Goal: Task Accomplishment & Management: Manage account settings

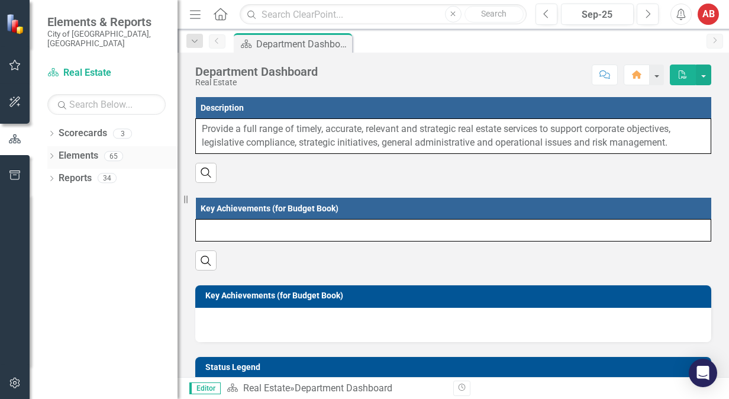
click at [64, 149] on link "Elements" at bounding box center [79, 156] width 40 height 14
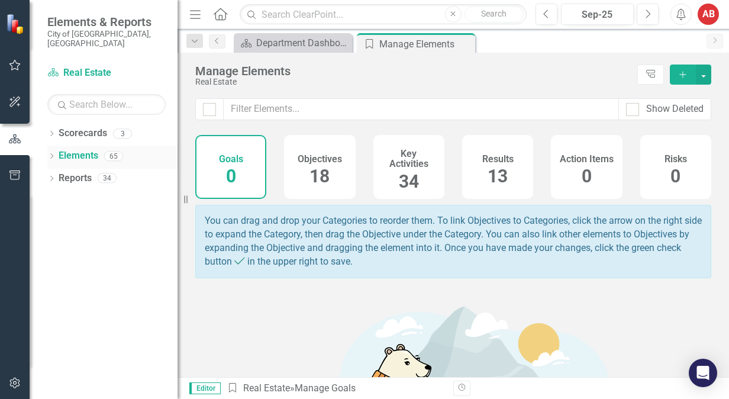
click at [92, 149] on link "Elements" at bounding box center [79, 156] width 40 height 14
click at [53, 153] on div "Dropdown Elements 65" at bounding box center [112, 157] width 130 height 22
click at [317, 193] on div "Objectives 18" at bounding box center [319, 167] width 71 height 64
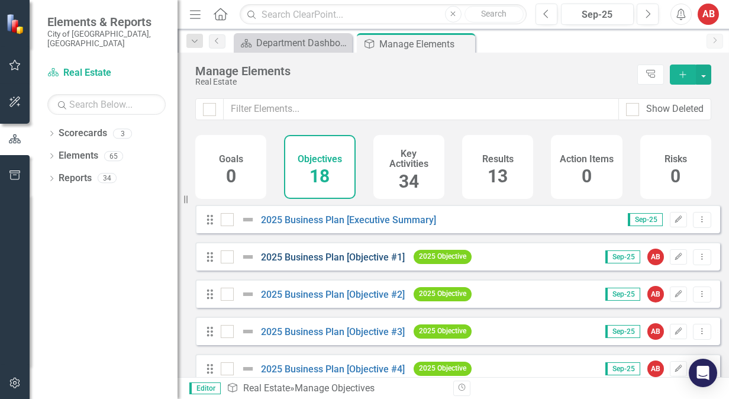
click at [314, 263] on link "2025 Business Plan [Objective #1]" at bounding box center [333, 257] width 144 height 11
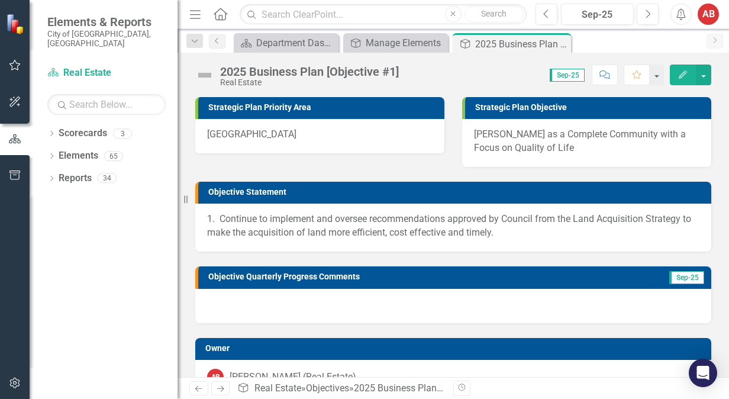
click at [262, 75] on div "2025 Business Plan [Objective #1]" at bounding box center [309, 71] width 179 height 13
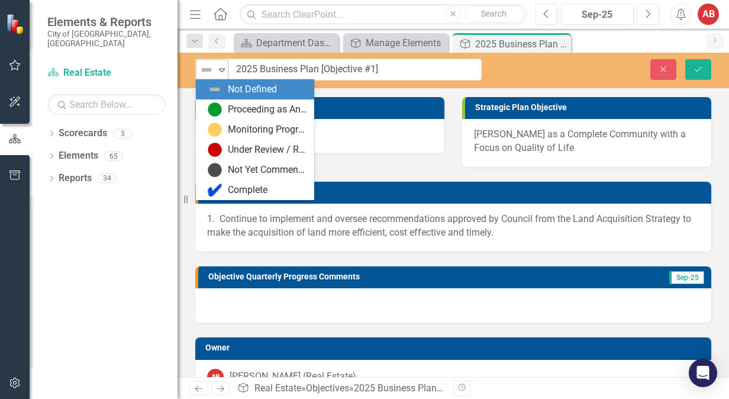
click at [213, 69] on img at bounding box center [207, 70] width 14 height 14
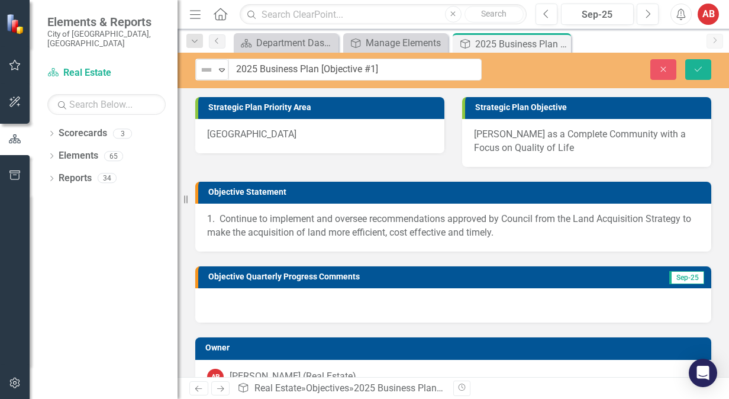
click at [400, 162] on div "Strategic Plan Priority Area City Building Strategic Plan Objective [PERSON_NAM…" at bounding box center [454, 124] width 534 height 85
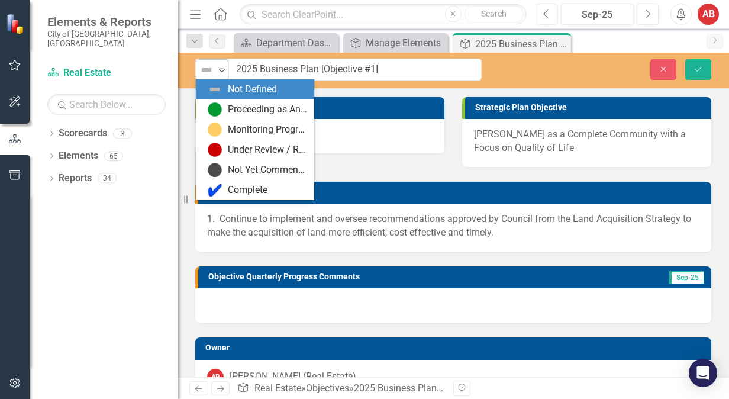
click at [211, 65] on img at bounding box center [207, 70] width 14 height 14
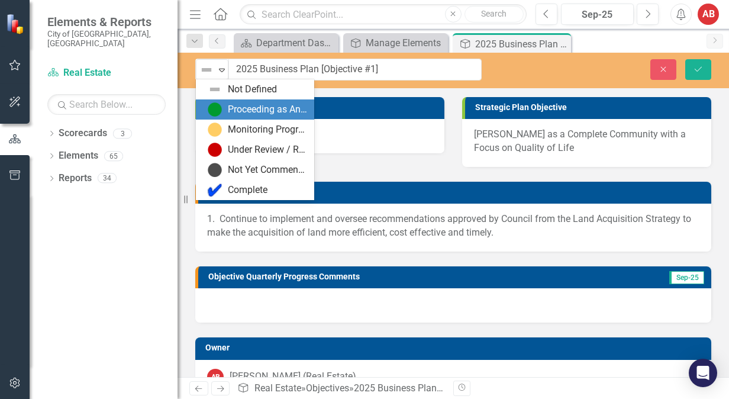
click at [240, 105] on div "Proceeding as Anticipated" at bounding box center [267, 110] width 79 height 14
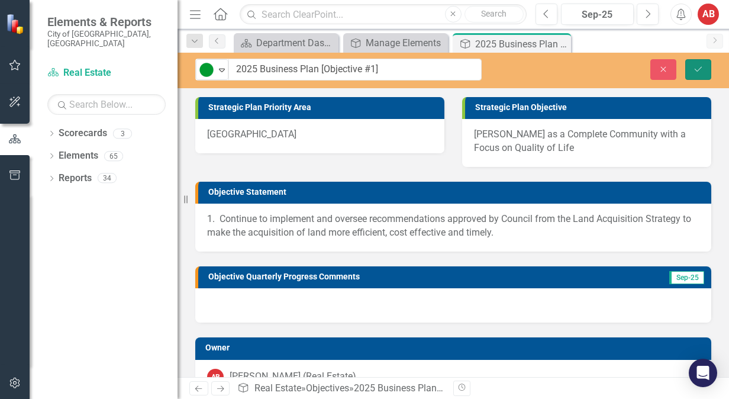
click at [687, 70] on button "Save" at bounding box center [699, 69] width 26 height 21
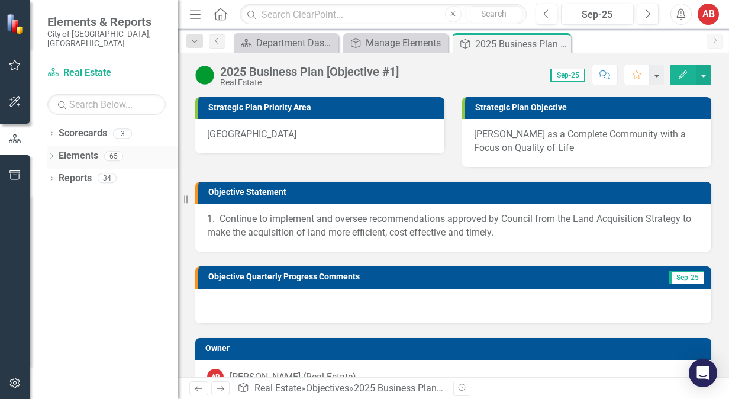
click at [86, 149] on link "Elements" at bounding box center [79, 156] width 40 height 14
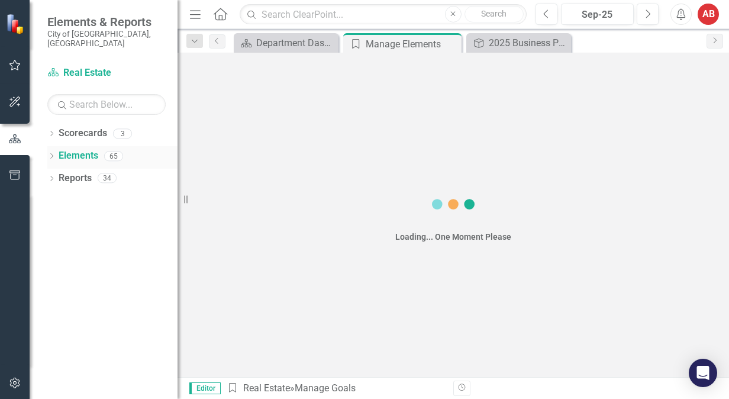
click at [86, 149] on link "Elements" at bounding box center [79, 156] width 40 height 14
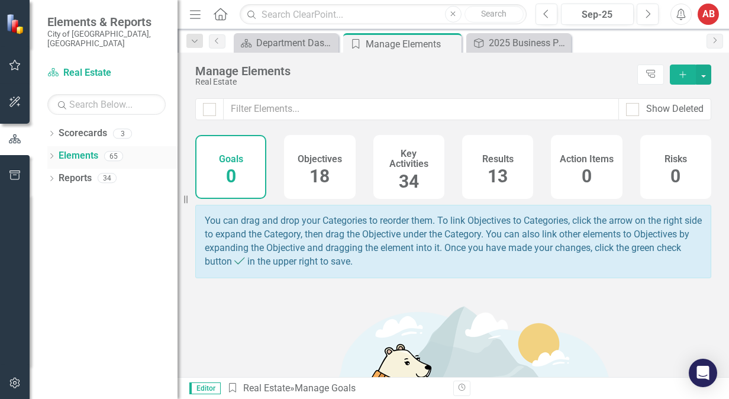
click at [86, 149] on link "Elements" at bounding box center [79, 156] width 40 height 14
click at [328, 165] on div "18" at bounding box center [320, 176] width 20 height 25
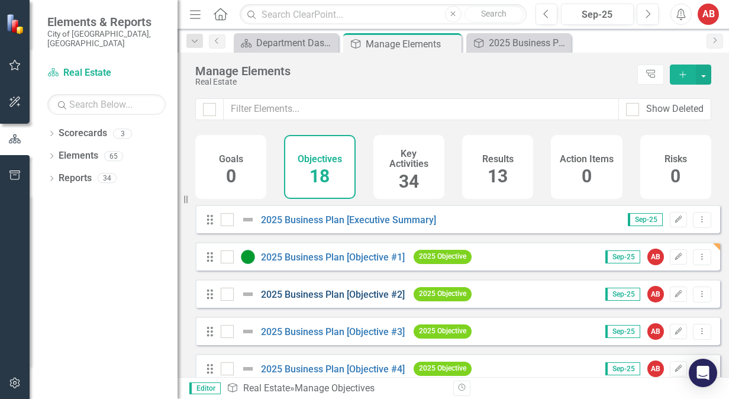
click at [314, 300] on link "2025 Business Plan [Objective #2]" at bounding box center [333, 294] width 144 height 11
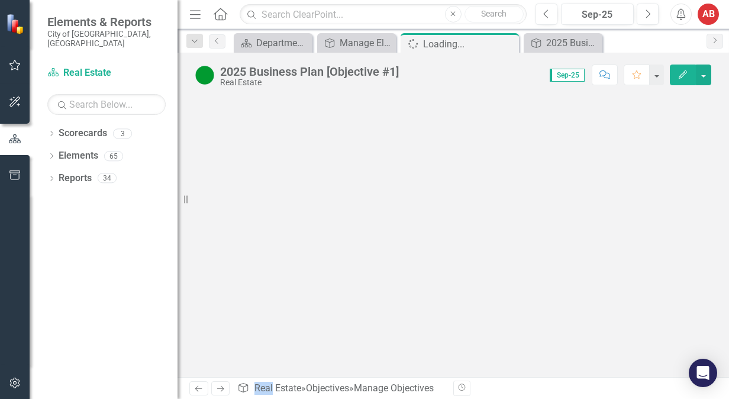
click at [315, 304] on div at bounding box center [454, 237] width 552 height 280
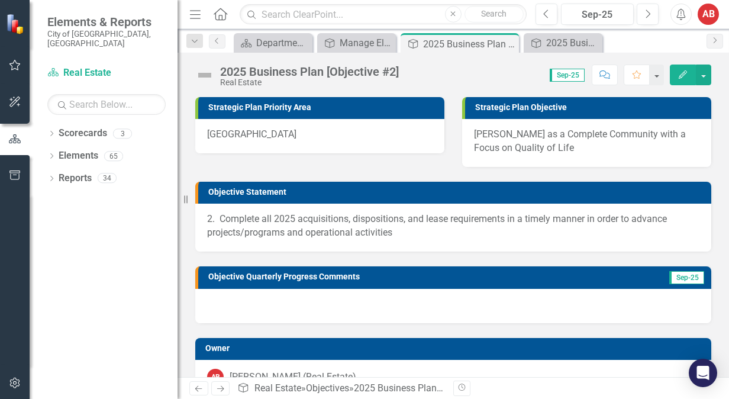
click at [238, 86] on div "Real Estate" at bounding box center [309, 82] width 179 height 9
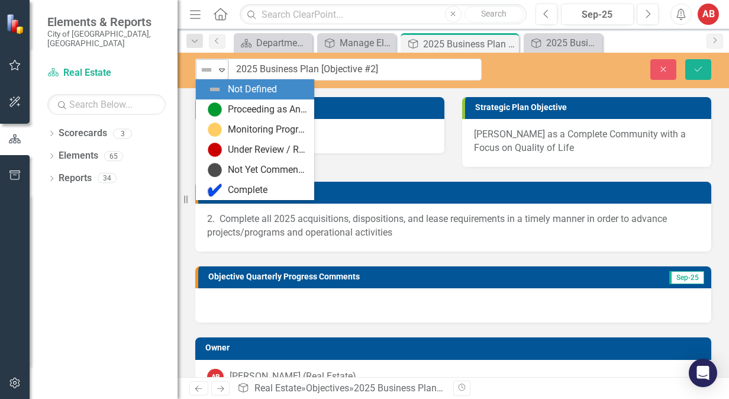
click at [202, 77] on div "Not Defined" at bounding box center [207, 70] width 18 height 17
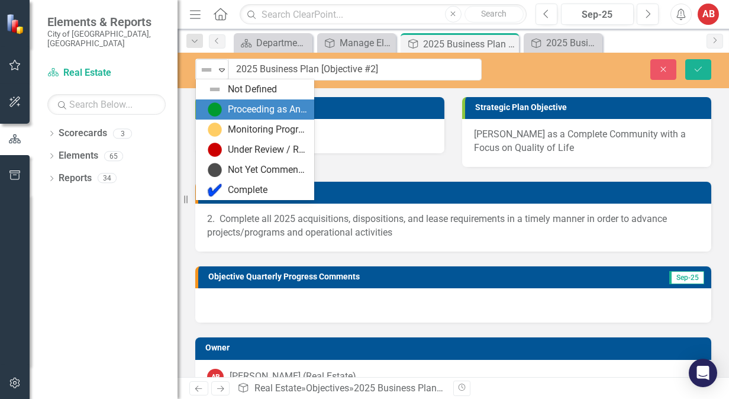
drag, startPoint x: 230, startPoint y: 110, endPoint x: 284, endPoint y: 96, distance: 55.2
click at [232, 110] on div "Proceeding as Anticipated" at bounding box center [267, 110] width 79 height 14
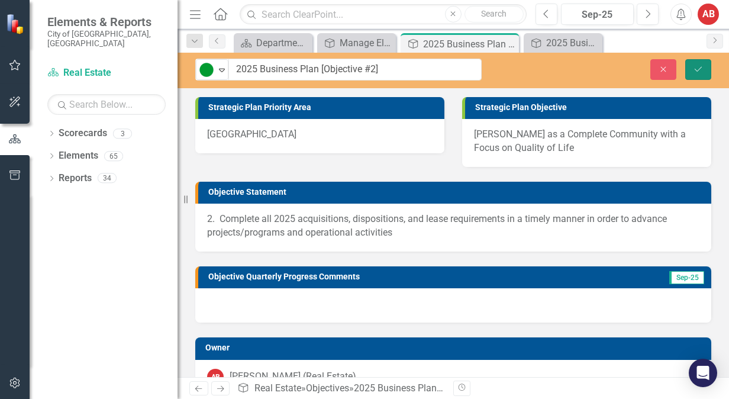
click at [695, 75] on button "Save" at bounding box center [699, 69] width 26 height 21
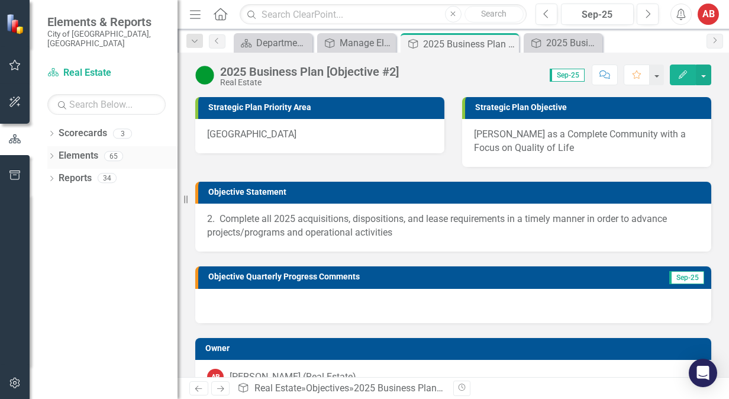
click at [74, 150] on link "Elements" at bounding box center [79, 156] width 40 height 14
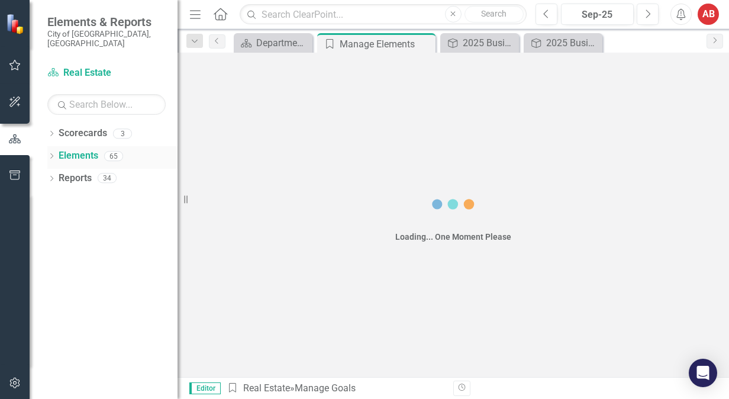
click at [75, 150] on link "Elements" at bounding box center [79, 156] width 40 height 14
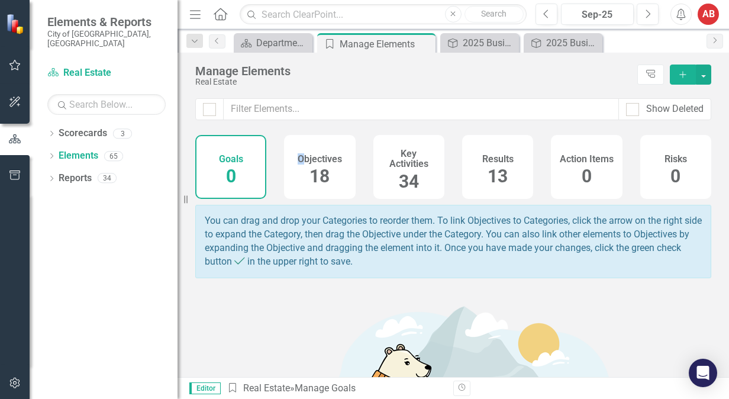
click at [298, 172] on div "Objectives 18" at bounding box center [319, 167] width 71 height 64
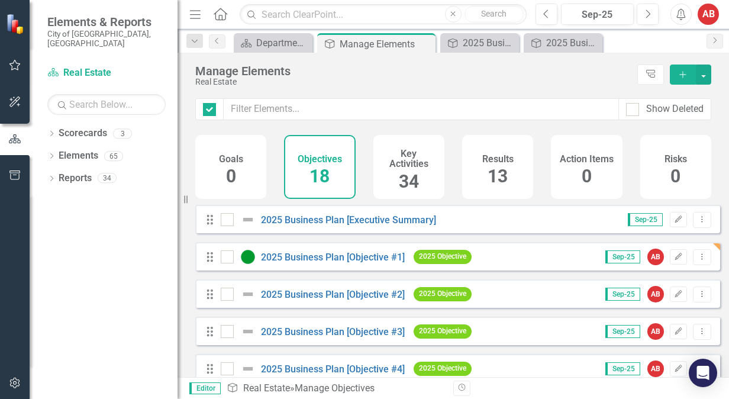
checkbox input "false"
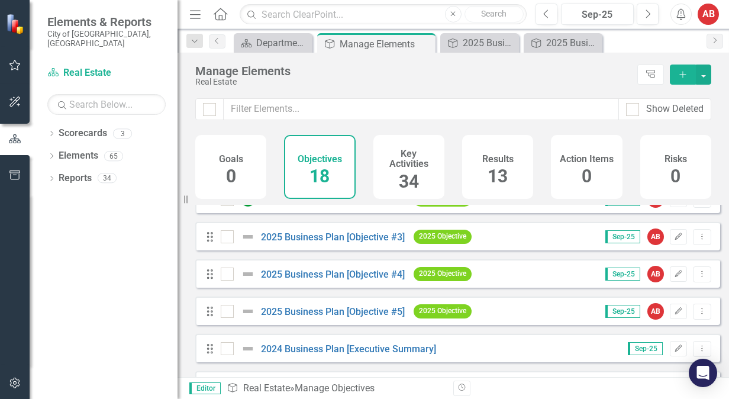
scroll to position [59, 0]
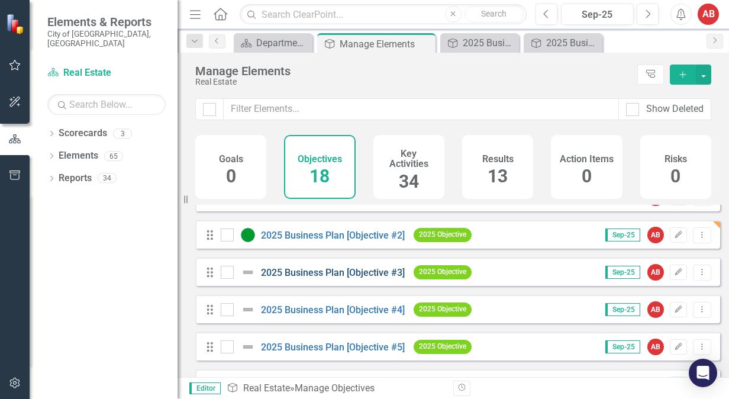
click at [367, 278] on link "2025 Business Plan [Objective #3]" at bounding box center [333, 272] width 144 height 11
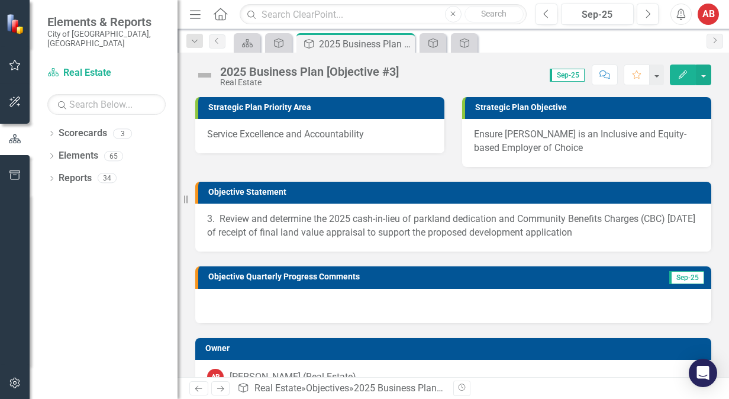
click at [204, 76] on img at bounding box center [204, 75] width 19 height 19
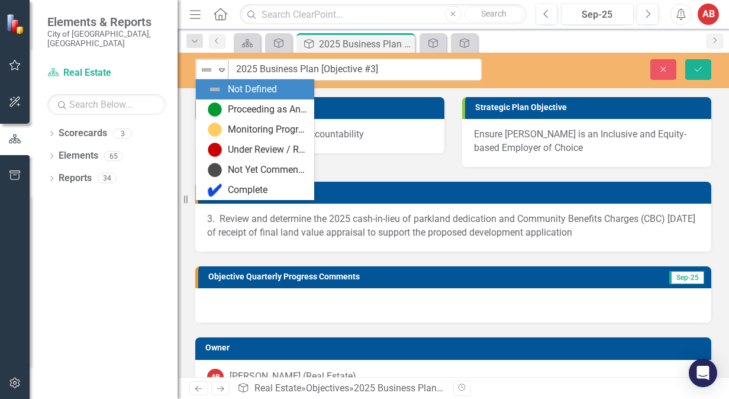
click at [226, 66] on icon "Expand" at bounding box center [222, 69] width 12 height 9
click at [229, 99] on div "Not Defined" at bounding box center [255, 89] width 118 height 20
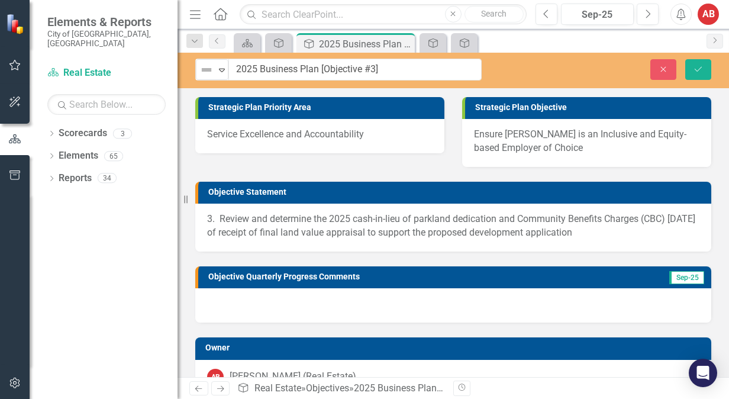
drag, startPoint x: 233, startPoint y: 105, endPoint x: 230, endPoint y: 77, distance: 28.6
click at [233, 104] on h3 "Strategic Plan Priority Area" at bounding box center [323, 107] width 230 height 9
click at [223, 67] on icon "Expand" at bounding box center [222, 69] width 12 height 9
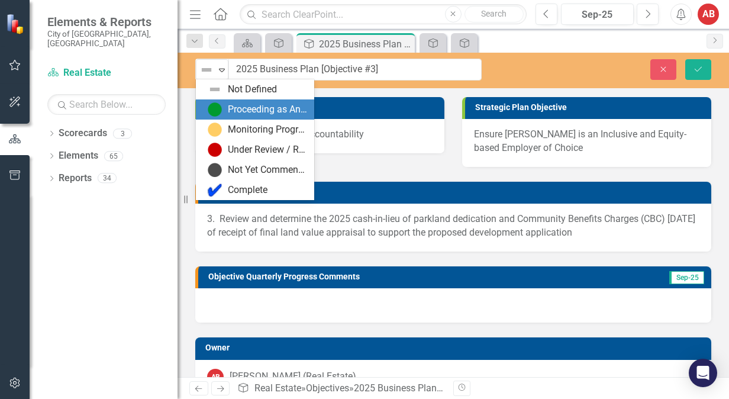
click at [223, 104] on div "Proceeding as Anticipated" at bounding box center [257, 109] width 99 height 14
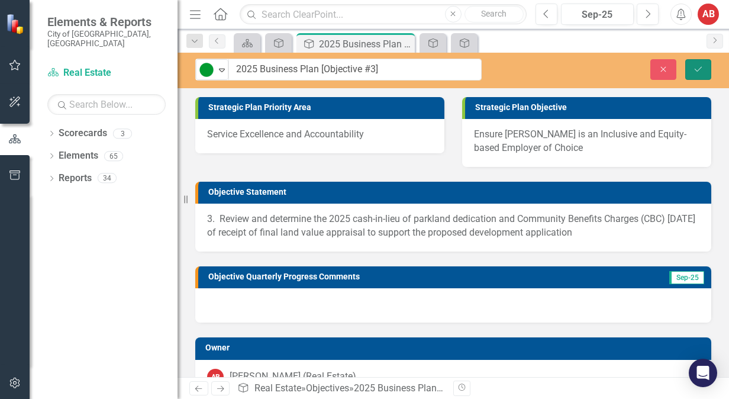
drag, startPoint x: 688, startPoint y: 67, endPoint x: 368, endPoint y: 53, distance: 320.6
click at [687, 67] on button "Save" at bounding box center [699, 69] width 26 height 21
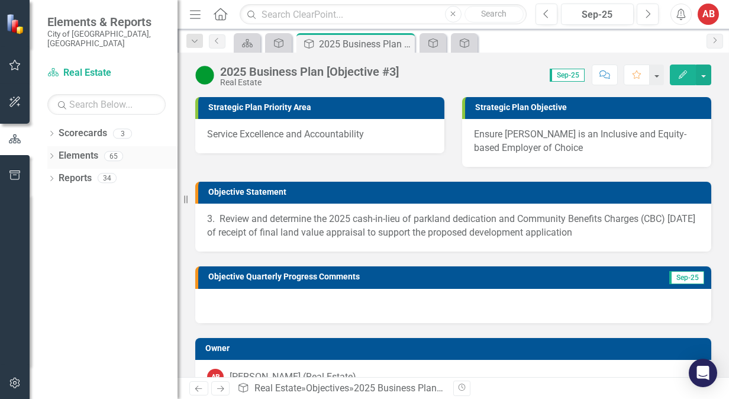
click at [135, 146] on div "Elements 65" at bounding box center [118, 157] width 119 height 22
click at [134, 146] on div "Elements 65" at bounding box center [118, 157] width 119 height 22
click at [94, 149] on link "Elements" at bounding box center [79, 156] width 40 height 14
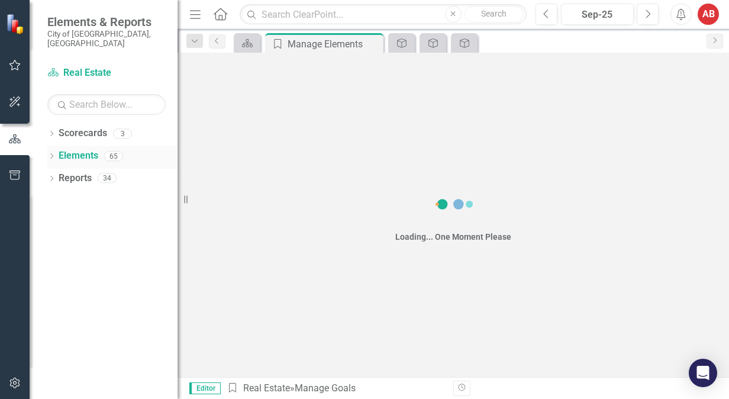
click at [94, 149] on link "Elements" at bounding box center [79, 156] width 40 height 14
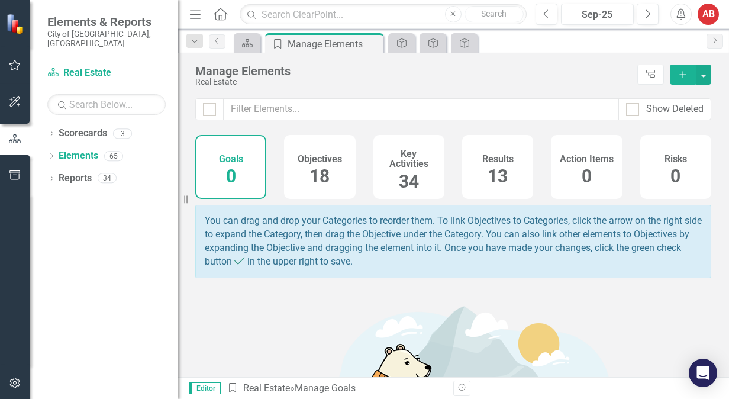
click at [326, 169] on span "18" at bounding box center [320, 176] width 20 height 21
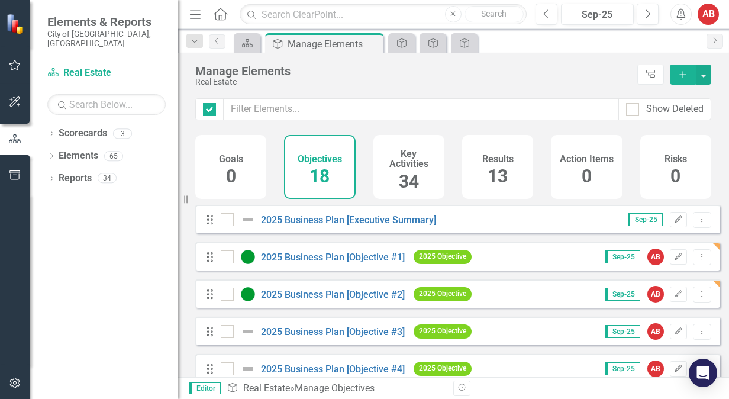
checkbox input "false"
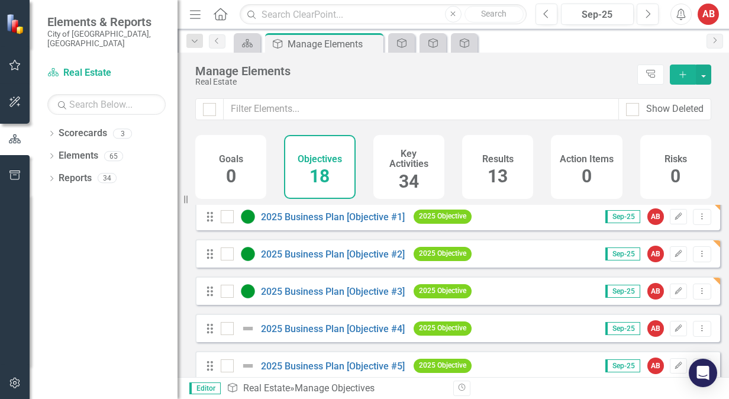
scroll to position [59, 0]
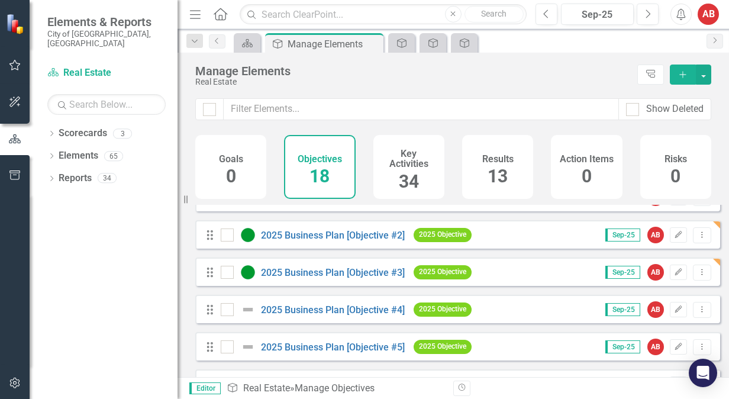
click at [313, 320] on div "Drag 2025 Business Plan [Objective #4] 2025 Objective" at bounding box center [341, 309] width 272 height 21
click at [355, 316] on link "2025 Business Plan [Objective #4]" at bounding box center [333, 309] width 144 height 11
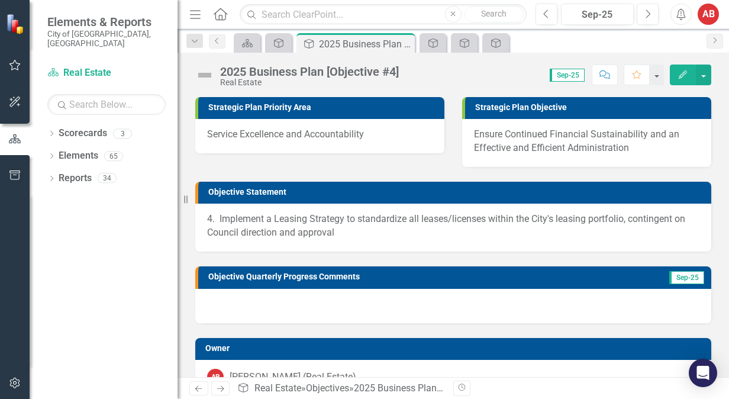
click at [202, 74] on img at bounding box center [204, 75] width 19 height 19
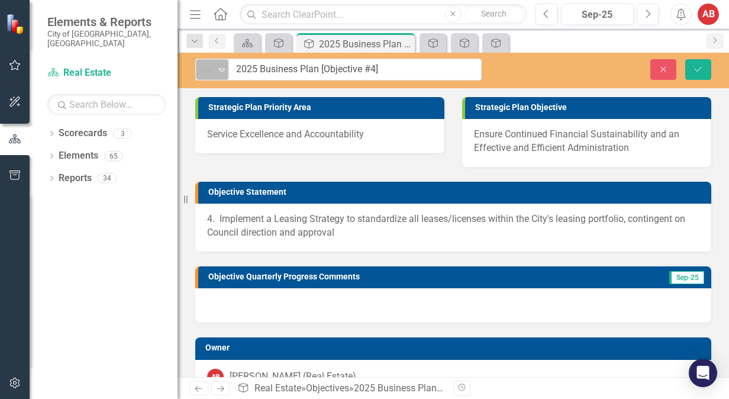
click at [205, 74] on img at bounding box center [207, 70] width 14 height 14
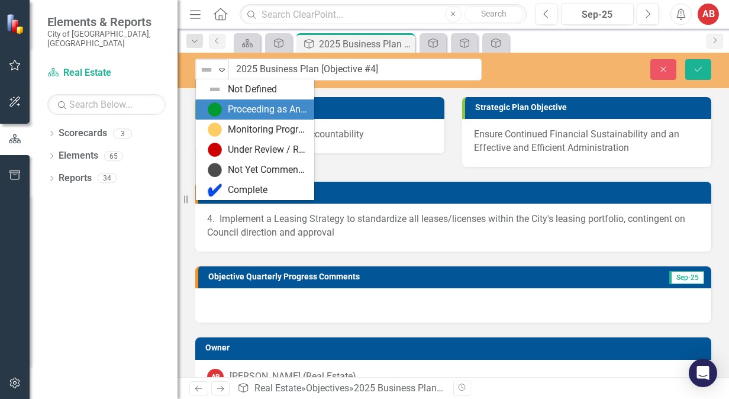
drag, startPoint x: 236, startPoint y: 110, endPoint x: 387, endPoint y: 78, distance: 154.3
click at [240, 109] on div "Proceeding as Anticipated" at bounding box center [267, 110] width 79 height 14
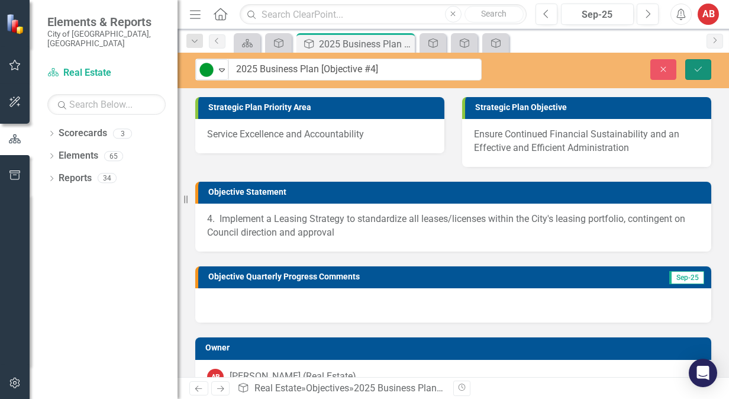
click at [702, 71] on icon "Save" at bounding box center [698, 69] width 11 height 8
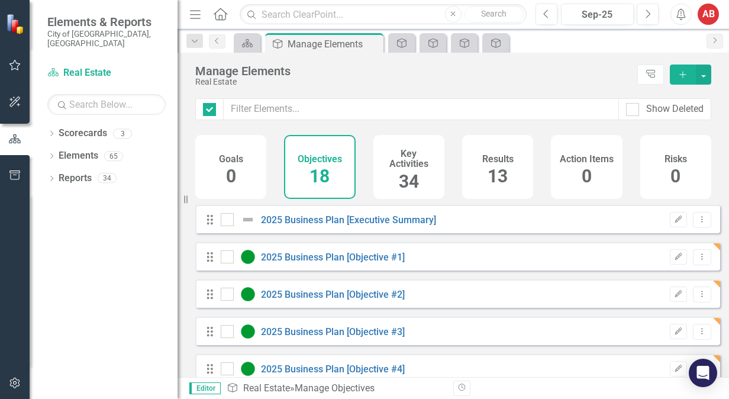
checkbox input "false"
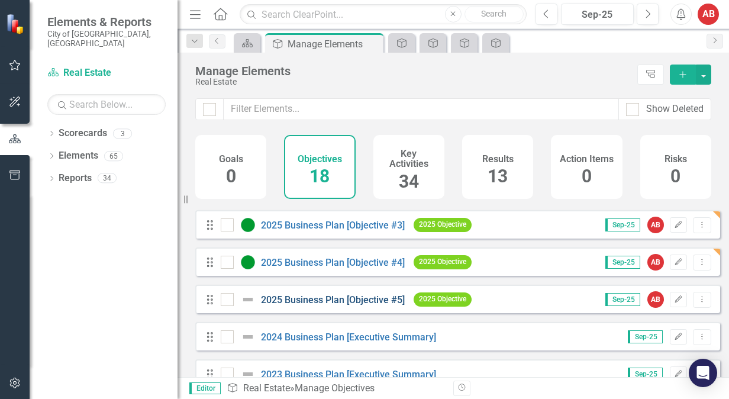
scroll to position [118, 0]
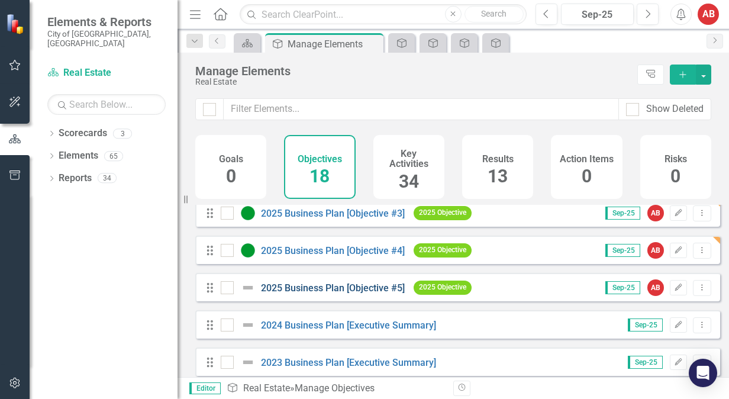
click at [296, 294] on "] "2025 Business Plan [Objective #5]" at bounding box center [333, 287] width 144 height 11
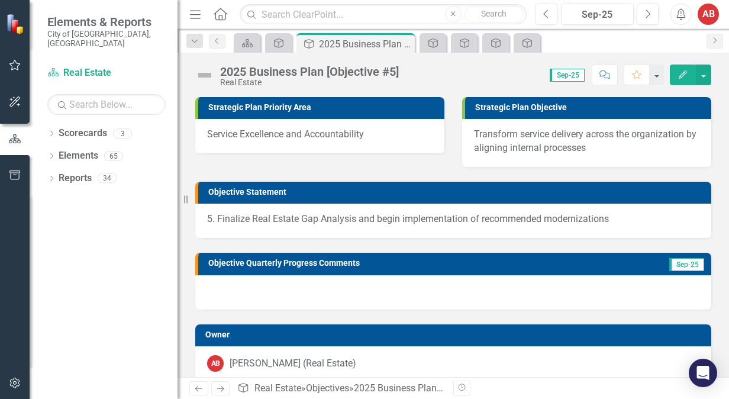
click at [206, 70] on img at bounding box center [204, 75] width 19 height 19
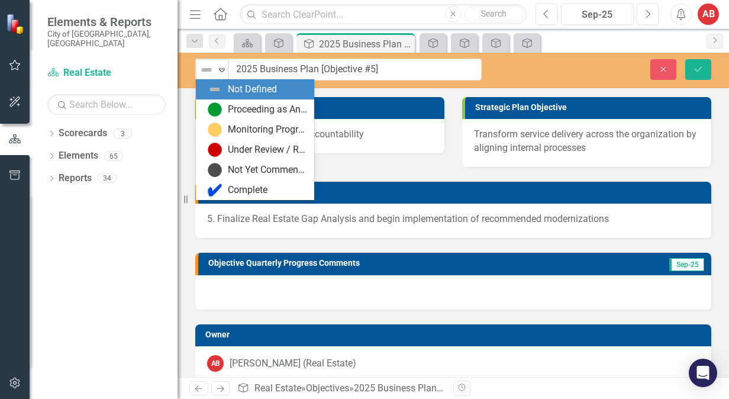
drag, startPoint x: 225, startPoint y: 70, endPoint x: 220, endPoint y: 86, distance: 16.7
click at [227, 69] on icon "Expand" at bounding box center [222, 69] width 12 height 9
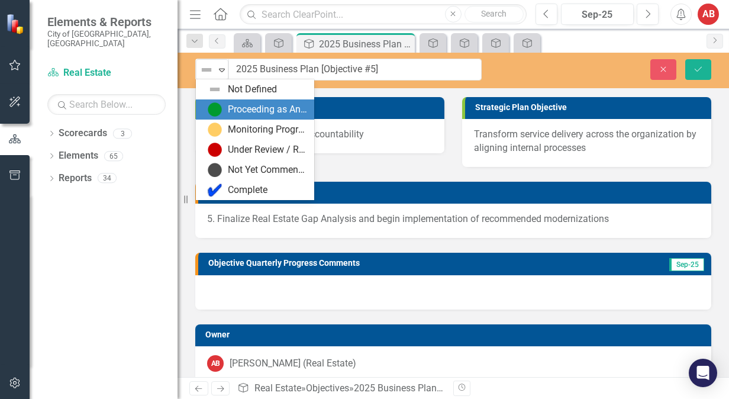
drag, startPoint x: 225, startPoint y: 109, endPoint x: 487, endPoint y: 110, distance: 261.7
click at [240, 105] on div "Proceeding as Anticipated" at bounding box center [257, 109] width 99 height 14
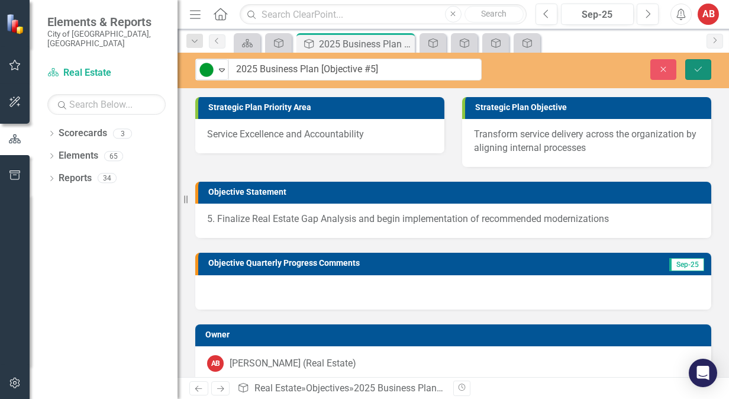
click at [694, 76] on button "Save" at bounding box center [699, 69] width 26 height 21
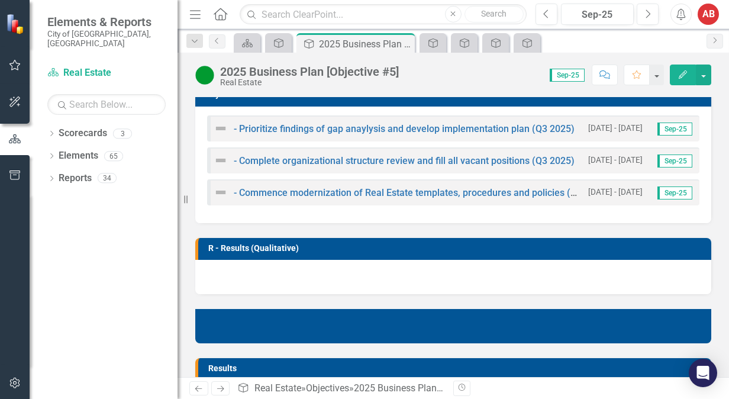
scroll to position [296, 0]
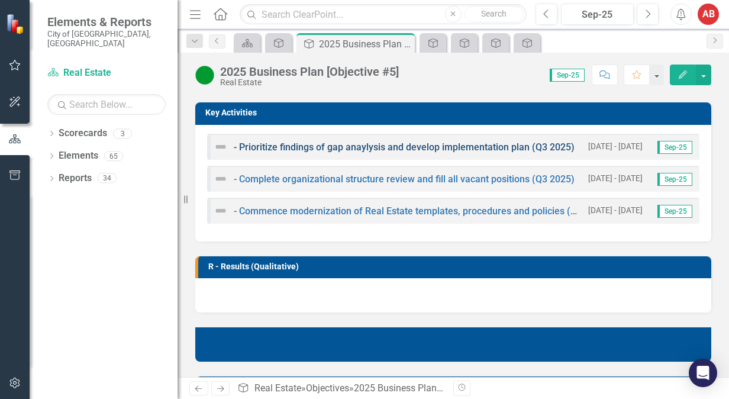
click at [520, 149] on link "- Prioritize findings of gap anaylysis and develop implementation plan (Q3 2025)" at bounding box center [404, 147] width 341 height 11
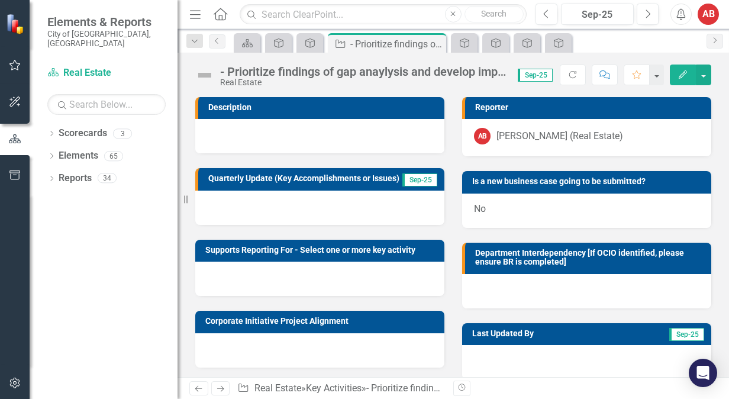
click at [465, 68] on div "- Prioritize findings of gap anaylysis and develop implementation plan (Q3 2025)" at bounding box center [363, 71] width 286 height 13
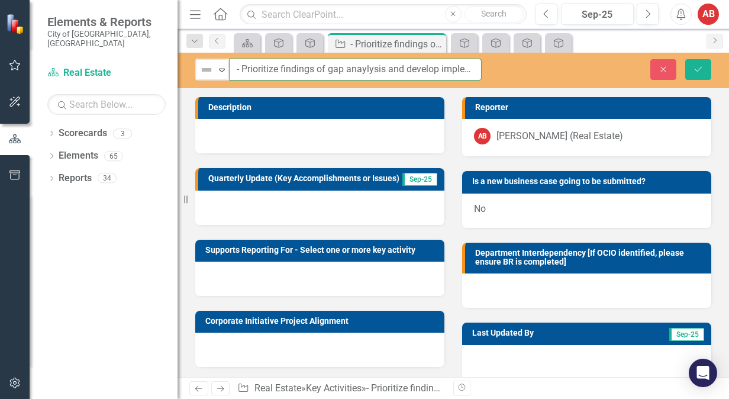
click at [465, 68] on input "- Prioritize findings of gap anaylysis and develop implementation plan (Q3 2025)" at bounding box center [355, 70] width 253 height 22
drag, startPoint x: 465, startPoint y: 68, endPoint x: 557, endPoint y: 63, distance: 91.3
click at [557, 63] on div "Not Defined Expand - Prioritize findings of gap anaylysis and develop implement…" at bounding box center [454, 70] width 552 height 22
click at [458, 73] on input "- Prioritize findings of gap anaylysis and develop implementation plan (Q3 2025)" at bounding box center [355, 70] width 253 height 22
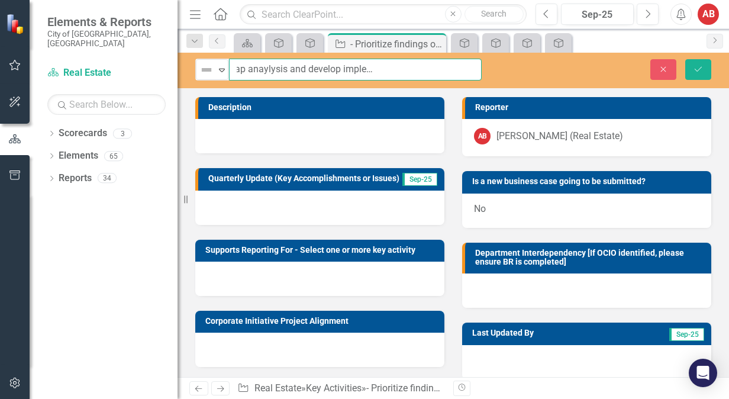
scroll to position [0, 0]
drag, startPoint x: 310, startPoint y: 66, endPoint x: 220, endPoint y: 56, distance: 91.1
click at [182, 53] on div "Elements & Reports City of [GEOGRAPHIC_DATA], ON Scorecard Real Estate Search D…" at bounding box center [364, 199] width 729 height 399
type input "- Prioritize findings of gap analysis and develop implementation plan (Q3 2025)"
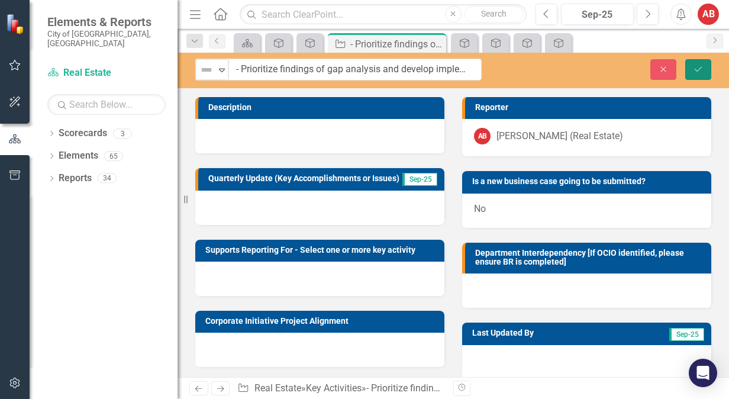
click at [692, 62] on button "Save" at bounding box center [699, 69] width 26 height 21
click at [216, 71] on icon "Expand" at bounding box center [222, 69] width 12 height 9
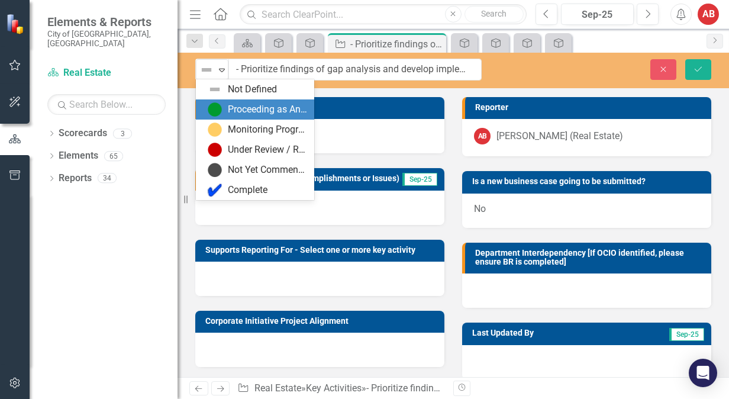
drag, startPoint x: 257, startPoint y: 116, endPoint x: 284, endPoint y: 107, distance: 28.3
click at [256, 115] on div "Proceeding as Anticipated" at bounding box center [267, 110] width 79 height 14
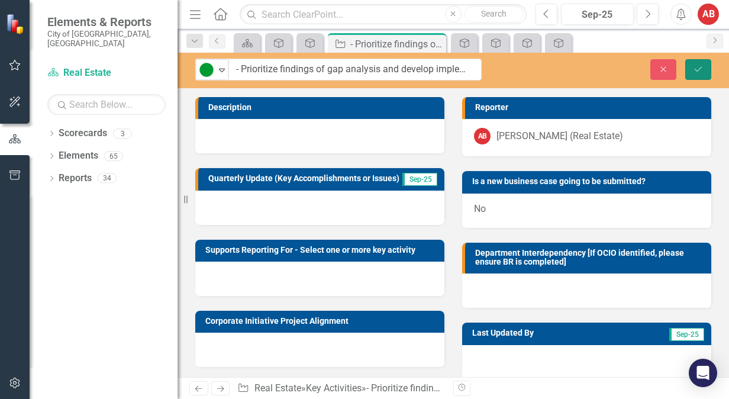
click at [697, 66] on icon "Save" at bounding box center [698, 69] width 11 height 8
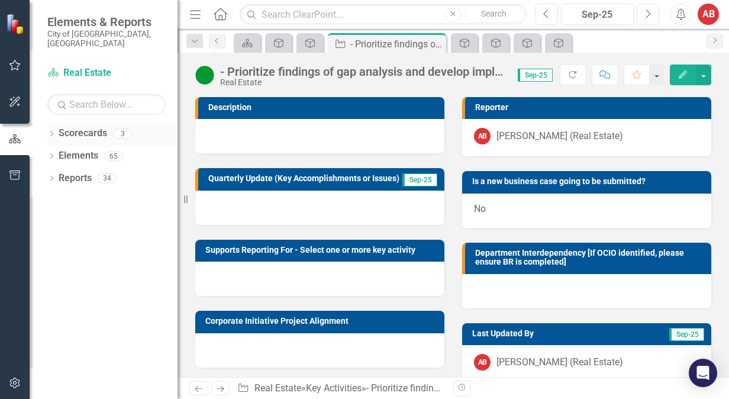
click at [96, 127] on link "Scorecards" at bounding box center [83, 134] width 49 height 14
drag, startPoint x: 96, startPoint y: 124, endPoint x: 66, endPoint y: 125, distance: 29.6
click at [66, 127] on link "Scorecards" at bounding box center [83, 134] width 49 height 14
click at [141, 150] on div "Elements 65" at bounding box center [118, 157] width 119 height 22
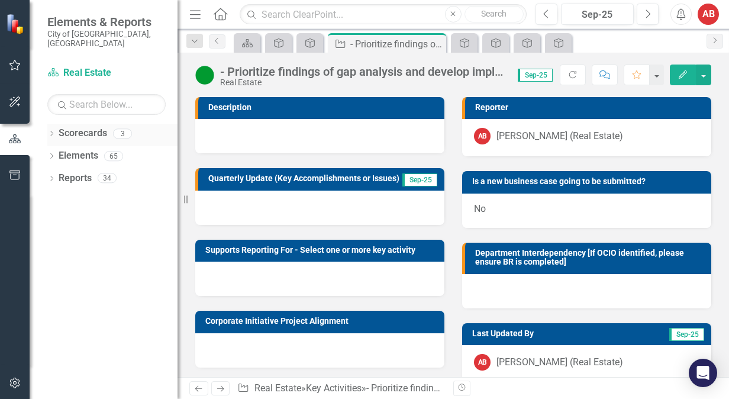
click at [123, 128] on div "3" at bounding box center [122, 133] width 19 height 10
click at [368, 72] on div "- Prioritize findings of gap analysis and develop implementation plan (Q3 2025)" at bounding box center [363, 71] width 286 height 13
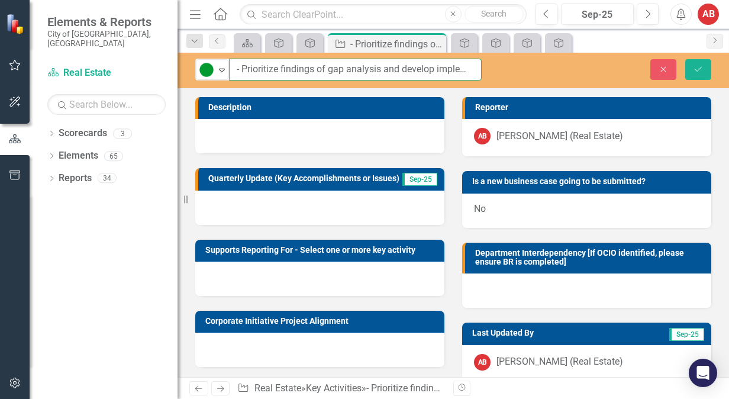
click at [369, 72] on input "- Prioritize findings of gap analysis and develop implementation plan (Q3 2025)" at bounding box center [355, 70] width 253 height 22
click at [41, 141] on div "Dropdown Scorecards 3 Dropdown Portfolio and Department Scorecards Infrastructu…" at bounding box center [104, 261] width 148 height 275
click at [15, 146] on button "button" at bounding box center [15, 140] width 30 height 20
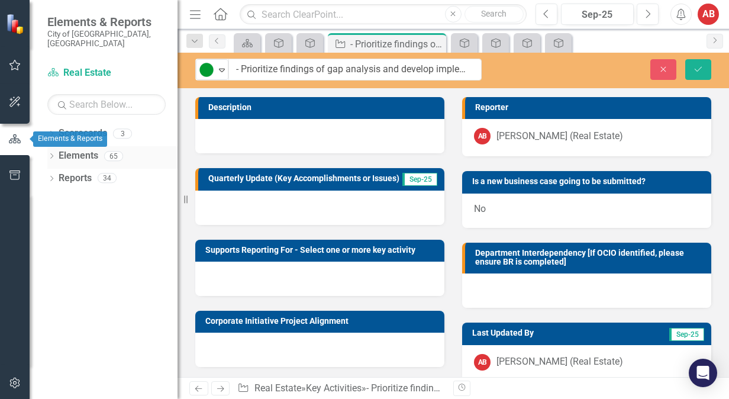
click at [67, 157] on div "Elements 65" at bounding box center [118, 157] width 119 height 22
click at [137, 146] on div "Elements 65" at bounding box center [118, 157] width 119 height 22
click at [703, 70] on icon "Save" at bounding box center [698, 69] width 11 height 8
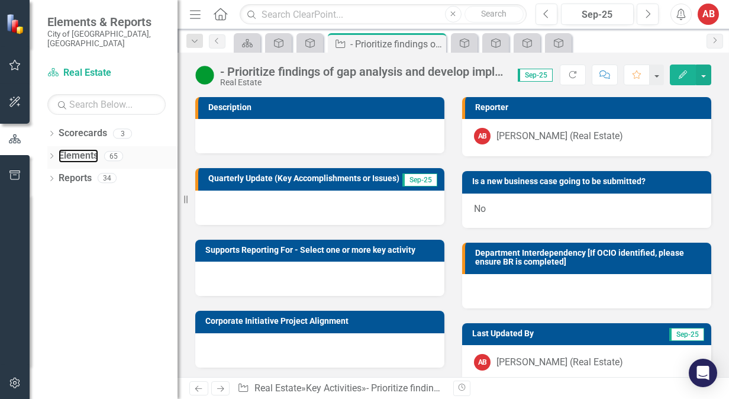
drag, startPoint x: 95, startPoint y: 152, endPoint x: 142, endPoint y: 150, distance: 47.4
click at [94, 153] on link "Elements" at bounding box center [79, 156] width 40 height 14
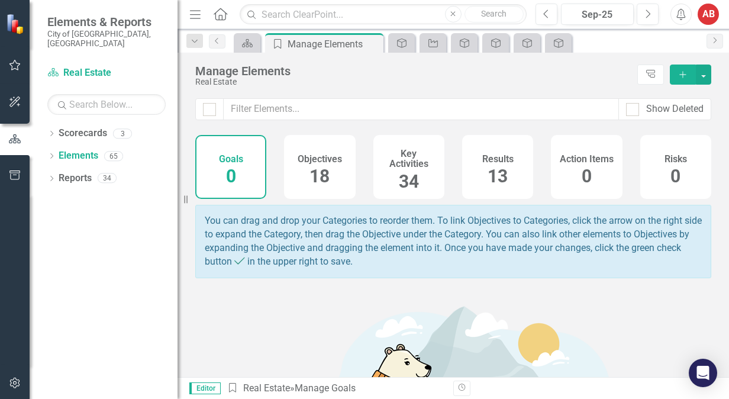
click at [340, 174] on div "Objectives 18" at bounding box center [319, 167] width 71 height 64
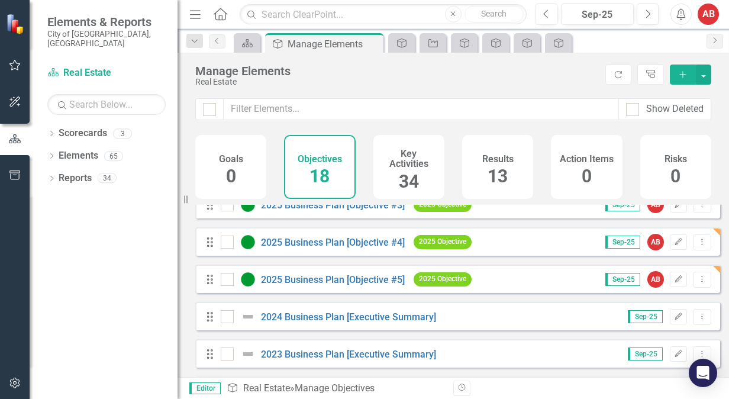
scroll to position [296, 0]
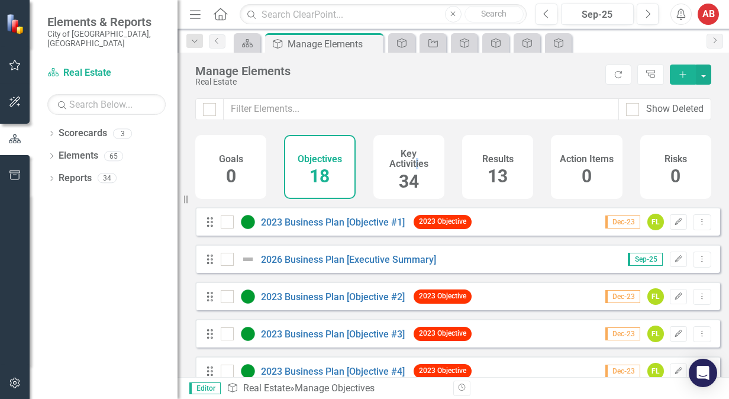
click at [419, 163] on h4 "Key Activities" at bounding box center [409, 159] width 57 height 21
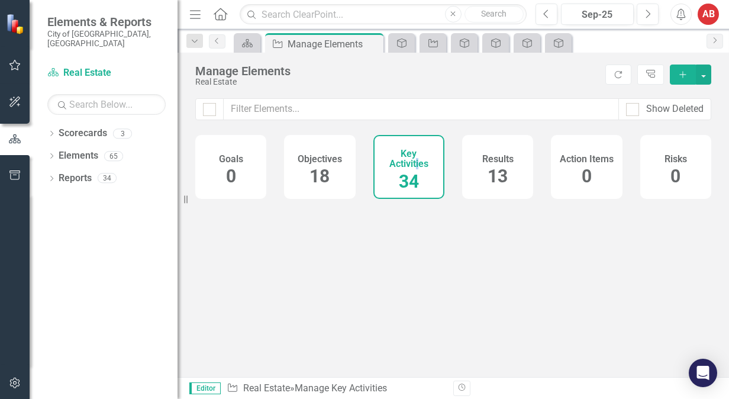
checkbox input "false"
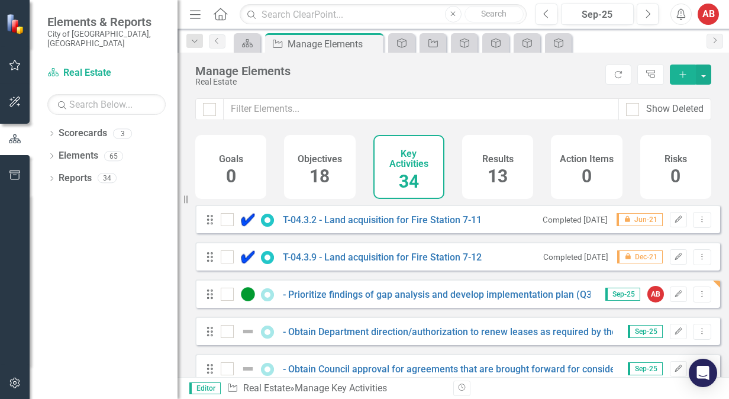
click at [342, 174] on div "Objectives 18" at bounding box center [319, 167] width 71 height 64
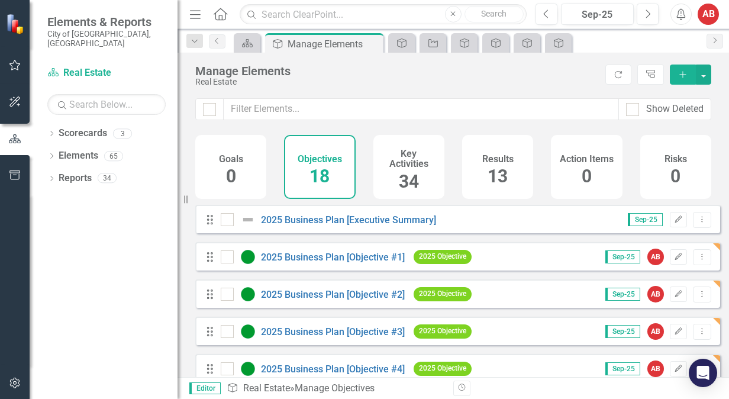
click at [351, 264] on div "2025 Business Plan [Objective #1]" at bounding box center [314, 257] width 187 height 14
click at [358, 262] on link "2025 Business Plan [Objective #1]" at bounding box center [333, 257] width 144 height 11
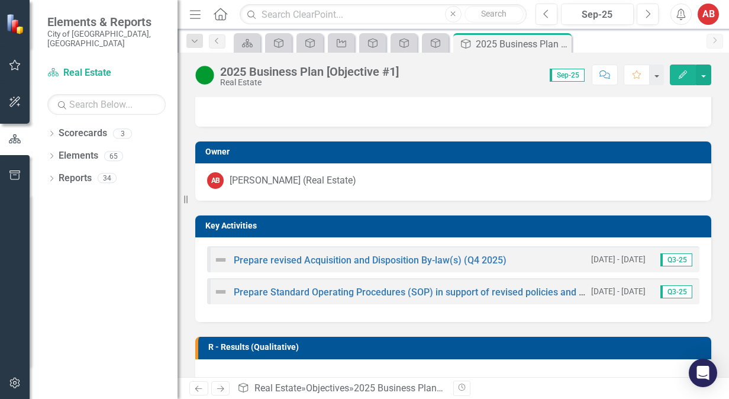
scroll to position [237, 0]
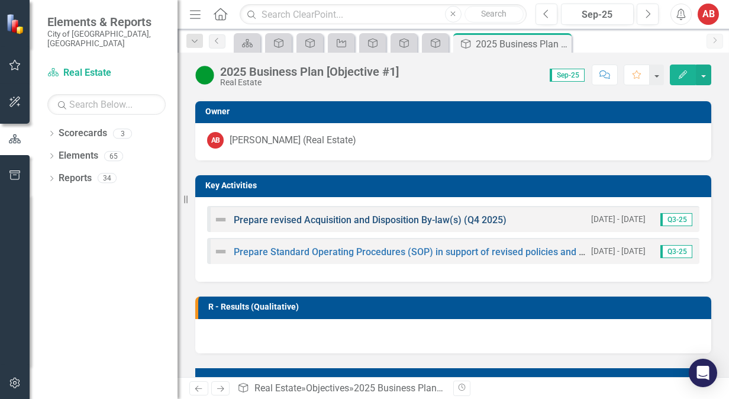
click at [455, 223] on link "Prepare revised Acquisition and Disposition By-law(s) (Q4 2025)" at bounding box center [370, 219] width 273 height 11
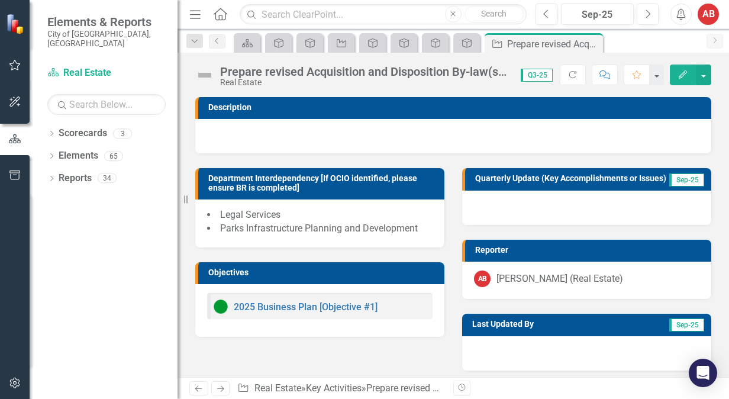
click at [681, 76] on icon "Edit" at bounding box center [683, 74] width 11 height 8
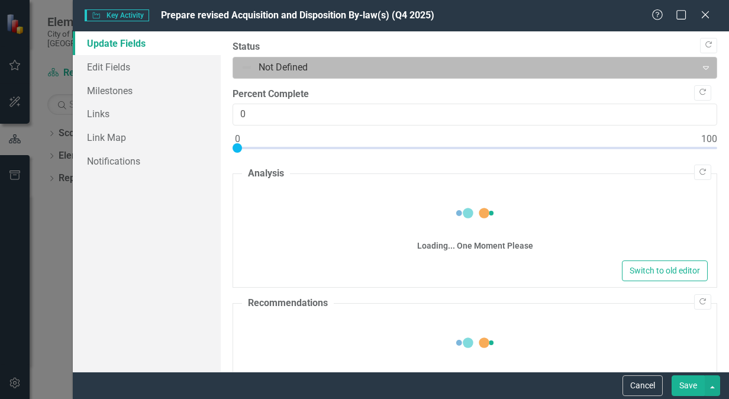
drag, startPoint x: 261, startPoint y: 56, endPoint x: 278, endPoint y: 67, distance: 20.9
click at [262, 54] on div "Status Not Defined Expand" at bounding box center [475, 59] width 485 height 38
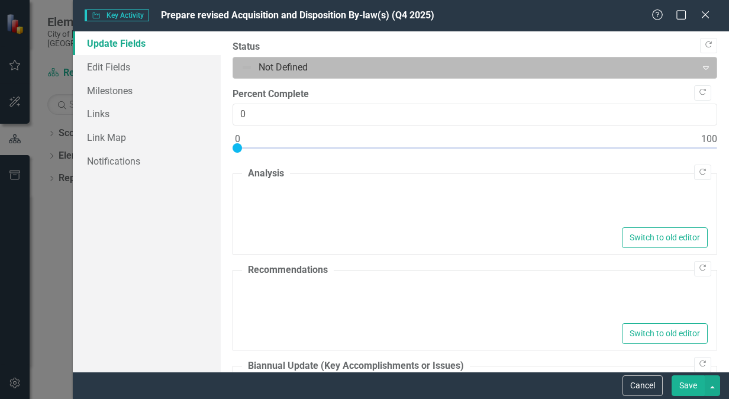
click at [292, 74] on div at bounding box center [465, 68] width 448 height 16
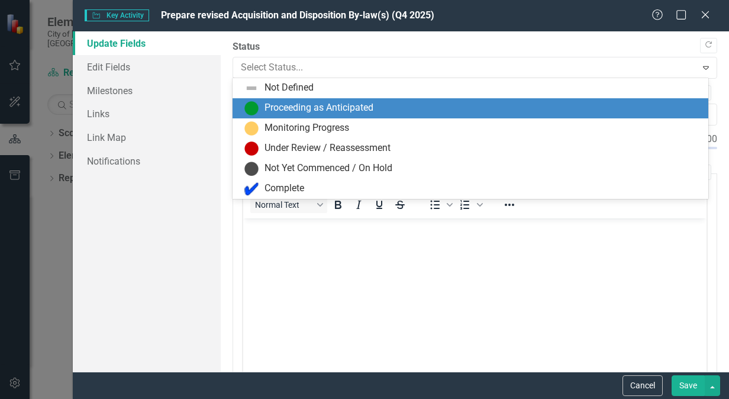
click at [304, 104] on div "Proceeding as Anticipated" at bounding box center [319, 108] width 109 height 14
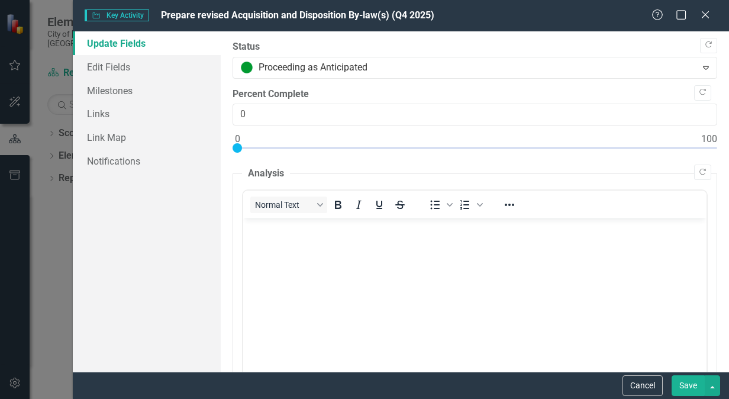
drag, startPoint x: 686, startPoint y: 386, endPoint x: 675, endPoint y: 380, distance: 12.2
click at [687, 385] on button "Save" at bounding box center [688, 385] width 33 height 21
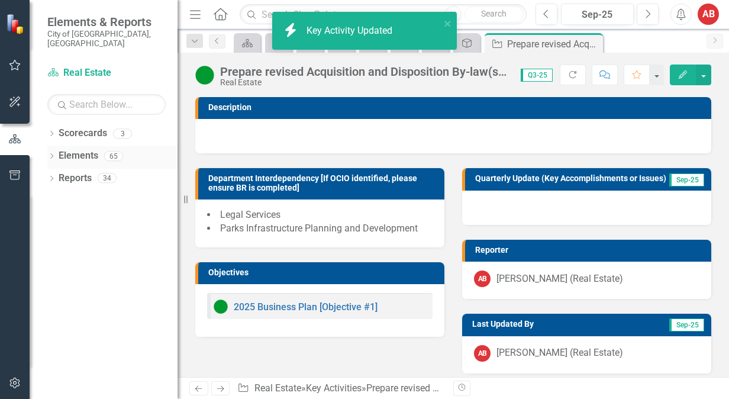
click at [105, 151] on div "65" at bounding box center [113, 156] width 19 height 10
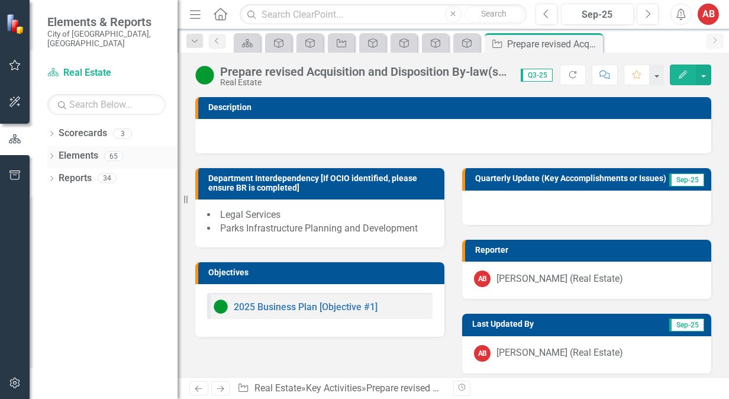
click at [79, 149] on link "Elements" at bounding box center [79, 156] width 40 height 14
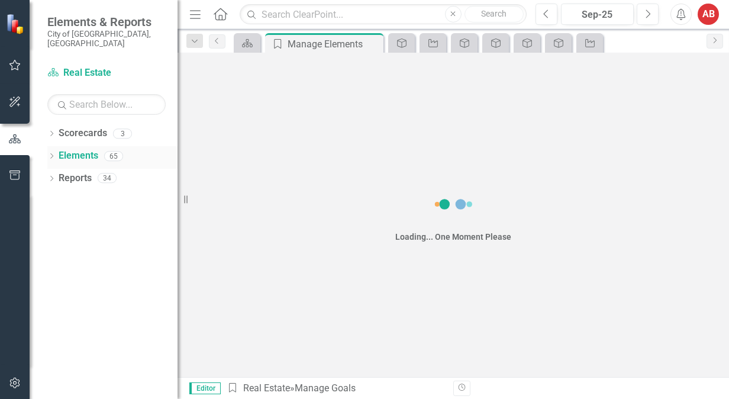
click at [79, 149] on link "Elements" at bounding box center [79, 156] width 40 height 14
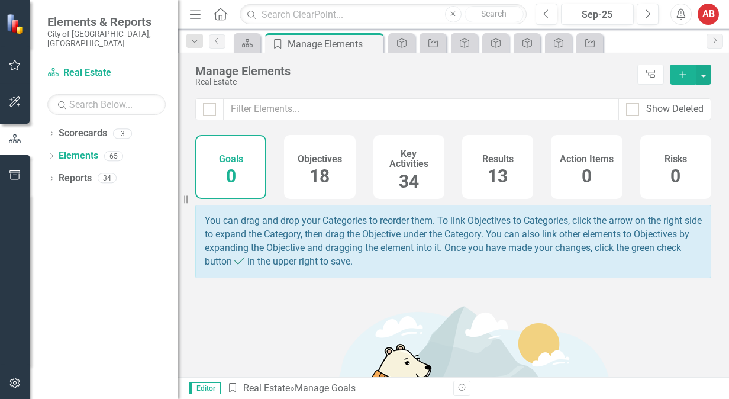
click at [330, 176] on div "Objectives 18" at bounding box center [319, 167] width 71 height 64
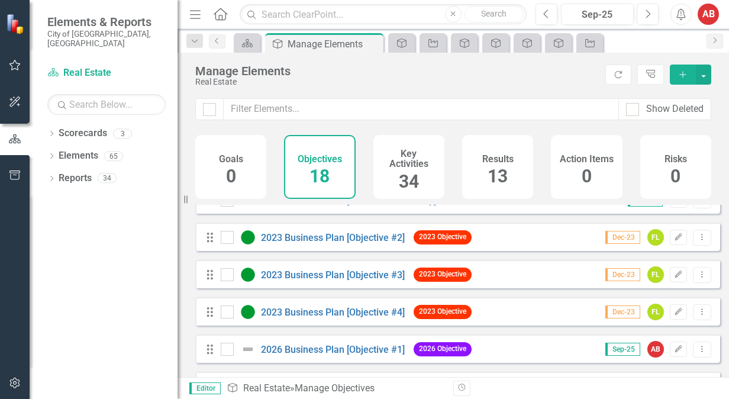
scroll to position [118, 0]
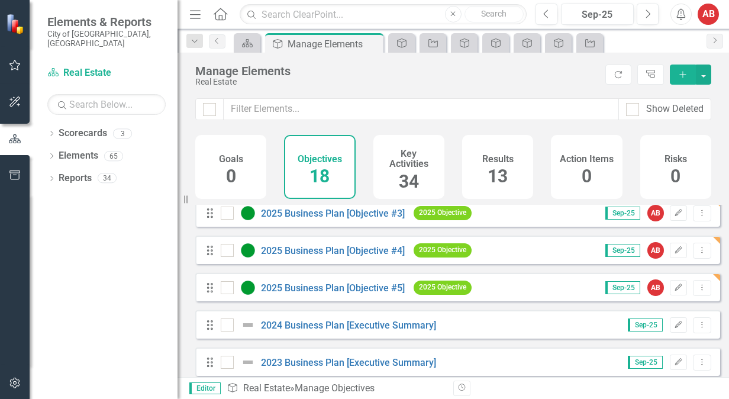
click at [406, 155] on h4 "Key Activities" at bounding box center [409, 159] width 57 height 21
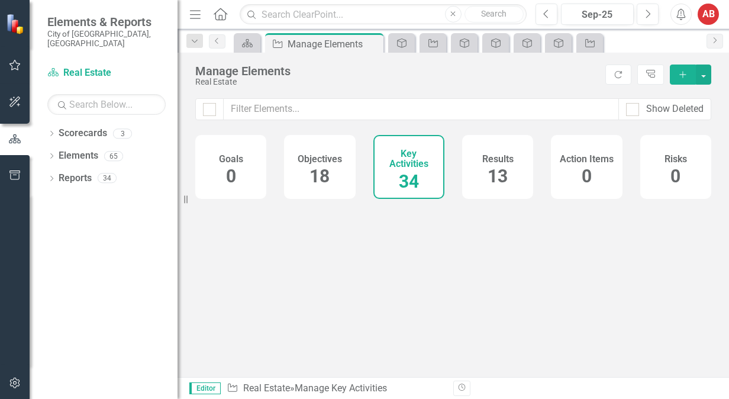
checkbox input "false"
click at [337, 175] on div "Objectives 18" at bounding box center [319, 167] width 71 height 64
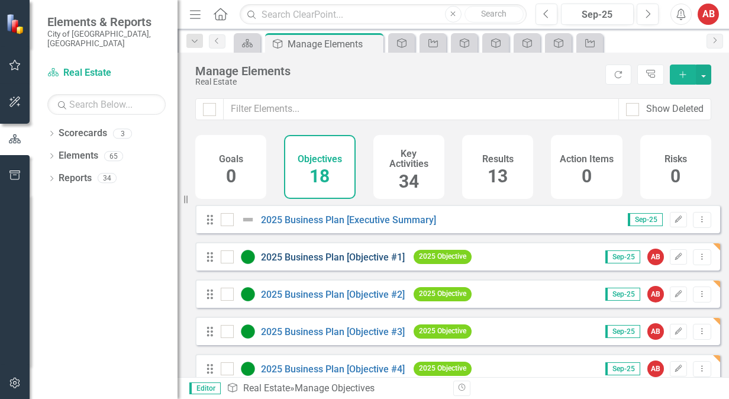
click at [358, 263] on link "2025 Business Plan [Objective #1]" at bounding box center [333, 257] width 144 height 11
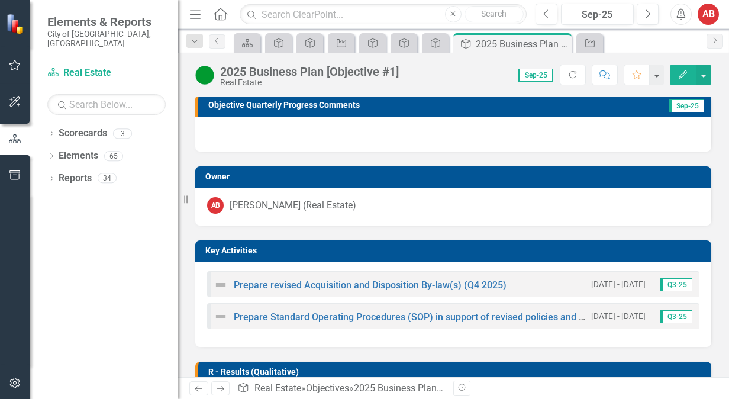
scroll to position [178, 0]
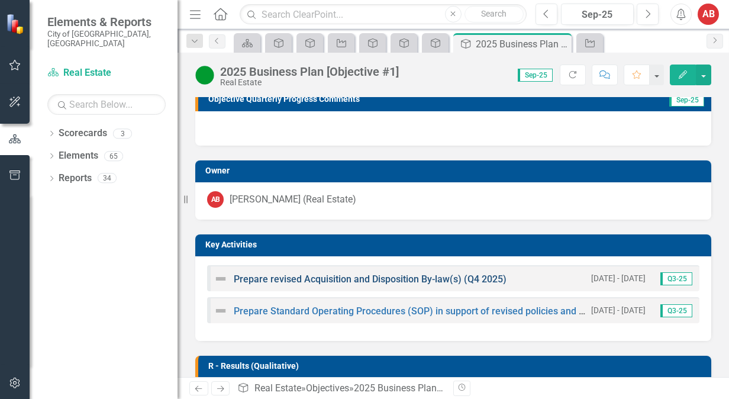
click at [376, 282] on link "Prepare revised Acquisition and Disposition By-law(s) (Q4 2025)" at bounding box center [370, 279] width 273 height 11
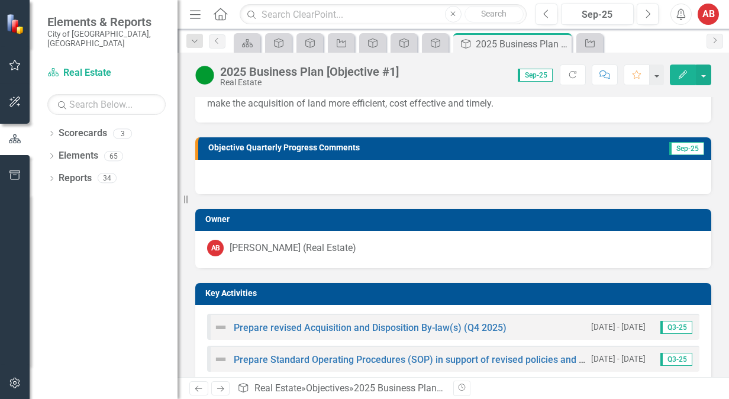
scroll to position [296, 0]
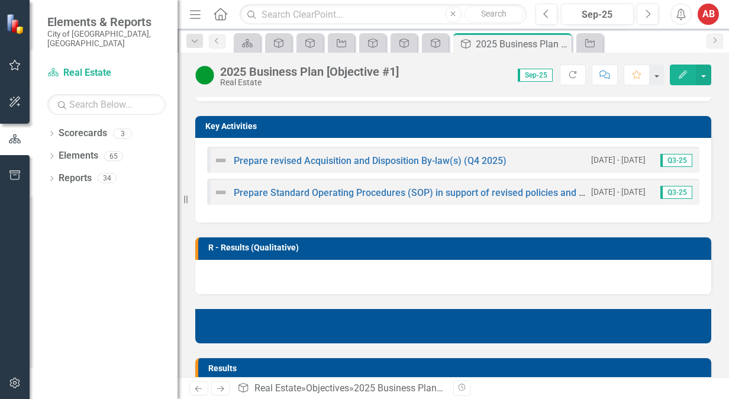
click at [586, 198] on div "[DATE] - [DATE] Q3-25" at bounding box center [640, 192] width 108 height 14
click at [515, 192] on link "Prepare Standard Operating Procedures (SOP) in support of revised policies and …" at bounding box center [451, 192] width 434 height 11
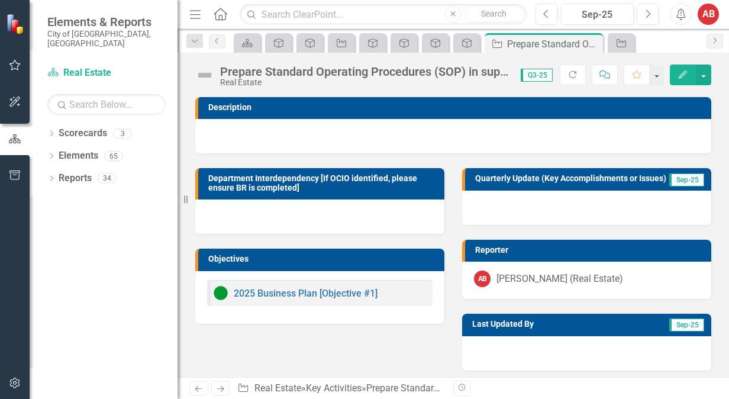
click at [416, 72] on div "Prepare Standard Operating Procedures (SOP) in support of revised policies and …" at bounding box center [364, 71] width 289 height 13
click at [417, 72] on div "Prepare Standard Operating Procedures (SOP) in support of revised policies and …" at bounding box center [364, 71] width 289 height 13
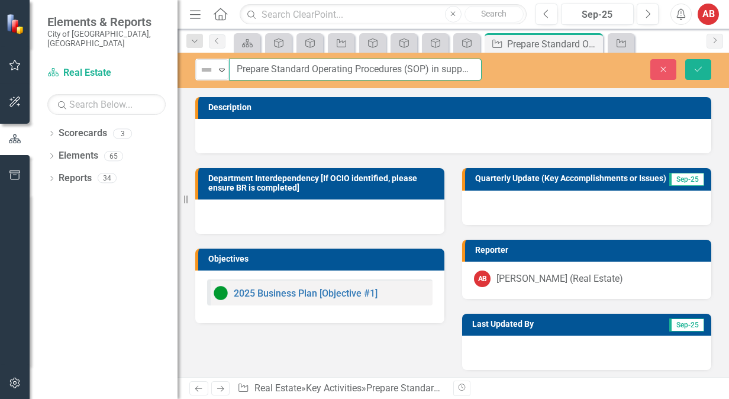
scroll to position [0, 189]
drag, startPoint x: 452, startPoint y: 63, endPoint x: 602, endPoint y: 86, distance: 151.7
click at [602, 86] on div "Not Defined Expand Prepare Standard Operating Procedures (SOP) in support of re…" at bounding box center [454, 71] width 552 height 36
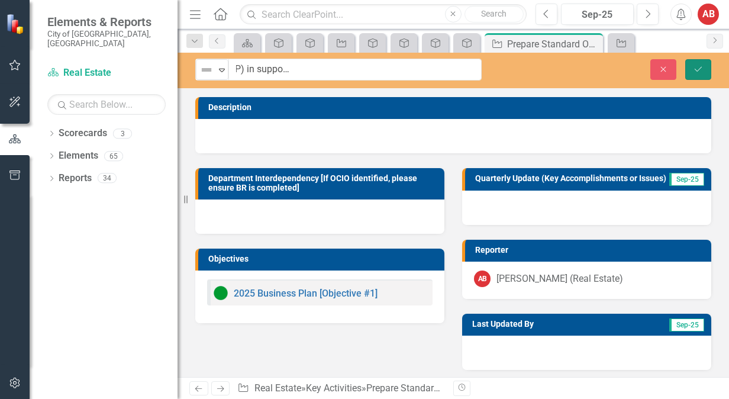
scroll to position [0, 0]
click at [699, 60] on button "Save" at bounding box center [699, 69] width 26 height 21
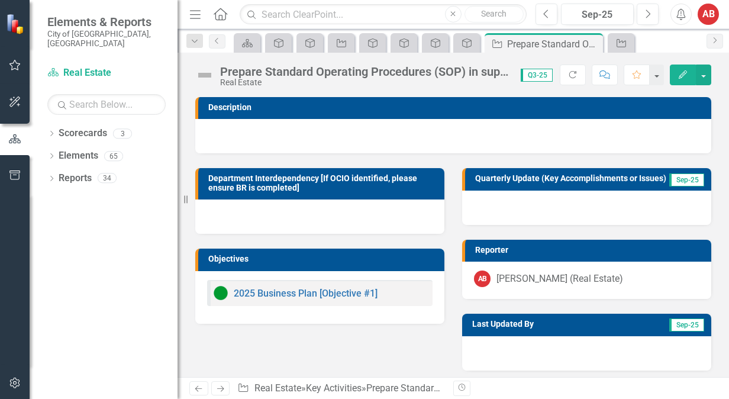
drag, startPoint x: 226, startPoint y: 79, endPoint x: 214, endPoint y: 75, distance: 12.5
click at [226, 79] on div "Real Estate" at bounding box center [364, 82] width 289 height 9
click at [214, 75] on div "Prepare Standard Operating Procedures (SOP) in support of revised policies and …" at bounding box center [355, 76] width 320 height 22
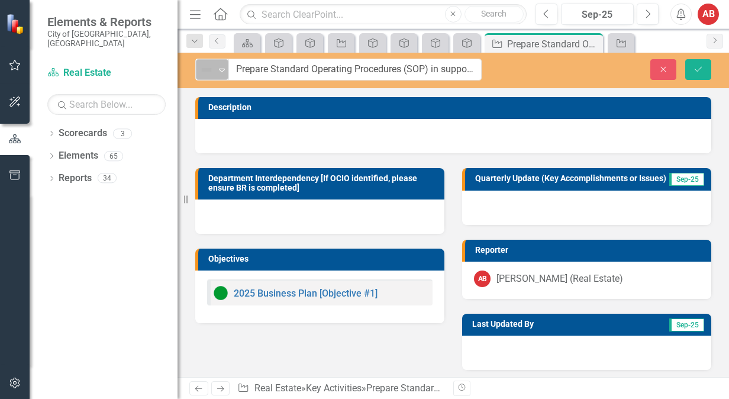
click at [210, 75] on img at bounding box center [207, 70] width 14 height 14
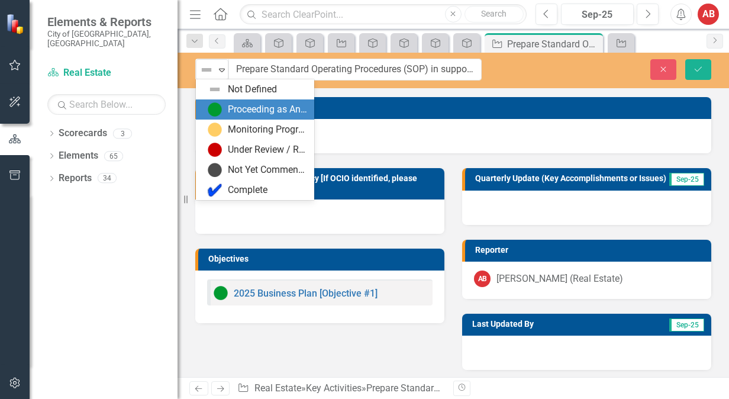
drag, startPoint x: 227, startPoint y: 108, endPoint x: 690, endPoint y: 81, distance: 463.8
click at [231, 107] on div "Proceeding as Anticipated" at bounding box center [257, 109] width 99 height 14
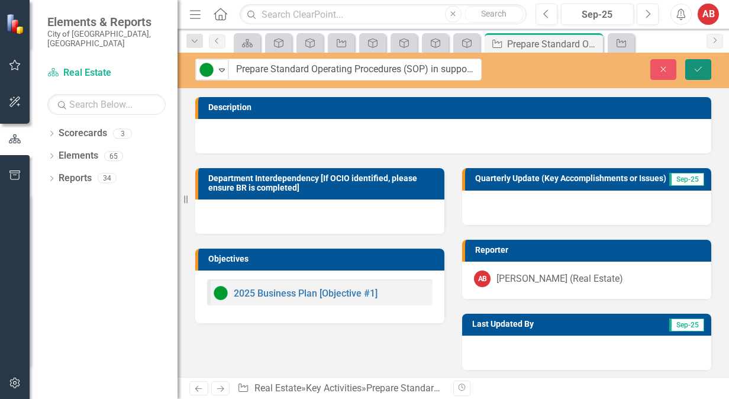
drag, startPoint x: 699, startPoint y: 64, endPoint x: 494, endPoint y: 115, distance: 211.7
click at [699, 63] on button "Save" at bounding box center [699, 69] width 26 height 21
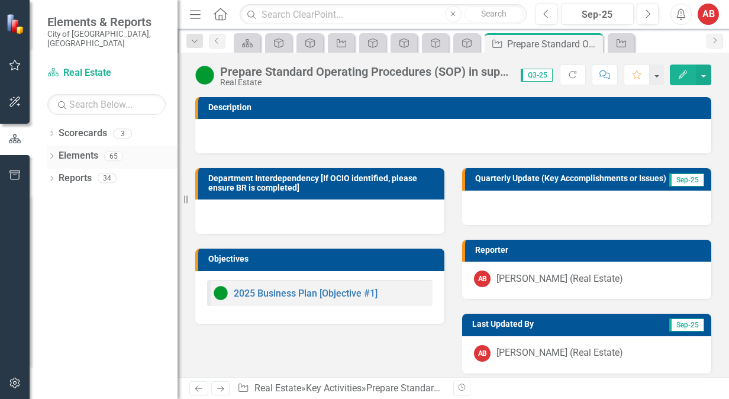
click at [87, 149] on link "Elements" at bounding box center [79, 156] width 40 height 14
click at [86, 149] on link "Elements" at bounding box center [79, 156] width 40 height 14
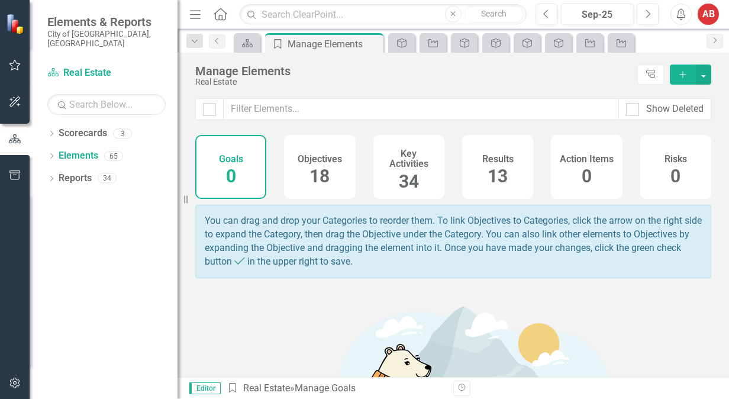
click at [332, 167] on div "Objectives 18" at bounding box center [319, 167] width 71 height 64
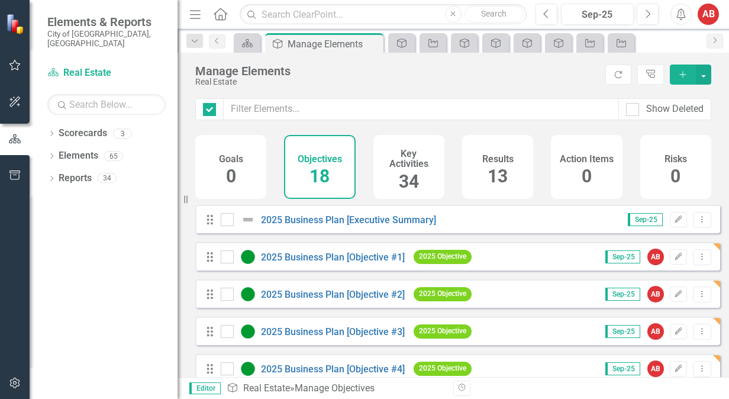
checkbox input "false"
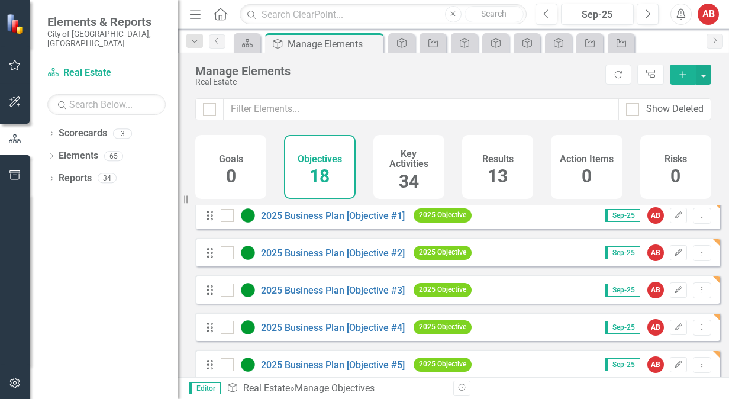
scroll to position [59, 0]
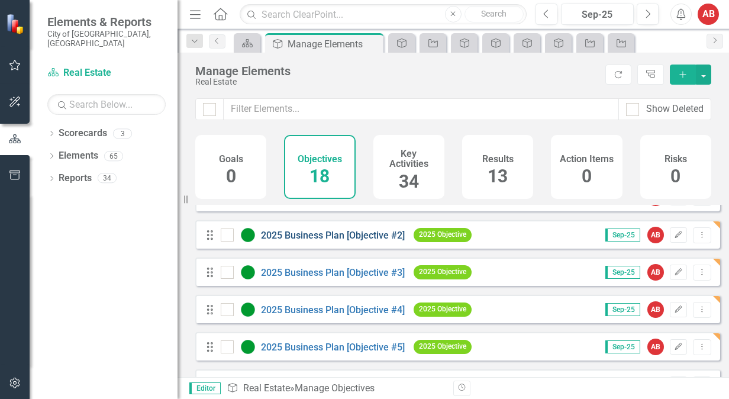
click at [335, 242] on div "2025 Business Plan [Objective #2]" at bounding box center [314, 235] width 187 height 14
click at [333, 241] on link "2025 Business Plan [Objective #2]" at bounding box center [333, 235] width 144 height 11
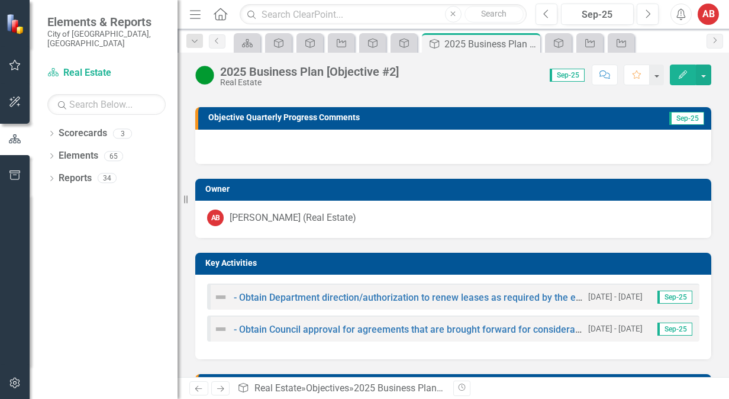
scroll to position [178, 0]
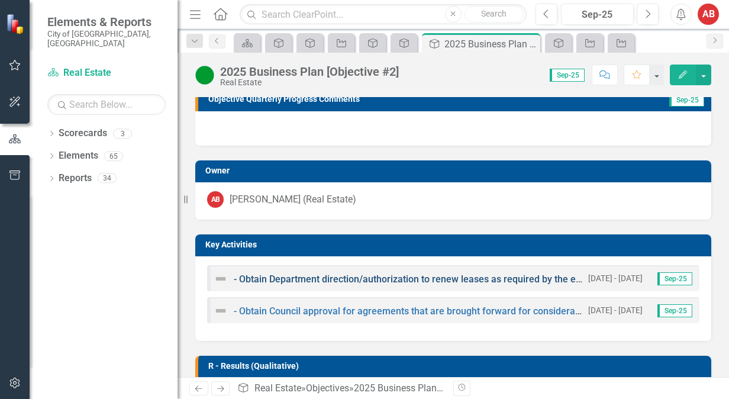
click at [361, 282] on link "- Obtain Department direction/authorization to renew leases as required by the …" at bounding box center [423, 279] width 378 height 11
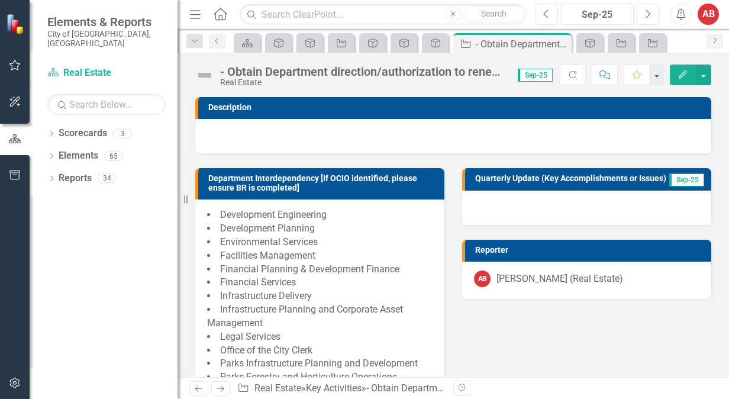
click at [207, 71] on img at bounding box center [204, 75] width 19 height 19
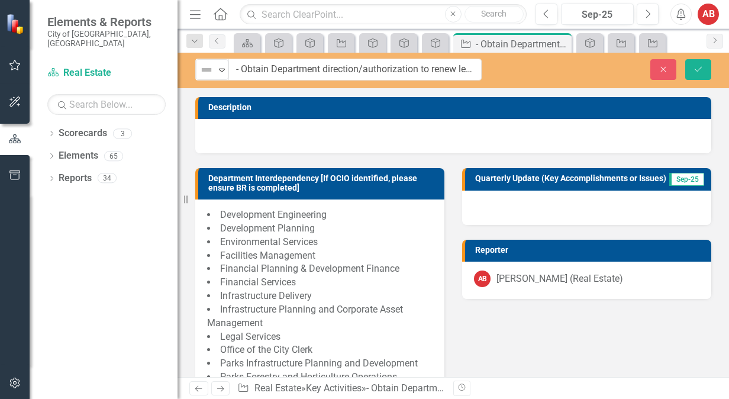
click at [207, 71] on img at bounding box center [207, 70] width 14 height 14
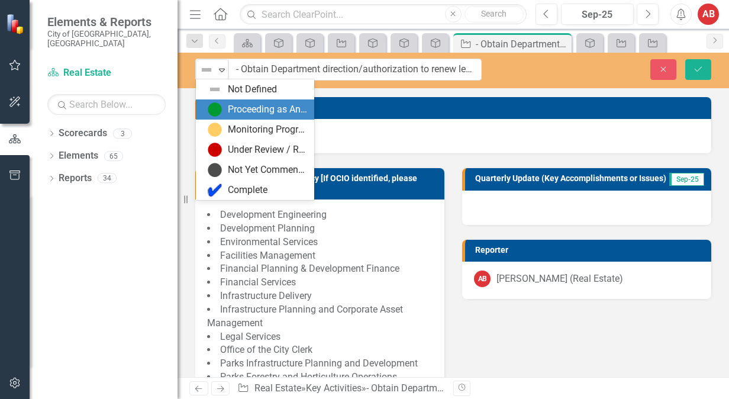
drag, startPoint x: 230, startPoint y: 107, endPoint x: 250, endPoint y: 94, distance: 23.7
click at [240, 99] on div "Not Defined Proceeding as Anticipated Monitoring Progress Under Review / Reasse…" at bounding box center [255, 139] width 118 height 121
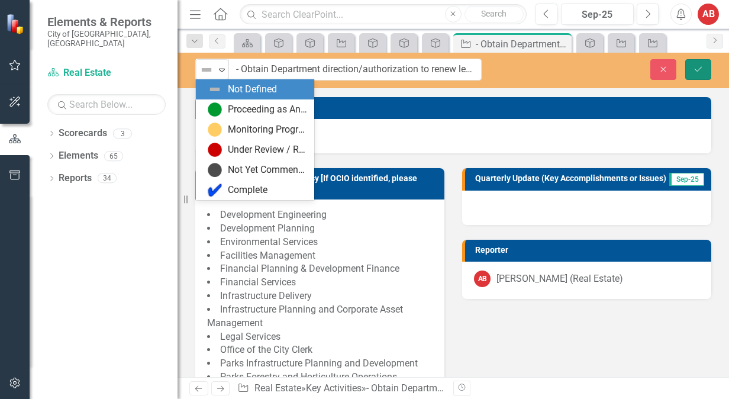
click at [707, 64] on button "Save" at bounding box center [699, 69] width 26 height 21
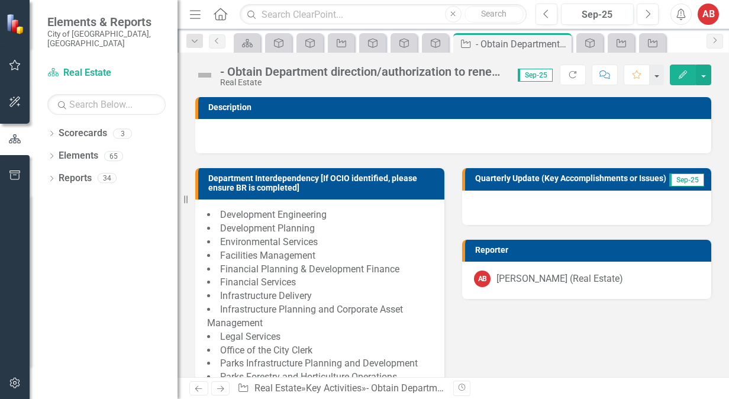
click at [202, 77] on img at bounding box center [204, 75] width 19 height 19
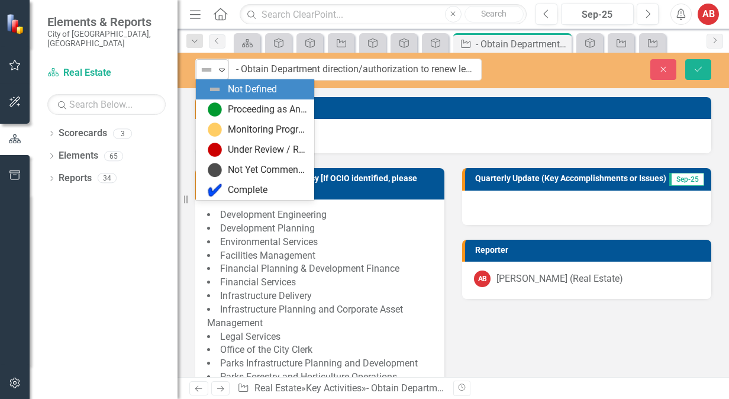
click at [204, 76] on div "Not Defined" at bounding box center [207, 70] width 18 height 17
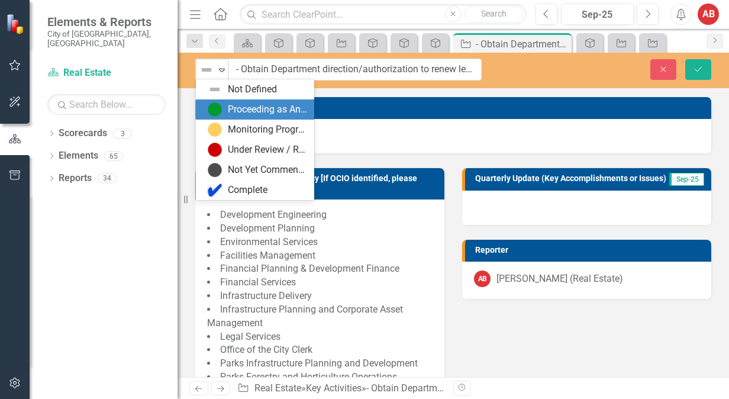
click at [234, 110] on div "Proceeding as Anticipated" at bounding box center [267, 110] width 79 height 14
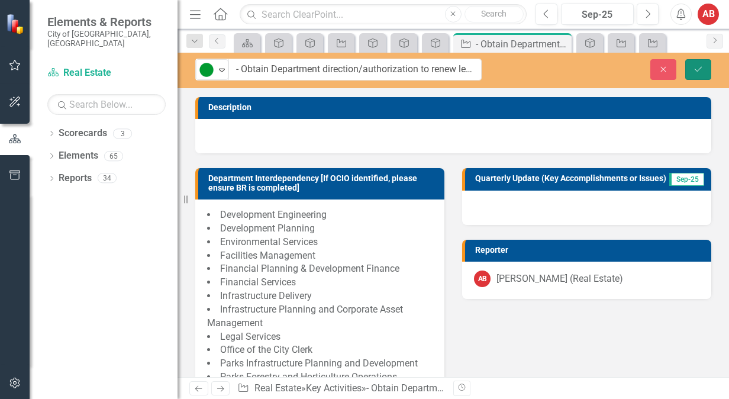
drag, startPoint x: 696, startPoint y: 71, endPoint x: 670, endPoint y: 70, distance: 26.1
click at [695, 71] on icon "Save" at bounding box center [698, 69] width 11 height 8
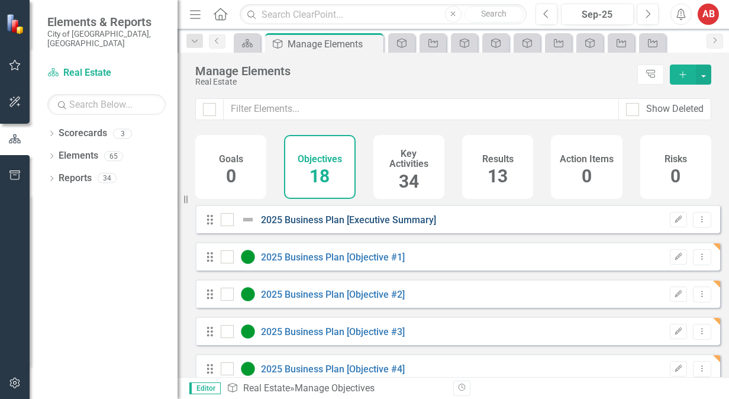
checkbox input "false"
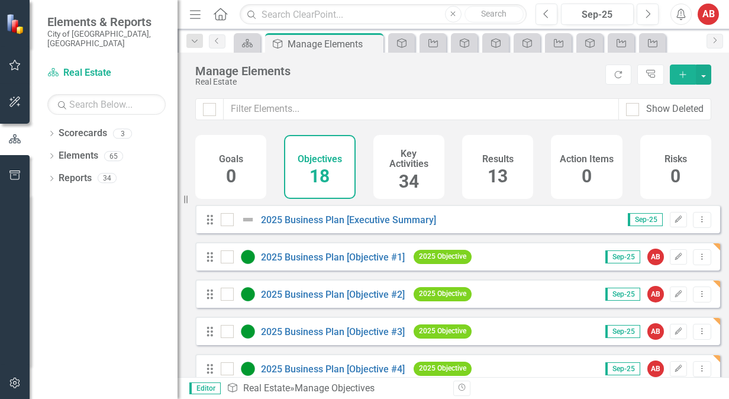
click at [302, 168] on div "Objectives 18" at bounding box center [319, 167] width 71 height 64
drag, startPoint x: 302, startPoint y: 168, endPoint x: 343, endPoint y: 193, distance: 47.8
click at [343, 193] on div "Objectives 18" at bounding box center [319, 167] width 71 height 64
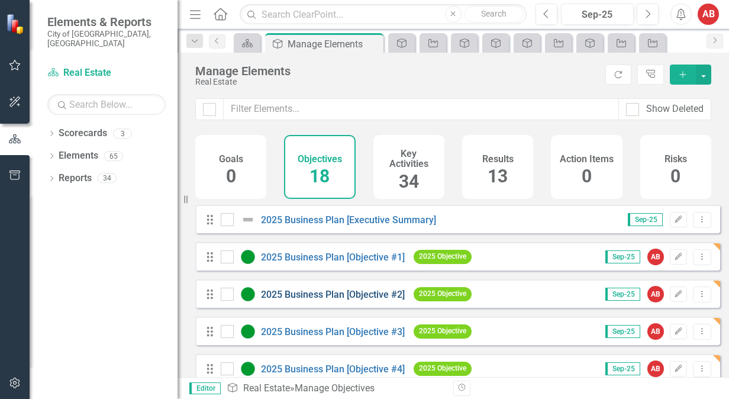
click at [358, 300] on link "2025 Business Plan [Objective #2]" at bounding box center [333, 294] width 144 height 11
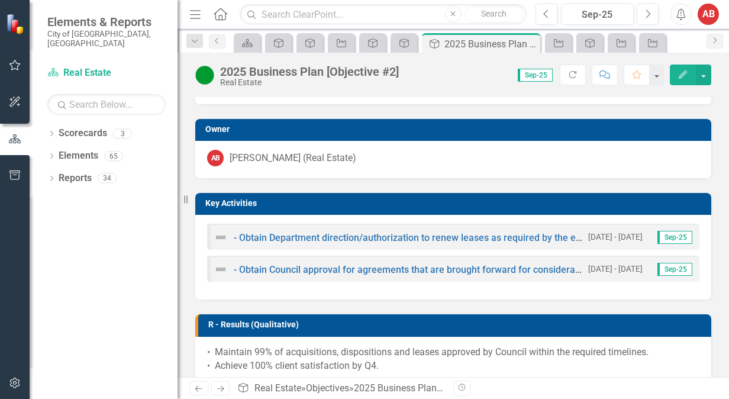
scroll to position [237, 0]
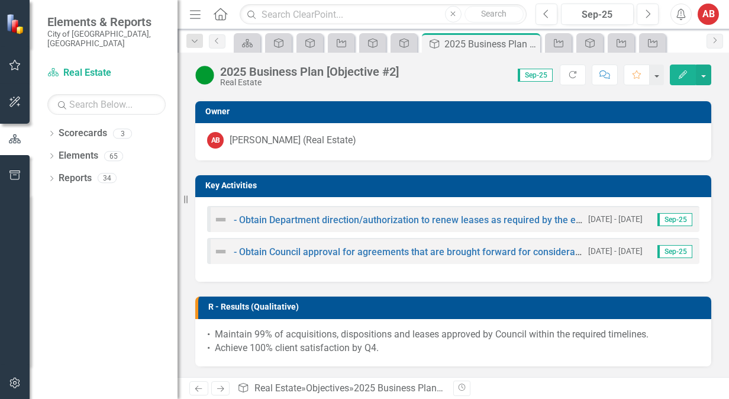
click at [350, 213] on div "- Obtain Department direction/authorization to renew leases as required by the …" at bounding box center [398, 220] width 369 height 14
click at [349, 218] on link "- Obtain Department direction/authorization to renew leases as required by the …" at bounding box center [423, 219] width 378 height 11
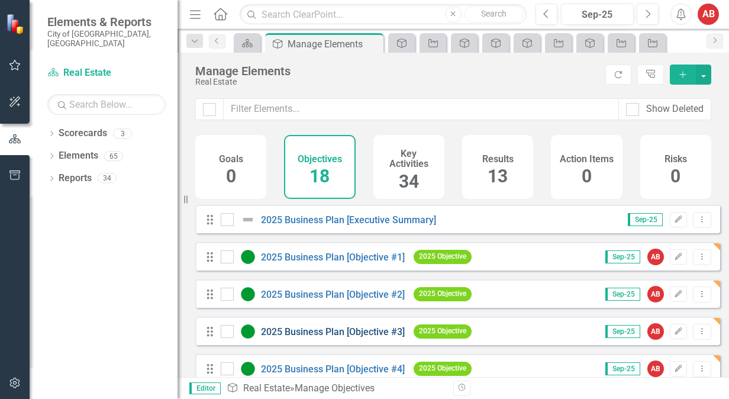
click at [378, 337] on link "2025 Business Plan [Objective #3]" at bounding box center [333, 331] width 144 height 11
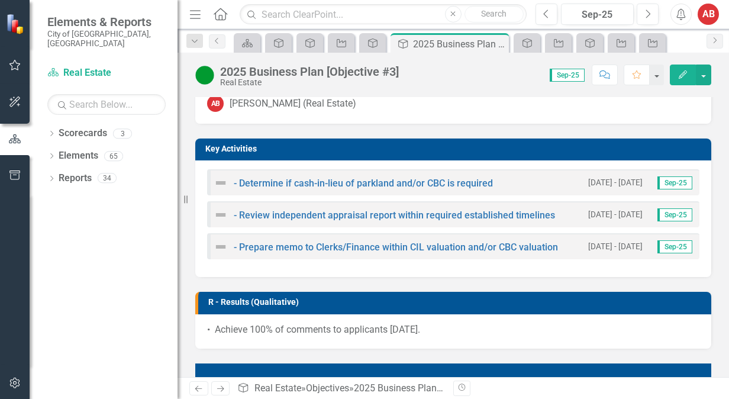
scroll to position [296, 0]
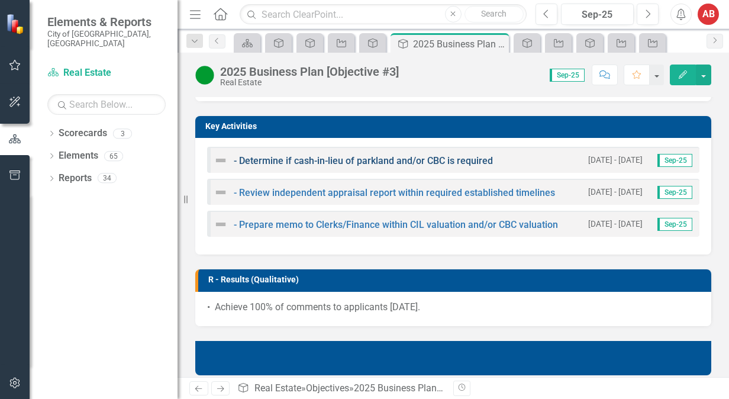
click at [281, 159] on link "- Determine if cash-in-lieu of parkland and/or CBC is required" at bounding box center [363, 160] width 259 height 11
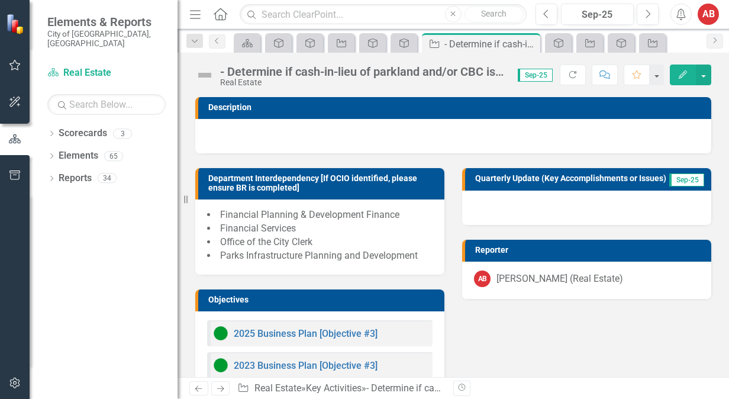
click at [202, 74] on img at bounding box center [204, 75] width 19 height 19
click at [203, 73] on img at bounding box center [204, 75] width 19 height 19
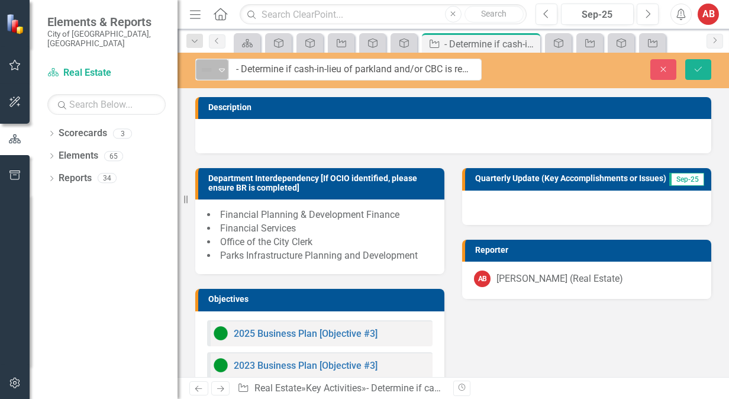
click at [211, 72] on img at bounding box center [207, 70] width 14 height 14
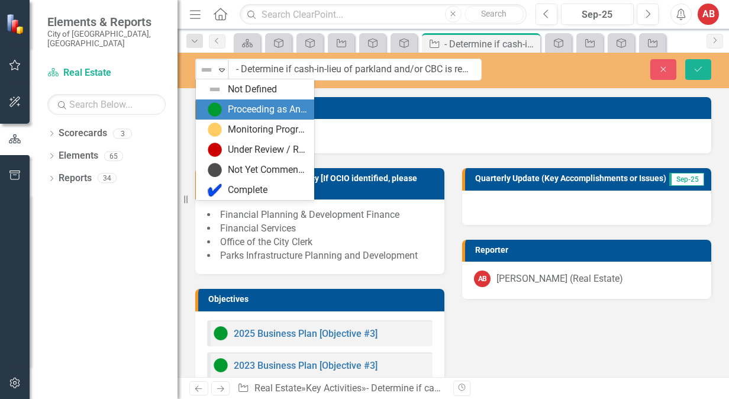
click at [229, 105] on div "Proceeding as Anticipated" at bounding box center [267, 110] width 79 height 14
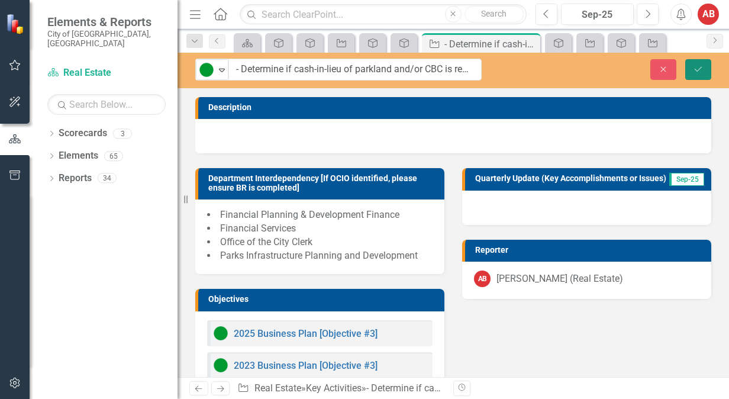
drag, startPoint x: 697, startPoint y: 66, endPoint x: 676, endPoint y: 65, distance: 20.8
click at [696, 65] on icon "Save" at bounding box center [698, 69] width 11 height 8
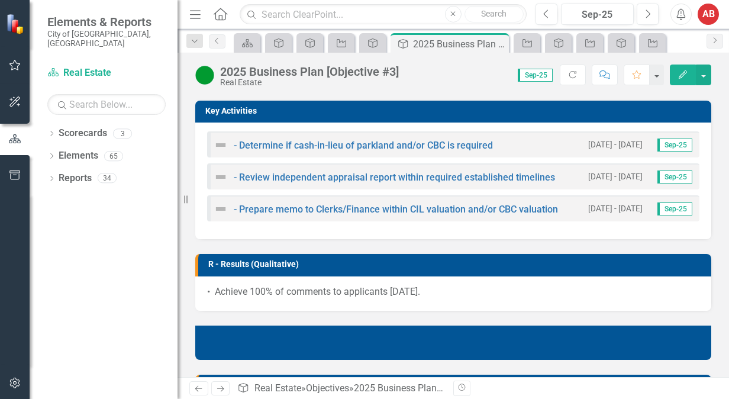
scroll to position [296, 0]
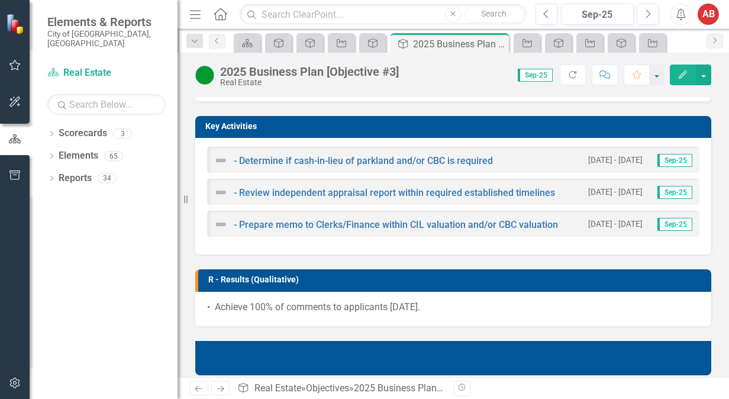
click at [261, 184] on div "- Review independent appraisal report within required established timelines [DA…" at bounding box center [453, 192] width 493 height 26
click at [259, 184] on div "- Review independent appraisal report within required established timelines [DA…" at bounding box center [453, 192] width 493 height 26
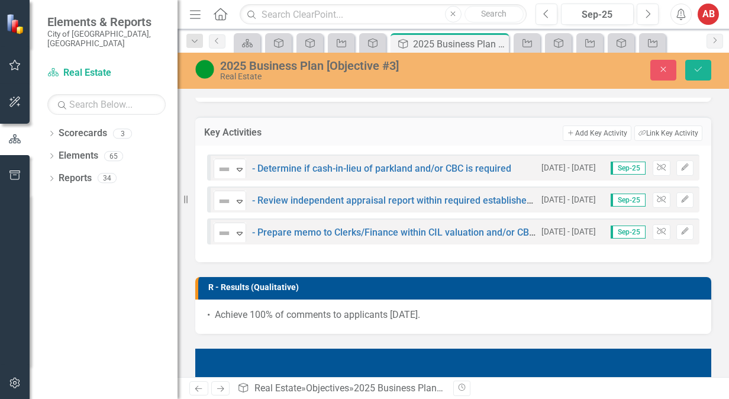
click at [262, 192] on div "Not Defined Expand - Review independent appraisal report within required establ…" at bounding box center [375, 199] width 322 height 21
click at [318, 198] on link "- Review independent appraisal report within required established timelines" at bounding box center [413, 200] width 322 height 11
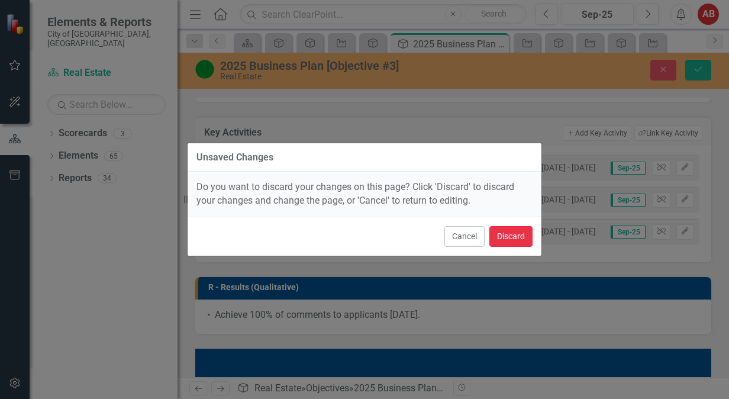
click at [511, 238] on button "Discard" at bounding box center [511, 236] width 43 height 21
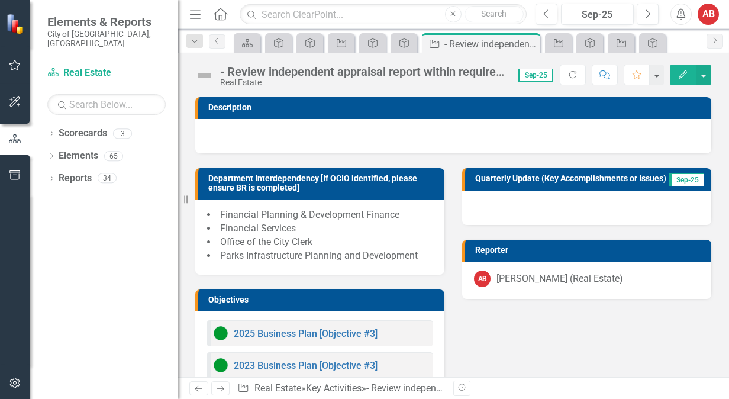
click at [208, 78] on img at bounding box center [204, 75] width 19 height 19
click at [208, 75] on img at bounding box center [204, 75] width 19 height 19
click at [207, 75] on img at bounding box center [204, 75] width 19 height 19
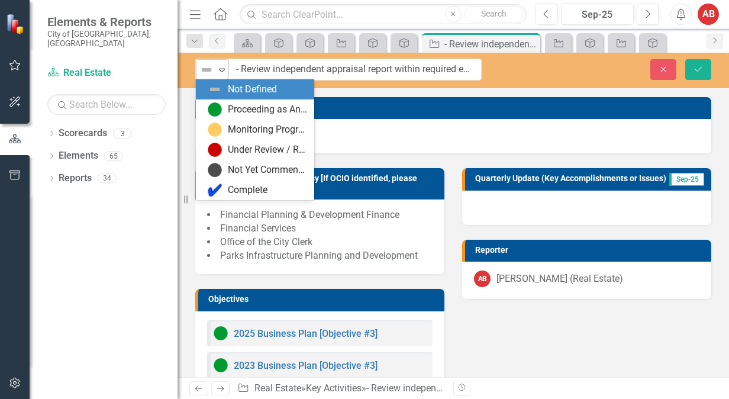
click at [214, 76] on div "Not Defined" at bounding box center [207, 70] width 18 height 17
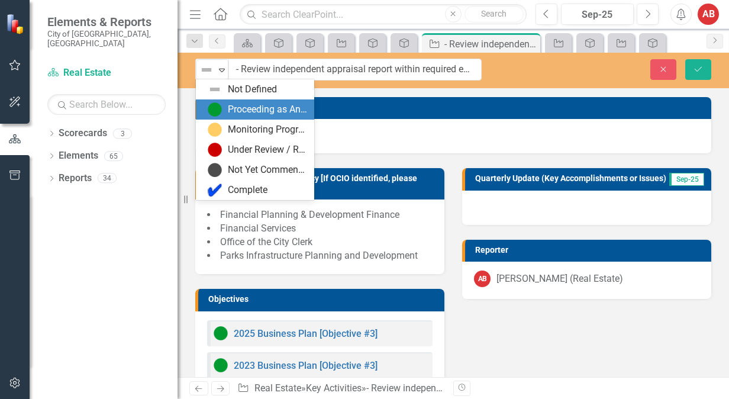
click at [238, 117] on div "Proceeding as Anticipated" at bounding box center [255, 109] width 118 height 20
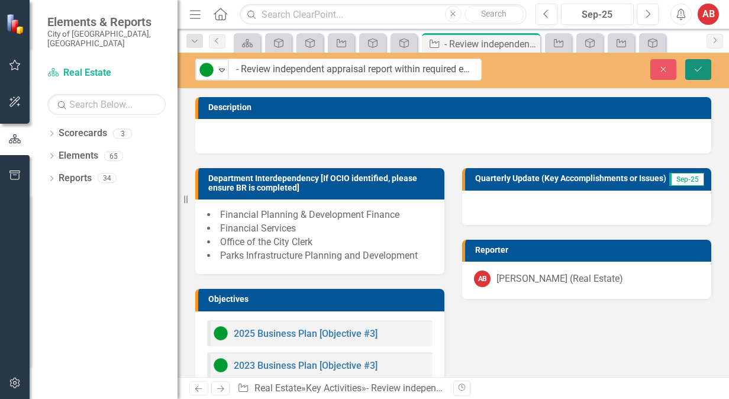
click at [701, 67] on icon "submit" at bounding box center [698, 68] width 7 height 5
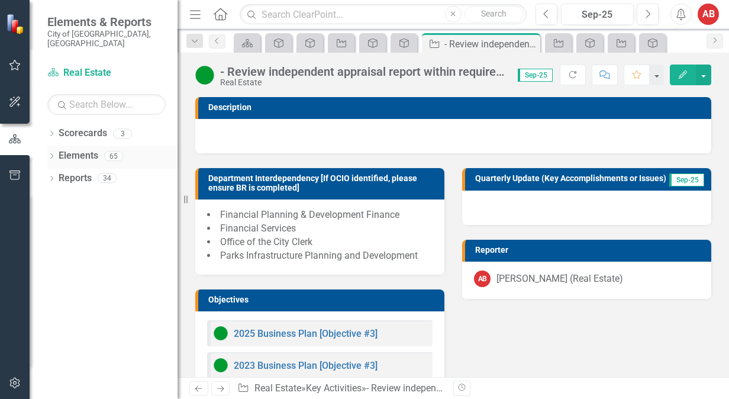
click at [98, 146] on div "Elements 65" at bounding box center [118, 157] width 119 height 22
click at [99, 156] on div "Elements 65" at bounding box center [118, 157] width 119 height 22
click at [67, 149] on link "Elements" at bounding box center [79, 156] width 40 height 14
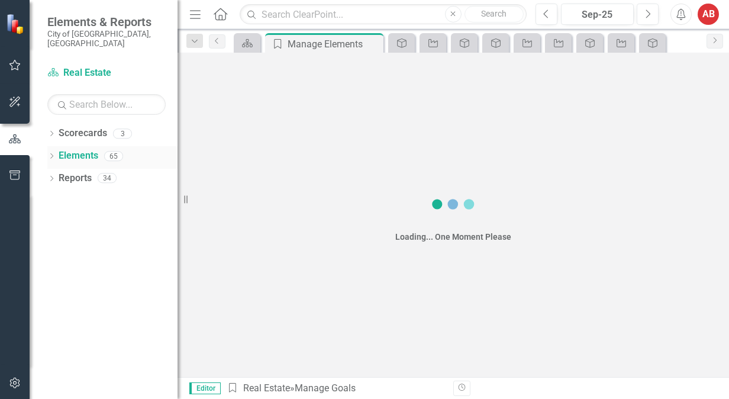
click at [67, 149] on link "Elements" at bounding box center [79, 156] width 40 height 14
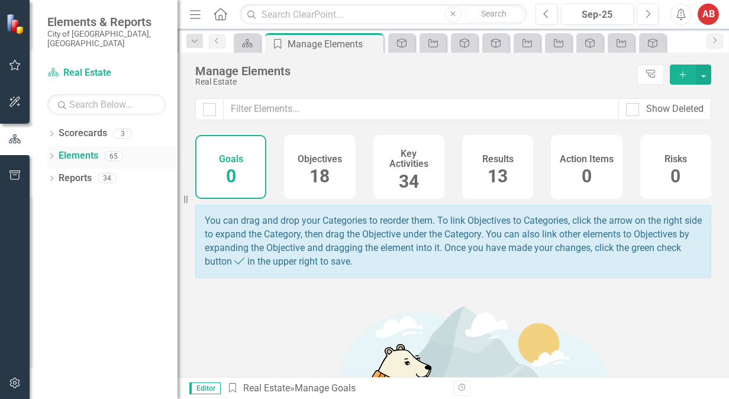
click at [67, 149] on link "Elements" at bounding box center [79, 156] width 40 height 14
click at [319, 165] on div "18" at bounding box center [320, 176] width 20 height 25
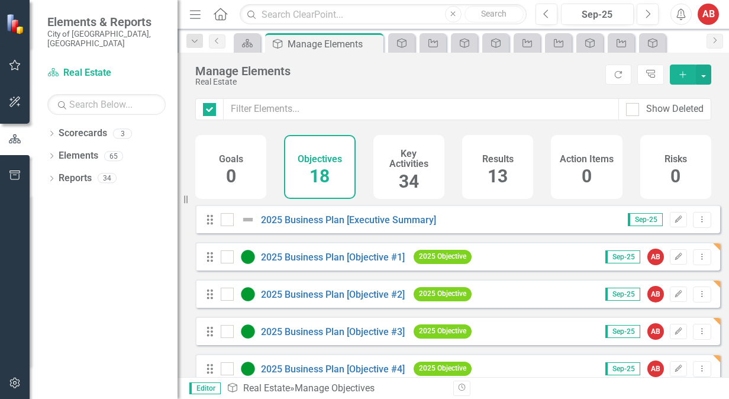
checkbox input "false"
click at [383, 335] on link "2025 Business Plan [Objective #3]" at bounding box center [333, 331] width 144 height 11
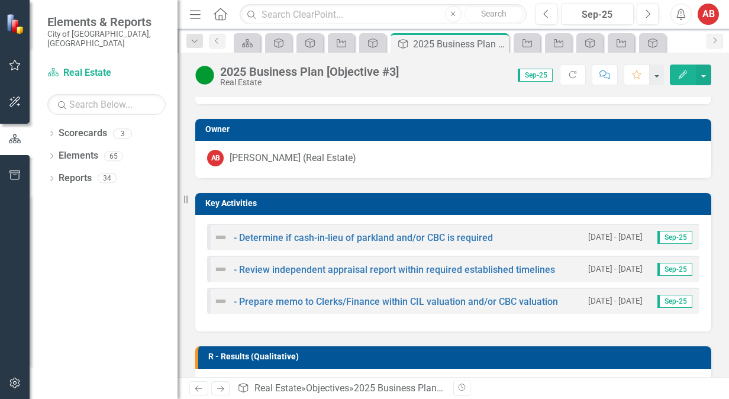
scroll to position [237, 0]
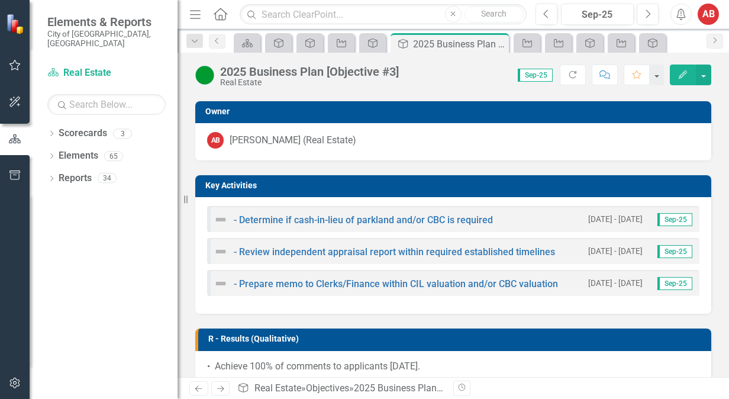
drag, startPoint x: 474, startPoint y: 205, endPoint x: 258, endPoint y: 174, distance: 218.9
click at [474, 205] on div "- Determine if cash-in-lieu of parkland and/or CBC is required [DATE] - [DATE] …" at bounding box center [453, 255] width 516 height 117
click at [227, 188] on h3 "Key Activities" at bounding box center [455, 185] width 500 height 9
click at [228, 188] on h3 "Key Activities" at bounding box center [455, 185] width 500 height 9
drag, startPoint x: 228, startPoint y: 187, endPoint x: 131, endPoint y: 153, distance: 103.0
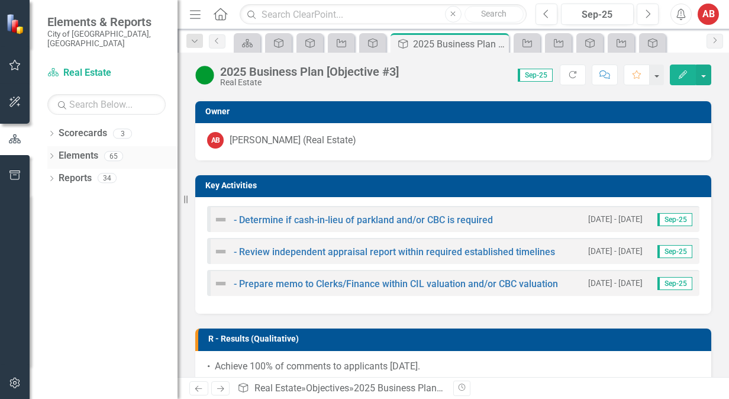
click at [227, 186] on h3 "Key Activities" at bounding box center [455, 185] width 500 height 9
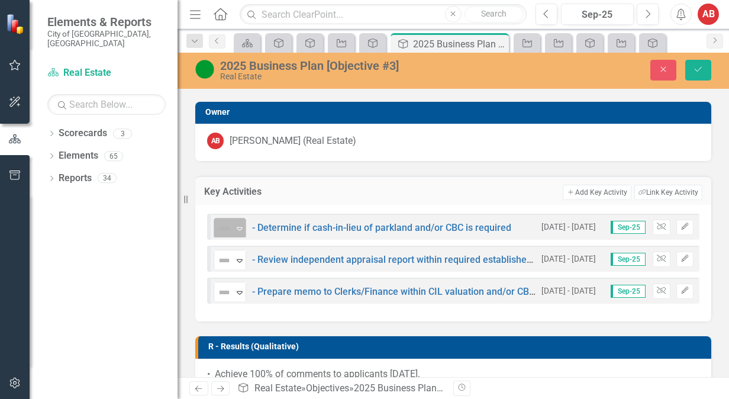
click at [235, 226] on icon "Expand" at bounding box center [240, 228] width 12 height 9
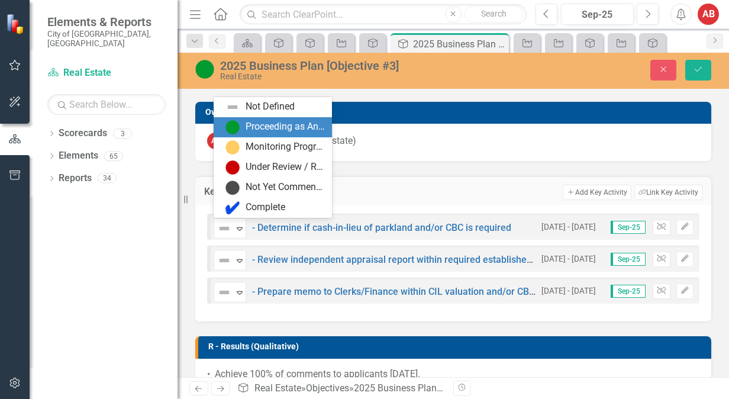
click at [253, 121] on div "Proceeding as Anticipated" at bounding box center [285, 127] width 79 height 14
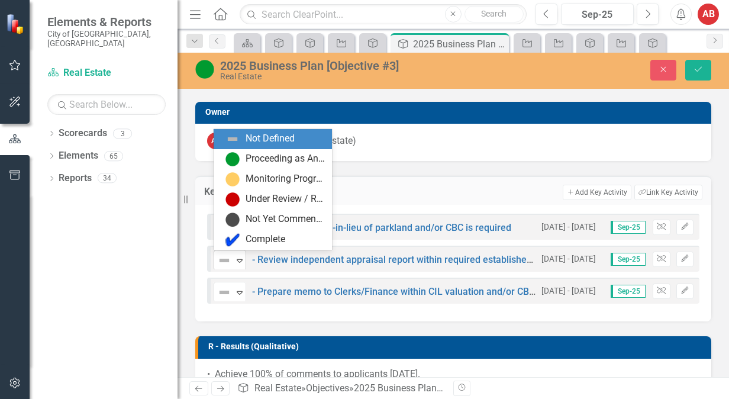
click at [235, 254] on div "Expand" at bounding box center [240, 260] width 12 height 20
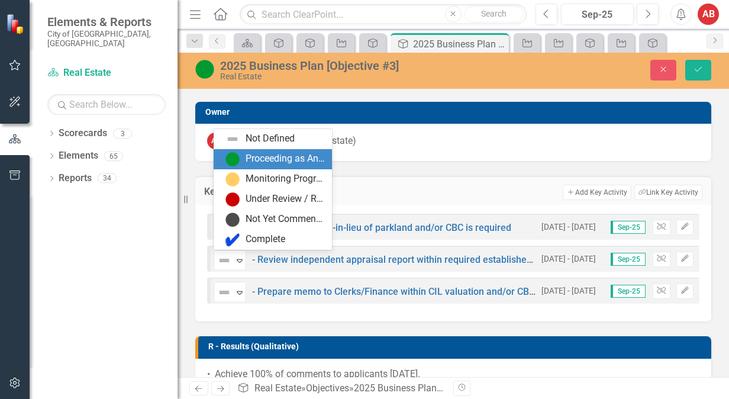
drag, startPoint x: 259, startPoint y: 152, endPoint x: 258, endPoint y: 184, distance: 31.4
click at [260, 152] on div "Proceeding as Anticipated" at bounding box center [285, 159] width 79 height 14
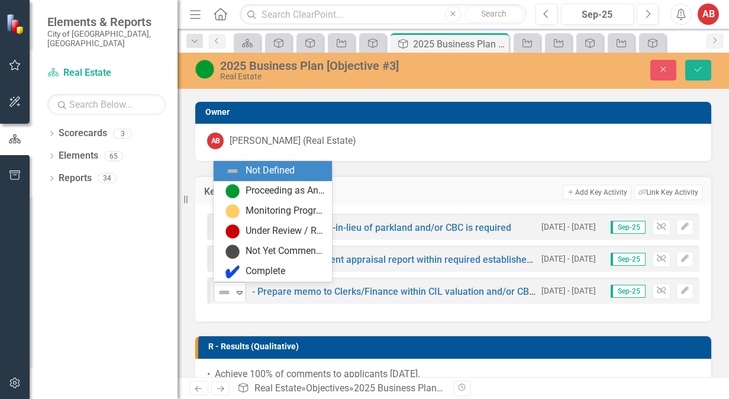
click at [237, 291] on icon "Expand" at bounding box center [240, 292] width 12 height 9
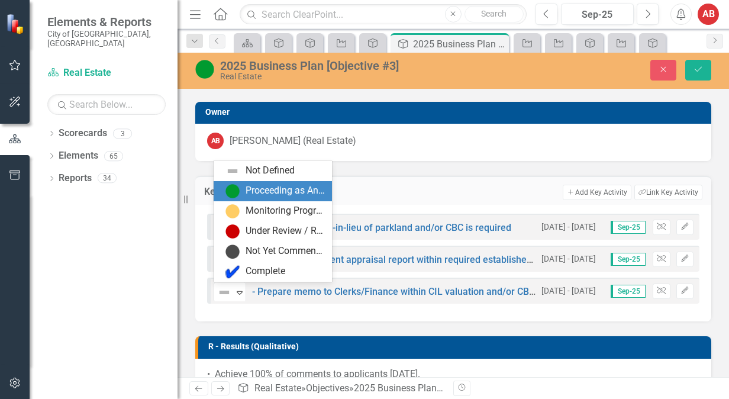
drag, startPoint x: 268, startPoint y: 193, endPoint x: 397, endPoint y: 161, distance: 133.0
click at [270, 191] on div "Proceeding as Anticipated" at bounding box center [285, 191] width 79 height 14
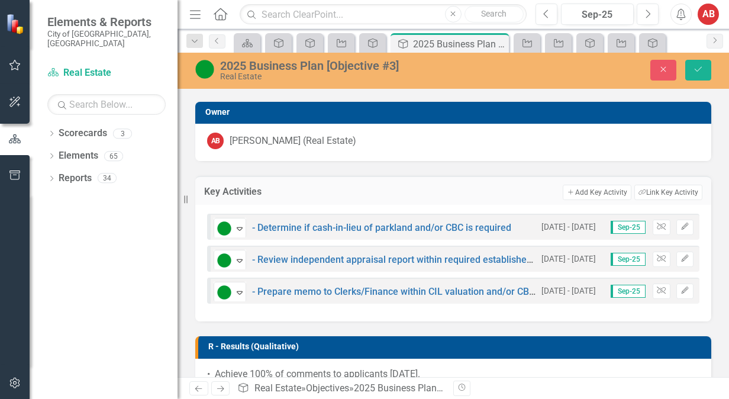
click at [686, 66] on div "Close Save" at bounding box center [615, 70] width 212 height 21
click at [698, 79] on button "Save" at bounding box center [699, 70] width 26 height 21
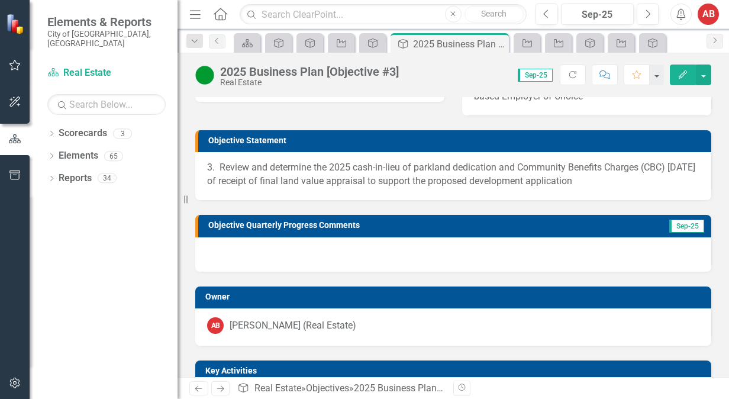
scroll to position [0, 0]
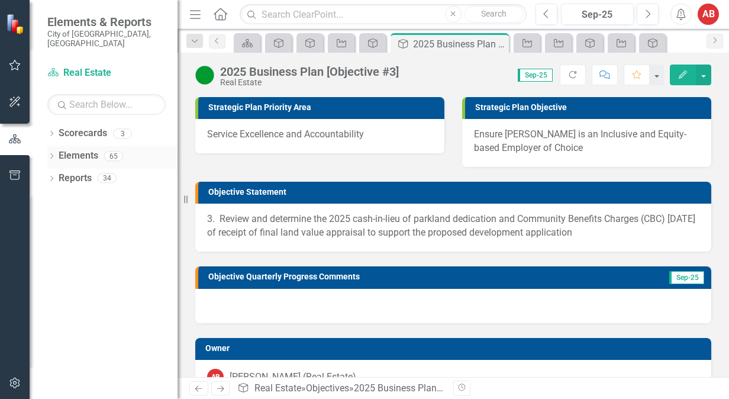
click at [62, 149] on link "Elements" at bounding box center [79, 156] width 40 height 14
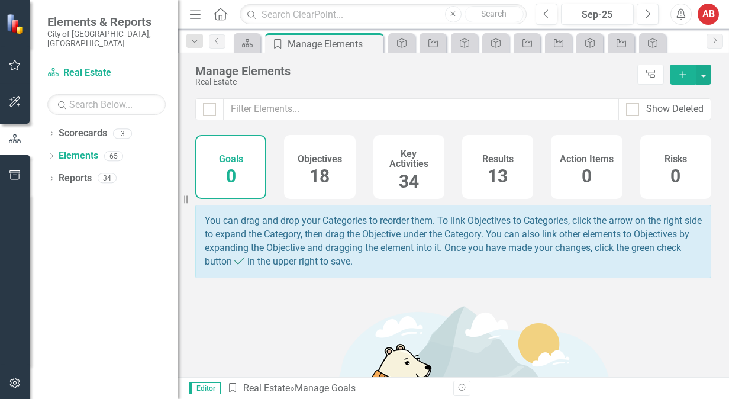
click at [301, 165] on div "Objectives 18" at bounding box center [319, 167] width 71 height 64
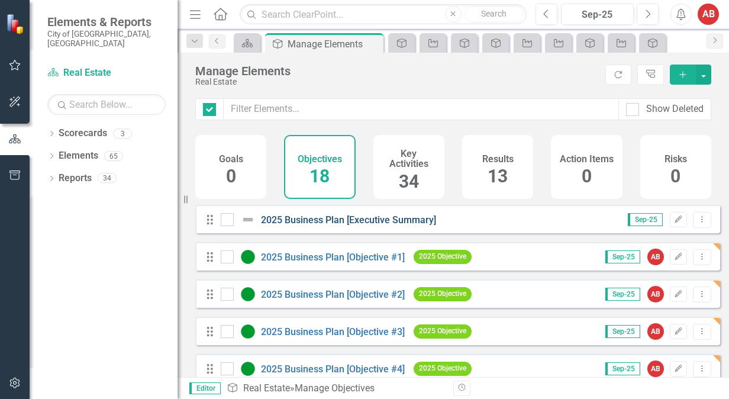
checkbox input "false"
click at [290, 258] on div "Drag 2025 Business Plan [Objective #1] 2025 Objective" at bounding box center [341, 256] width 272 height 21
click at [295, 262] on link "2025 Business Plan [Objective #1]" at bounding box center [333, 257] width 144 height 11
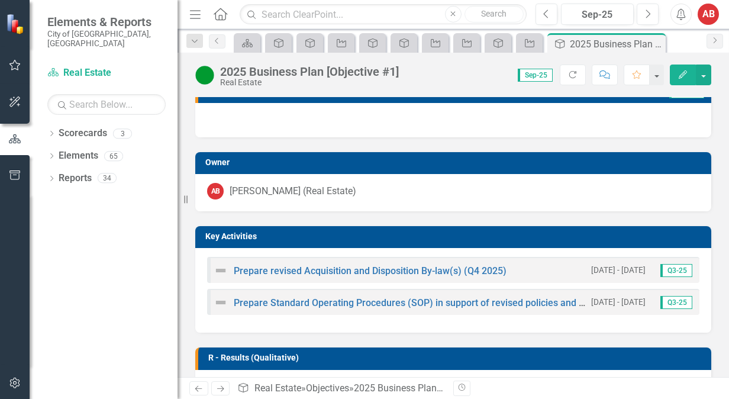
scroll to position [237, 0]
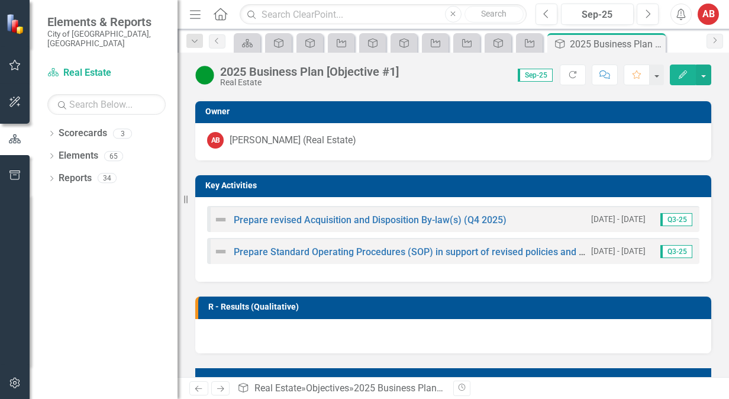
click at [220, 190] on h3 "Key Activities" at bounding box center [455, 185] width 500 height 9
click at [220, 189] on h3 "Key Activities" at bounding box center [455, 185] width 500 height 9
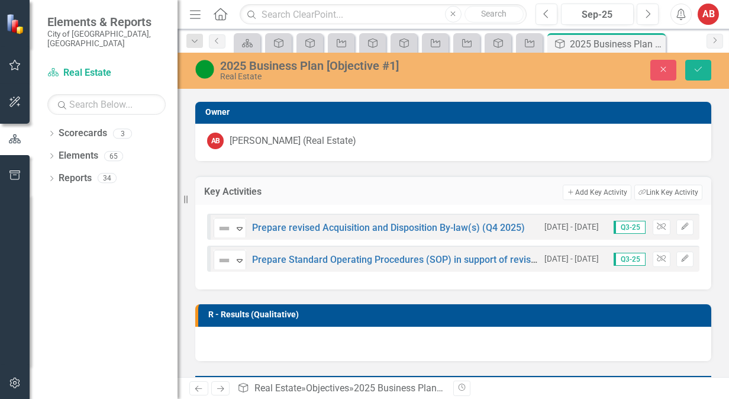
click at [239, 240] on div "Not Defined Expand Prepare revised Acquisition and Disposition By-law(s) (Q4 20…" at bounding box center [453, 247] width 516 height 85
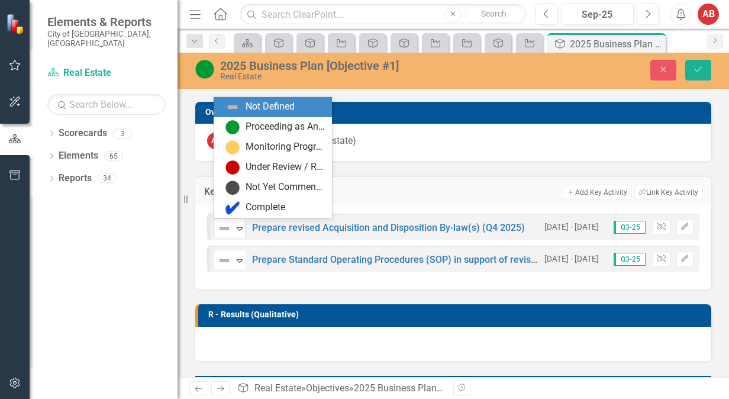
click at [236, 233] on div "Expand" at bounding box center [240, 228] width 12 height 20
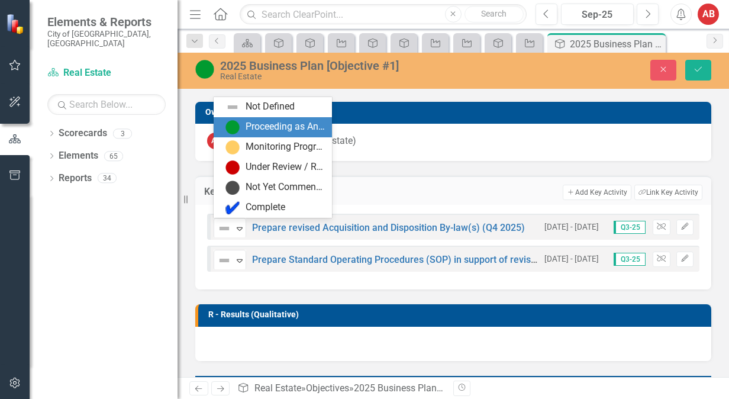
drag, startPoint x: 258, startPoint y: 130, endPoint x: 249, endPoint y: 158, distance: 29.2
click at [258, 130] on div "Proceeding as Anticipated" at bounding box center [285, 127] width 79 height 14
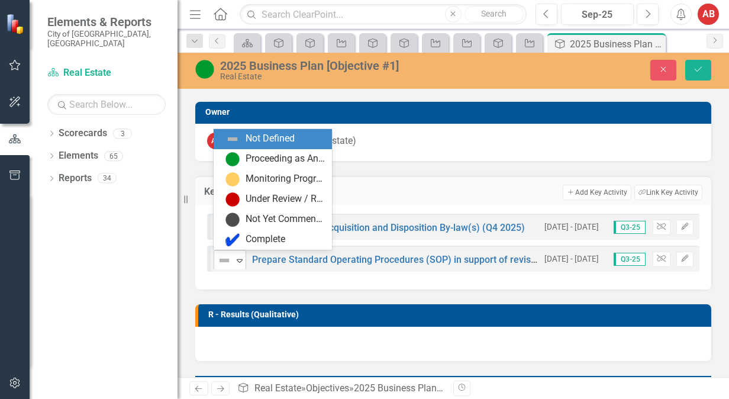
drag, startPoint x: 237, startPoint y: 260, endPoint x: 258, endPoint y: 217, distance: 47.7
click at [238, 259] on icon at bounding box center [240, 261] width 6 height 4
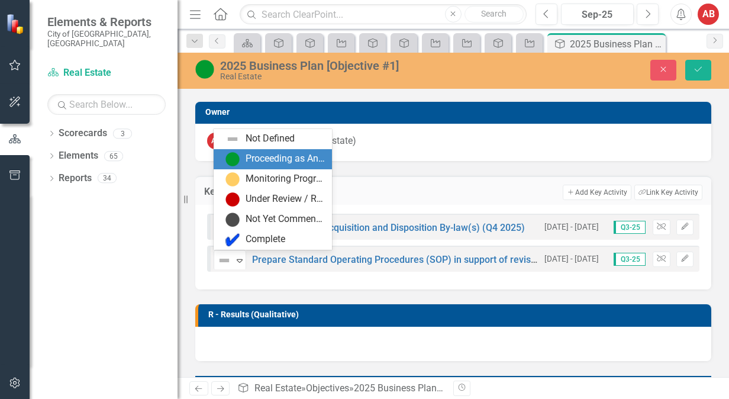
click at [270, 153] on div "Proceeding as Anticipated" at bounding box center [285, 159] width 79 height 14
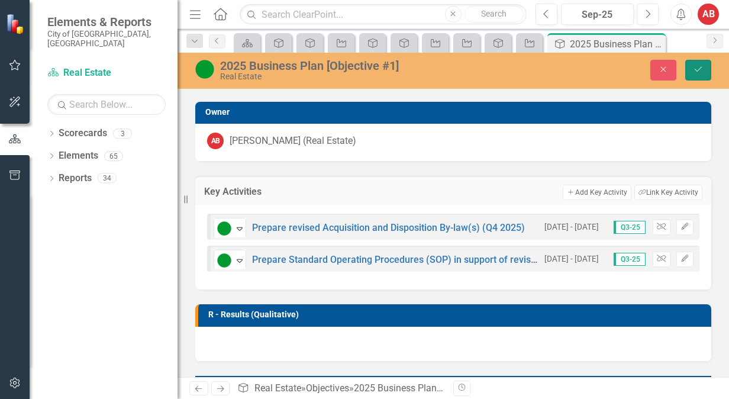
click at [704, 75] on button "Save" at bounding box center [699, 70] width 26 height 21
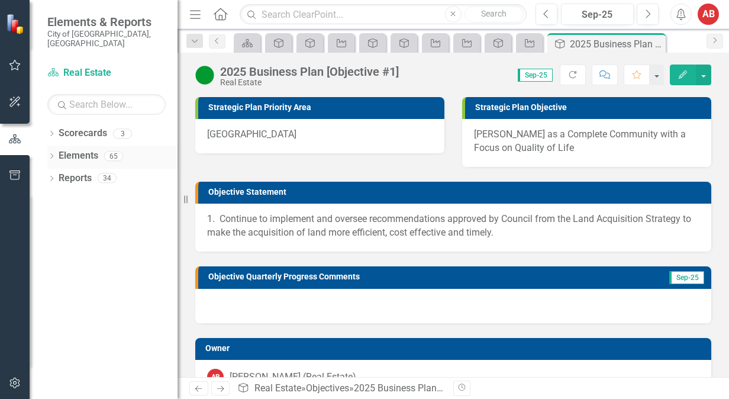
click at [77, 149] on link "Elements" at bounding box center [79, 156] width 40 height 14
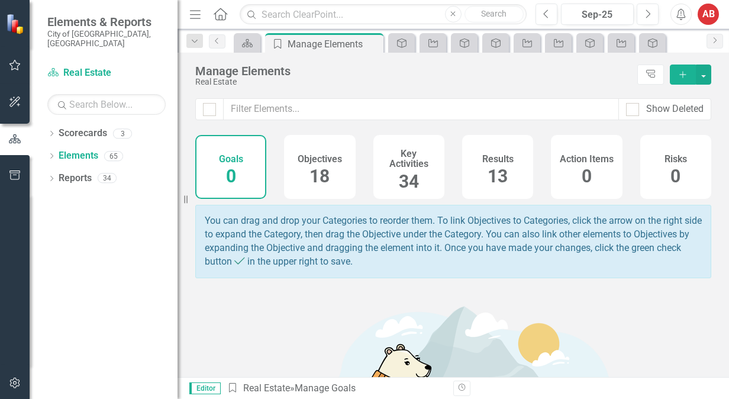
click at [311, 189] on div "Objectives 18" at bounding box center [319, 167] width 71 height 64
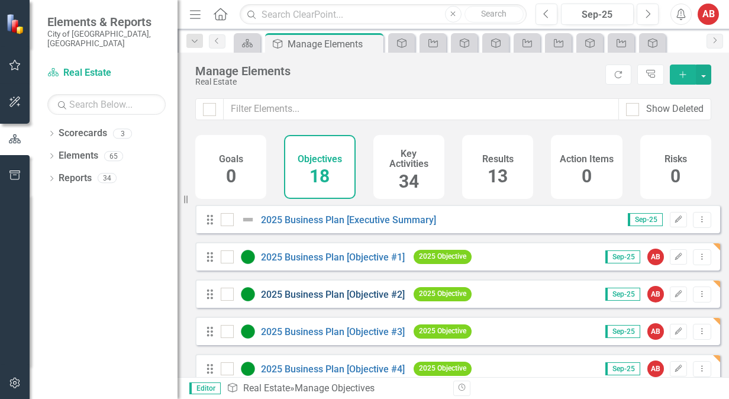
click at [381, 300] on link "2025 Business Plan [Objective #2]" at bounding box center [333, 294] width 144 height 11
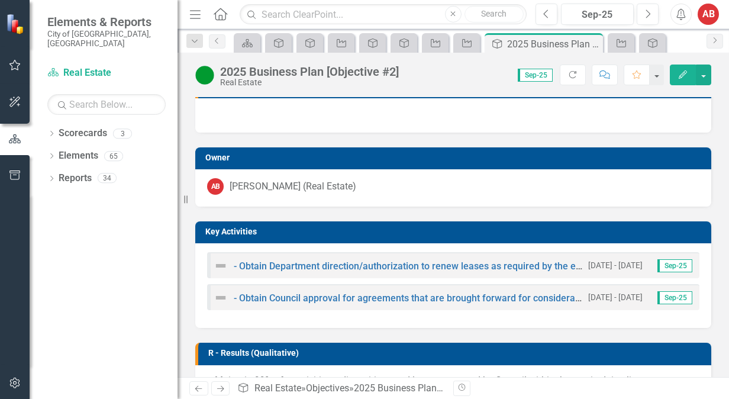
scroll to position [178, 0]
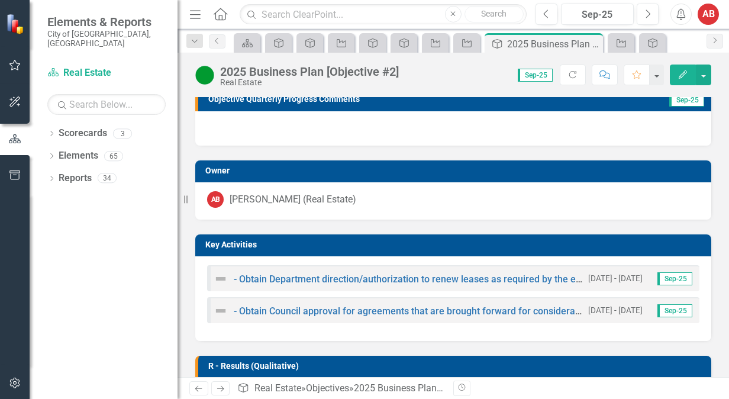
click at [217, 250] on td "Key Activities" at bounding box center [455, 246] width 500 height 18
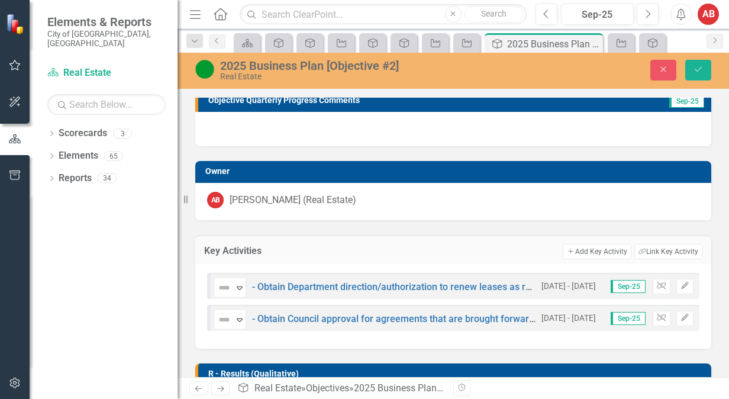
click at [217, 250] on h3 "Key Activities" at bounding box center [276, 251] width 145 height 11
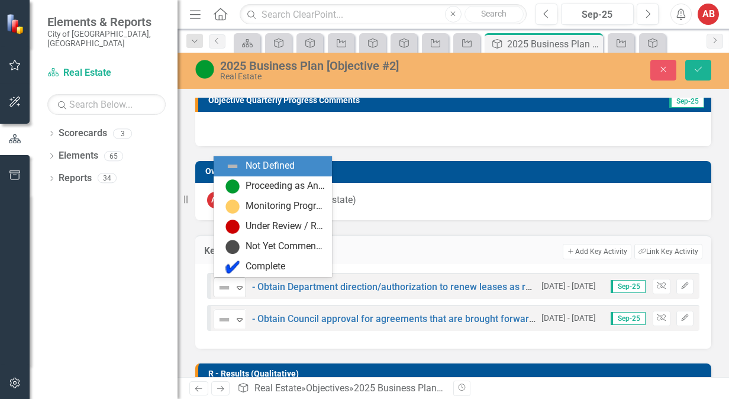
click at [224, 287] on img at bounding box center [224, 288] width 14 height 14
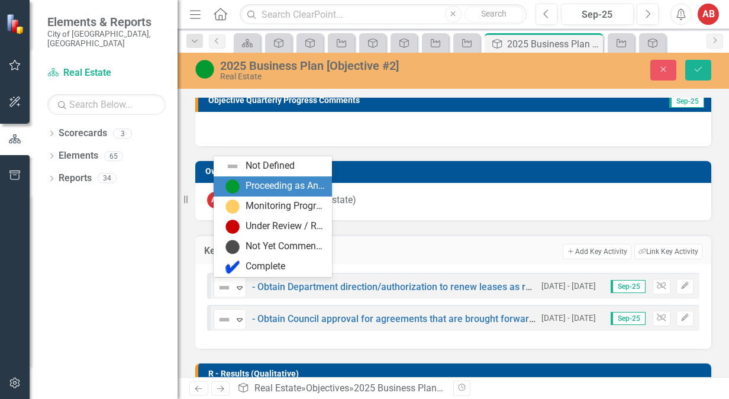
drag, startPoint x: 265, startPoint y: 178, endPoint x: 263, endPoint y: 227, distance: 49.8
click at [265, 178] on div "Proceeding as Anticipated" at bounding box center [273, 186] width 118 height 20
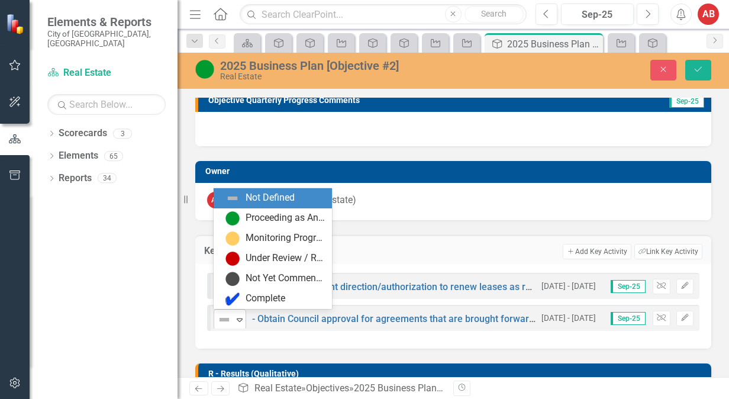
click at [225, 323] on img at bounding box center [224, 320] width 14 height 14
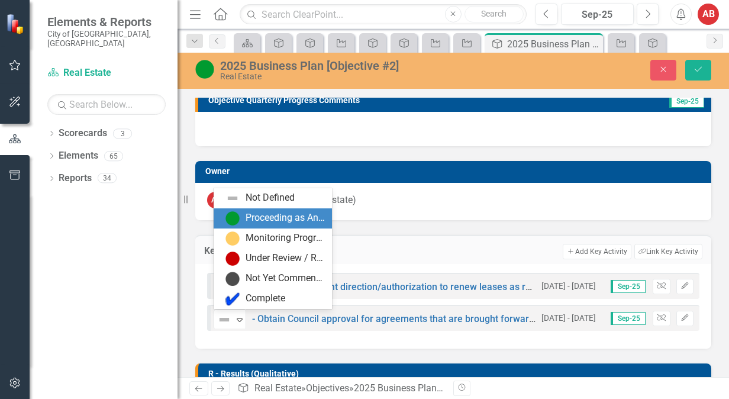
click at [292, 217] on div "Proceeding as Anticipated" at bounding box center [285, 218] width 79 height 14
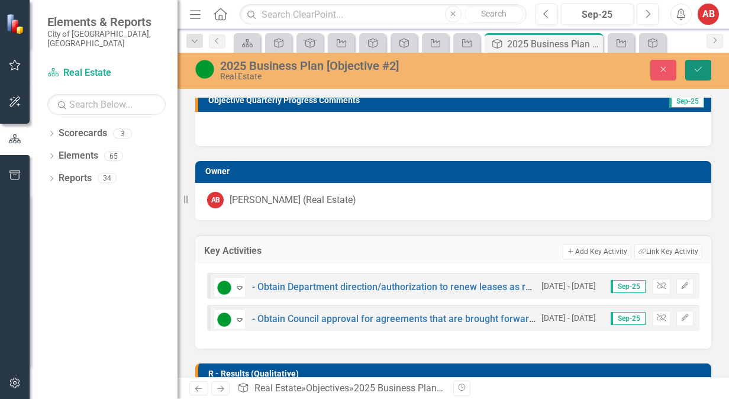
click at [692, 66] on button "Save" at bounding box center [699, 70] width 26 height 21
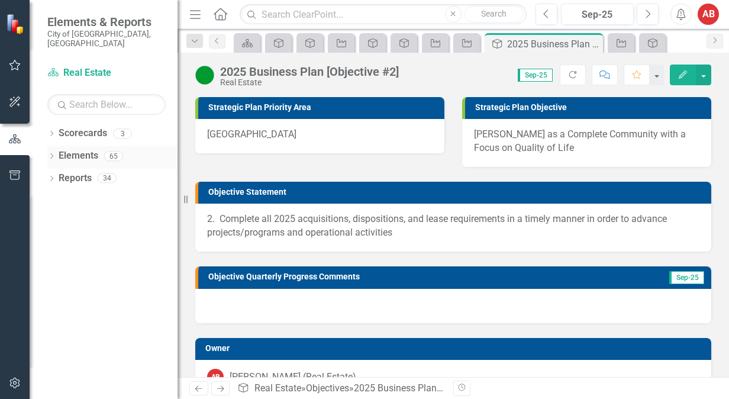
click at [72, 149] on link "Elements" at bounding box center [79, 156] width 40 height 14
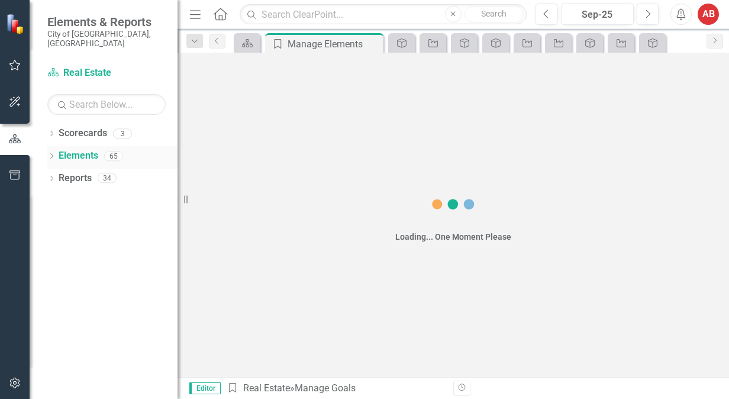
click at [72, 149] on link "Elements" at bounding box center [79, 156] width 40 height 14
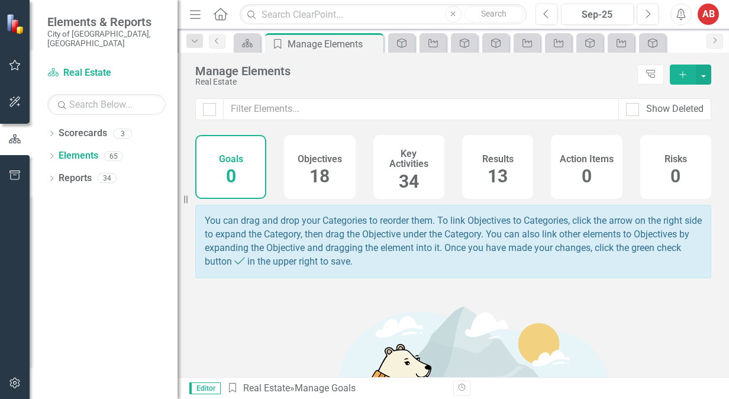
click at [320, 182] on span "18" at bounding box center [320, 176] width 20 height 21
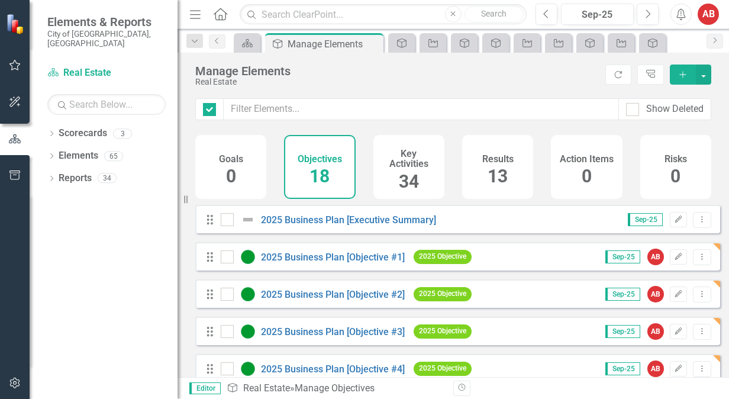
checkbox input "false"
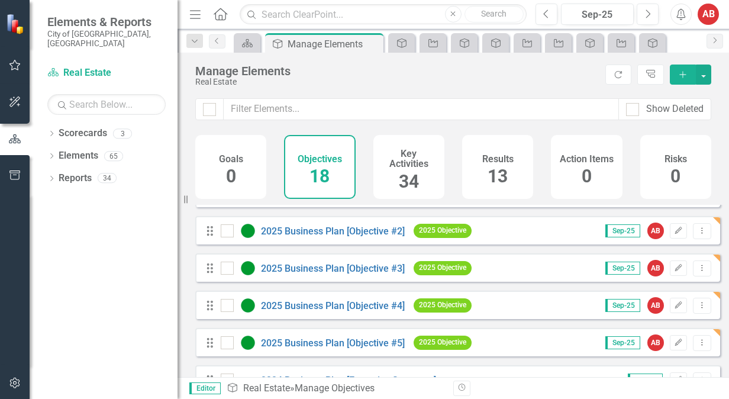
scroll to position [118, 0]
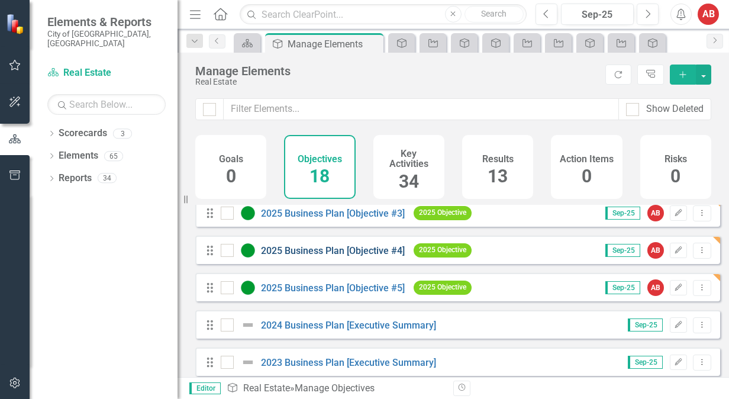
click at [356, 258] on div "2025 Business Plan [Objective #4]" at bounding box center [314, 250] width 187 height 14
click at [360, 256] on link "2025 Business Plan [Objective #4]" at bounding box center [333, 250] width 144 height 11
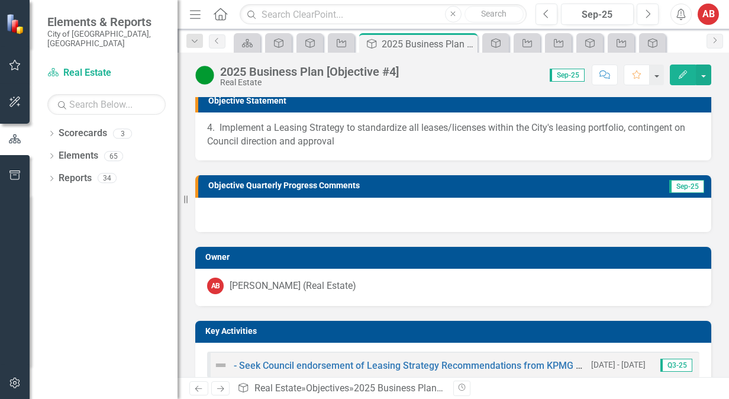
scroll to position [237, 0]
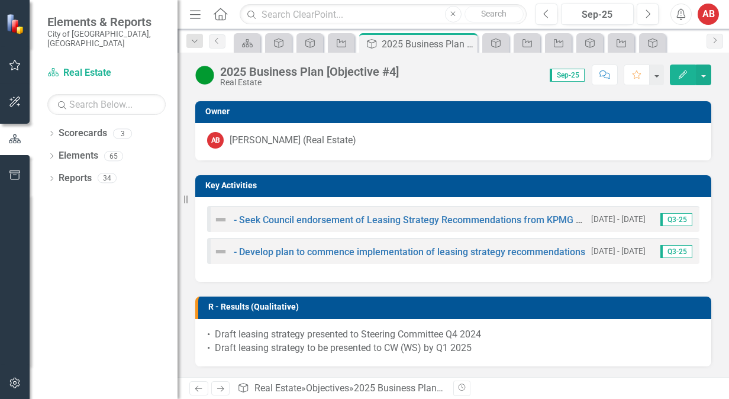
click at [219, 222] on img at bounding box center [221, 220] width 14 height 14
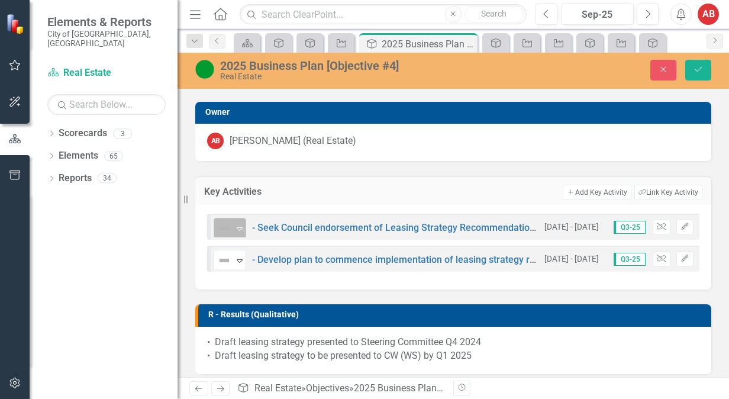
click at [220, 227] on img at bounding box center [224, 228] width 14 height 14
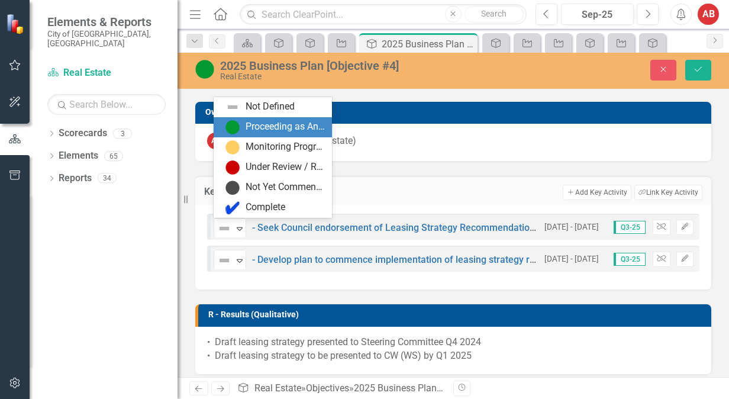
click at [233, 127] on img at bounding box center [233, 127] width 14 height 14
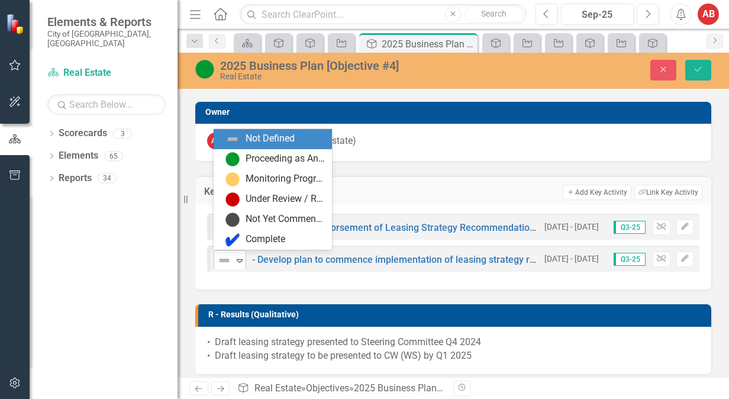
click at [234, 253] on div "Expand" at bounding box center [240, 260] width 12 height 20
click at [278, 147] on div "Not Defined" at bounding box center [273, 139] width 118 height 20
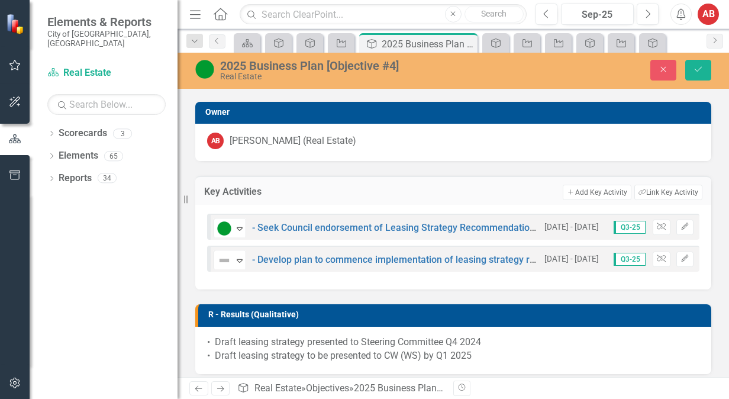
click at [278, 147] on div "[PERSON_NAME] (Real Estate)" at bounding box center [293, 141] width 127 height 14
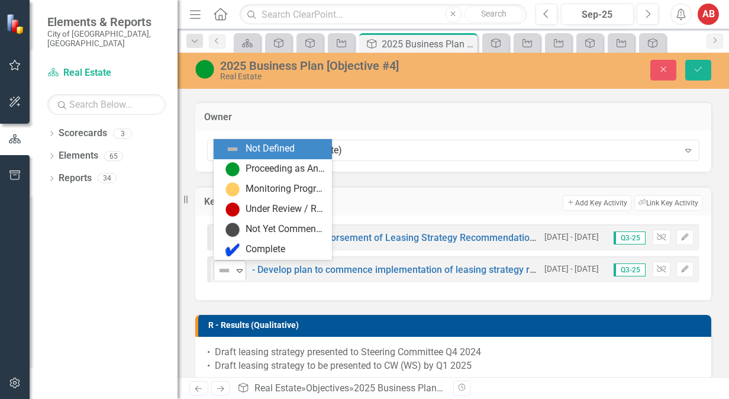
click at [238, 266] on icon "Expand" at bounding box center [240, 270] width 12 height 9
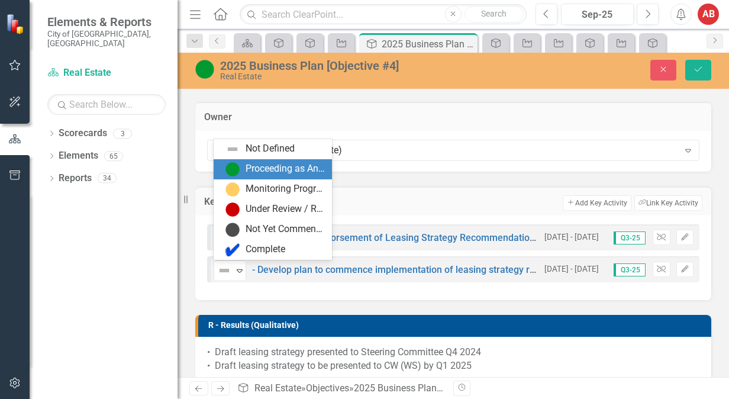
click at [269, 167] on div "Proceeding as Anticipated" at bounding box center [285, 169] width 79 height 14
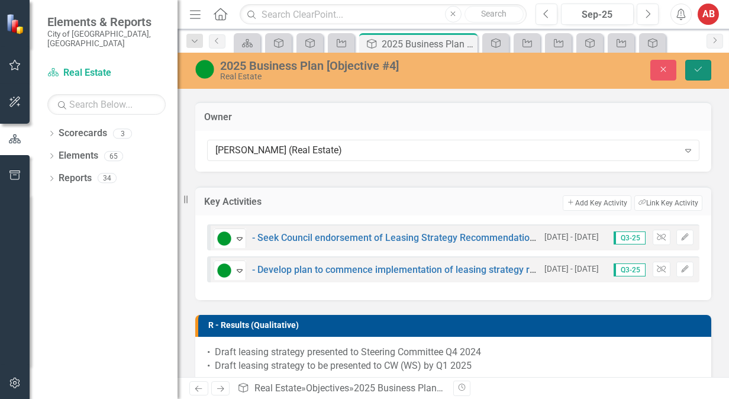
click at [692, 64] on button "Save" at bounding box center [699, 70] width 26 height 21
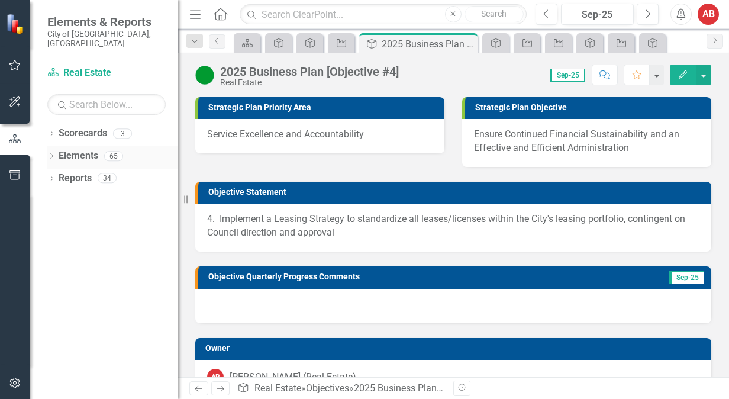
click at [86, 149] on link "Elements" at bounding box center [79, 156] width 40 height 14
click at [88, 149] on link "Elements" at bounding box center [79, 156] width 40 height 14
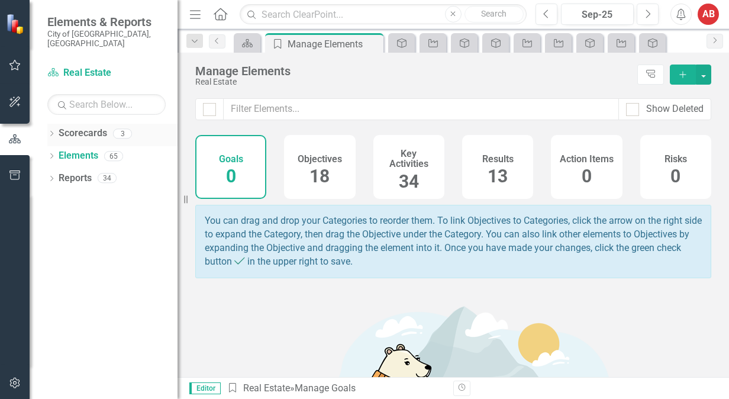
click at [112, 128] on div "Scorecards 3" at bounding box center [118, 135] width 119 height 22
drag, startPoint x: 112, startPoint y: 128, endPoint x: 53, endPoint y: 152, distance: 64.0
click at [53, 153] on div "Dropdown" at bounding box center [51, 158] width 8 height 10
click at [63, 149] on link "Elements" at bounding box center [79, 156] width 40 height 14
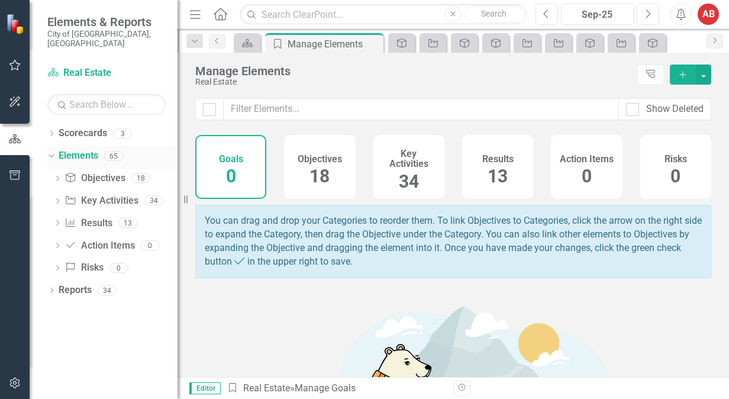
click at [63, 149] on link "Elements" at bounding box center [79, 156] width 40 height 14
click at [288, 159] on div "Objectives 18" at bounding box center [319, 167] width 71 height 64
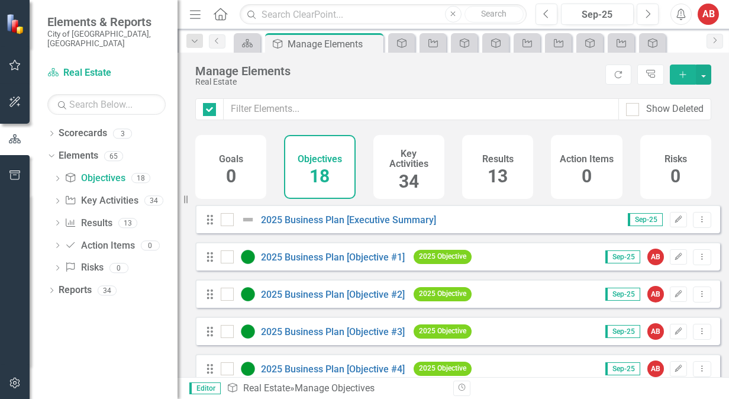
checkbox input "false"
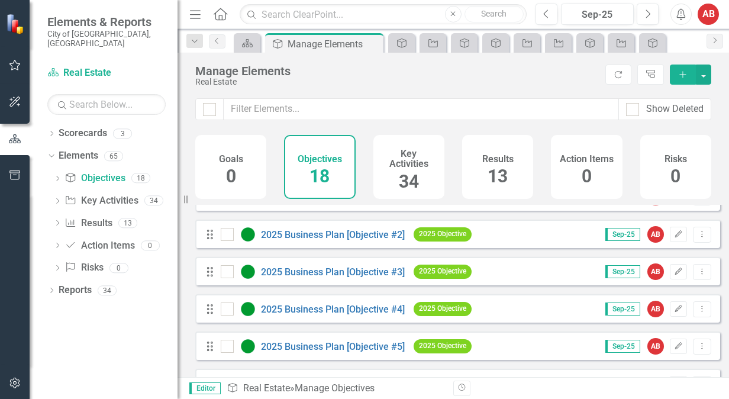
scroll to position [118, 0]
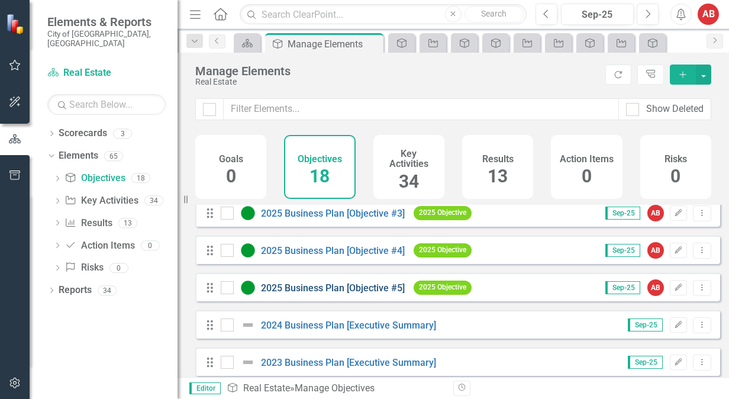
click at [316, 294] on "] "2025 Business Plan [Objective #5]" at bounding box center [333, 287] width 144 height 11
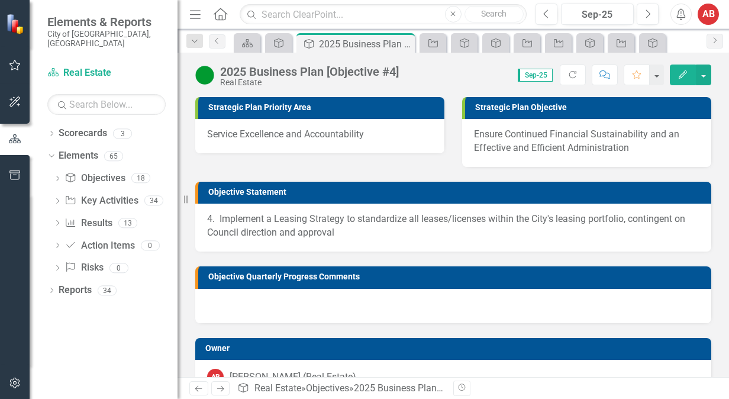
click at [316, 295] on div at bounding box center [453, 306] width 516 height 34
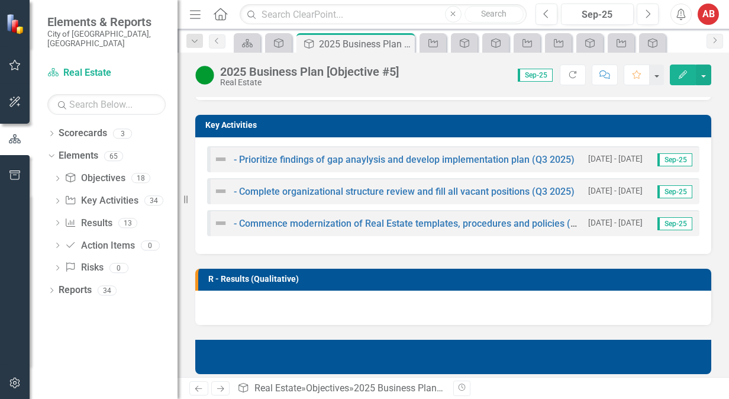
scroll to position [296, 0]
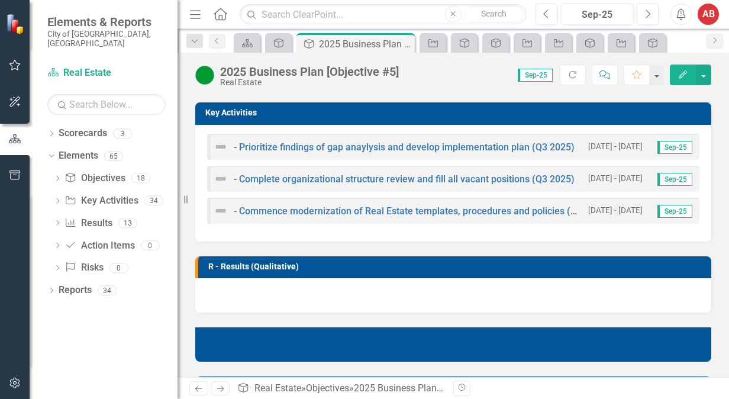
click at [227, 111] on h3 "Key Activities" at bounding box center [455, 112] width 500 height 9
click at [228, 112] on h3 "Key Activities" at bounding box center [455, 112] width 500 height 9
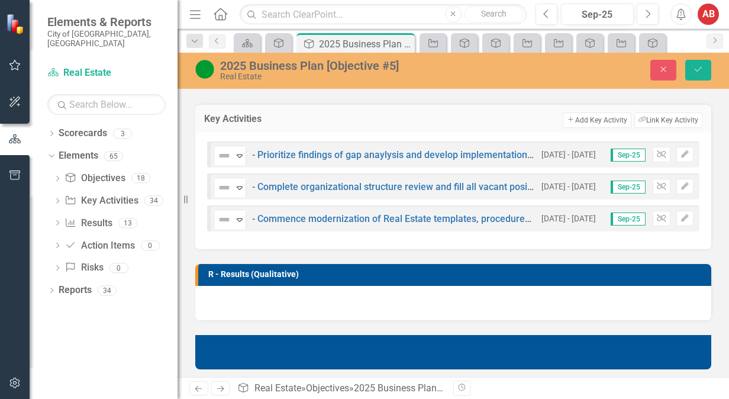
click at [228, 112] on td "Key Activities" at bounding box center [276, 119] width 145 height 15
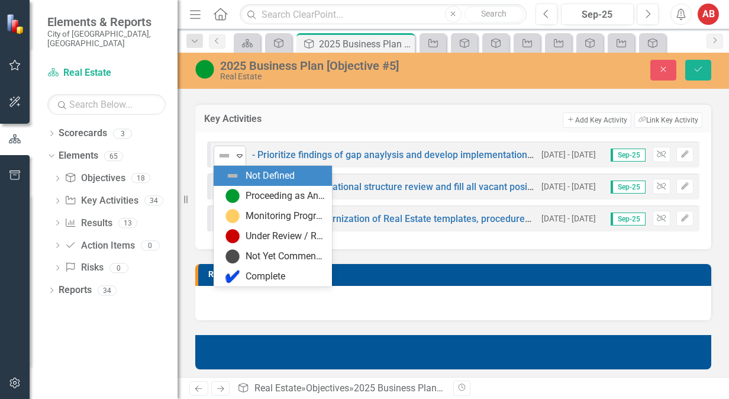
click at [236, 163] on div "Expand" at bounding box center [240, 156] width 12 height 20
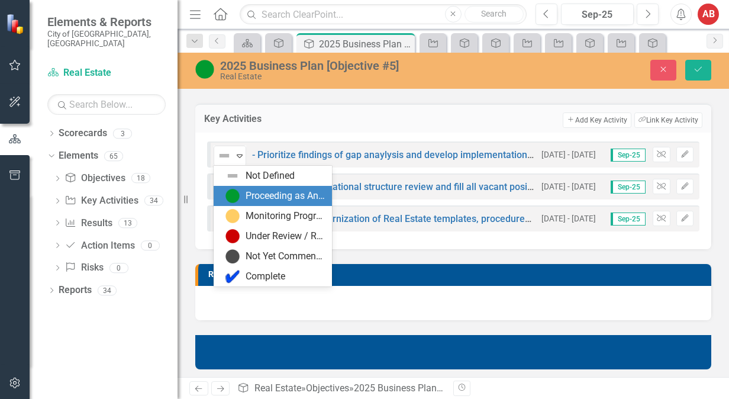
click at [237, 192] on img at bounding box center [233, 196] width 14 height 14
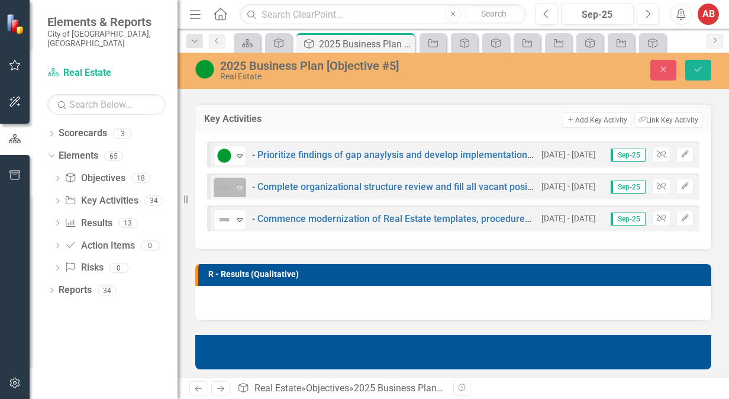
click at [236, 182] on div "Expand" at bounding box center [240, 188] width 12 height 20
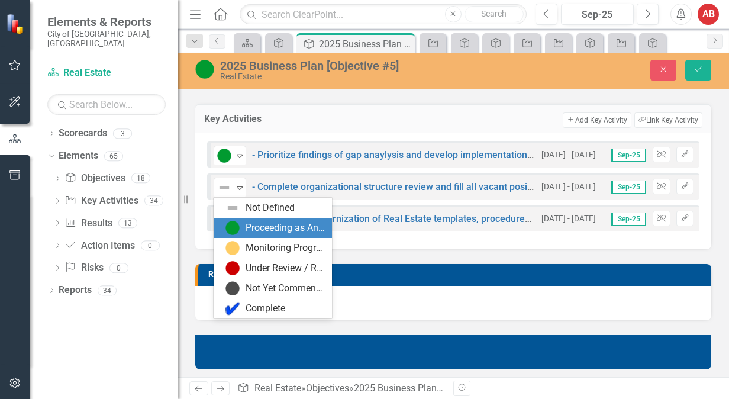
click at [252, 224] on div "Proceeding as Anticipated" at bounding box center [285, 228] width 79 height 14
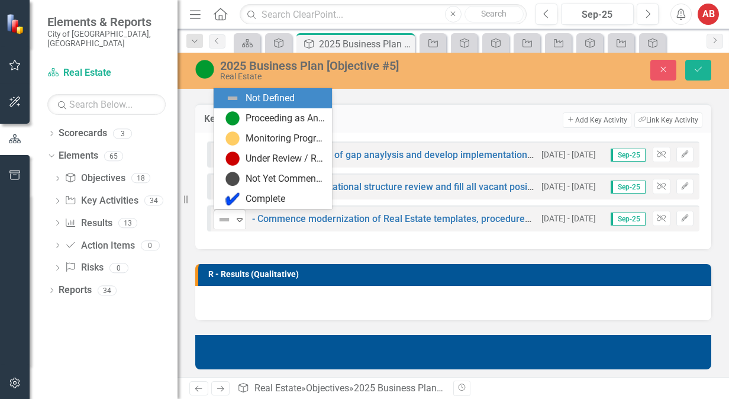
click at [234, 220] on icon "Expand" at bounding box center [240, 219] width 12 height 9
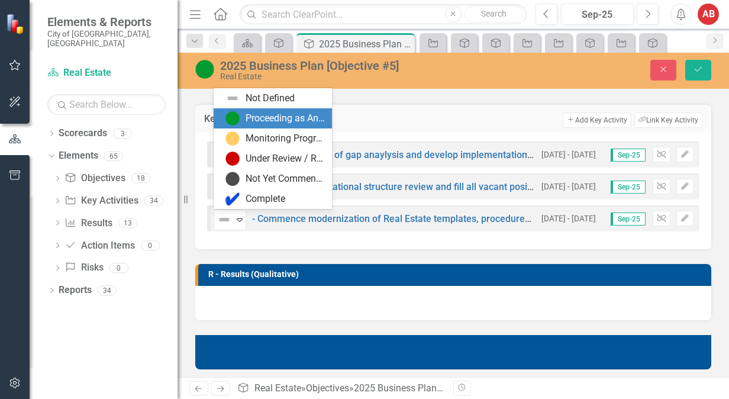
click at [255, 116] on div "Proceeding as Anticipated" at bounding box center [285, 119] width 79 height 14
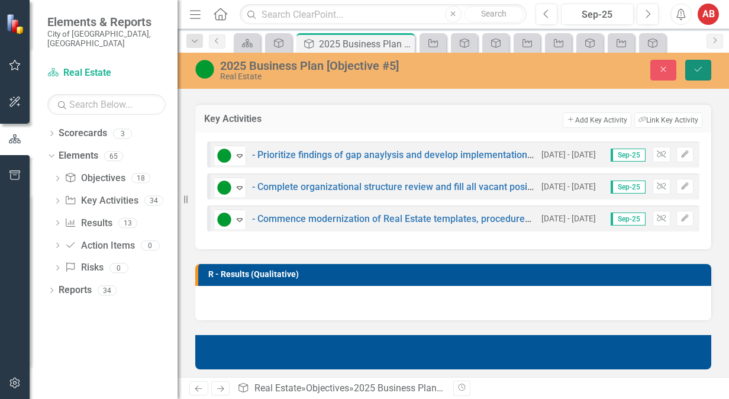
click at [693, 63] on button "Save" at bounding box center [699, 70] width 26 height 21
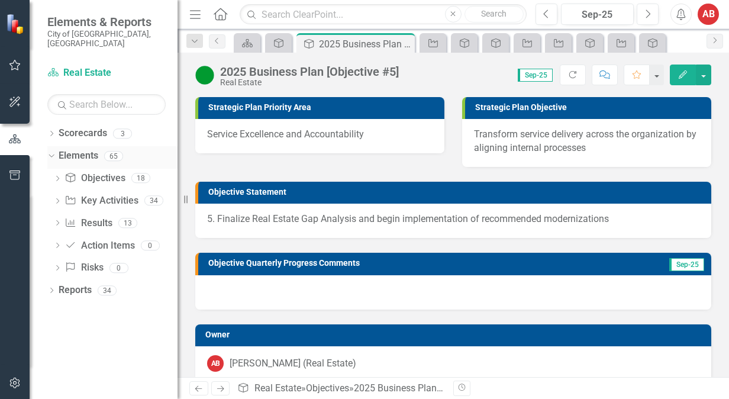
click at [107, 151] on div "65" at bounding box center [113, 156] width 19 height 10
drag, startPoint x: 107, startPoint y: 146, endPoint x: 98, endPoint y: 152, distance: 10.7
click at [98, 152] on link "Elements" at bounding box center [79, 156] width 40 height 14
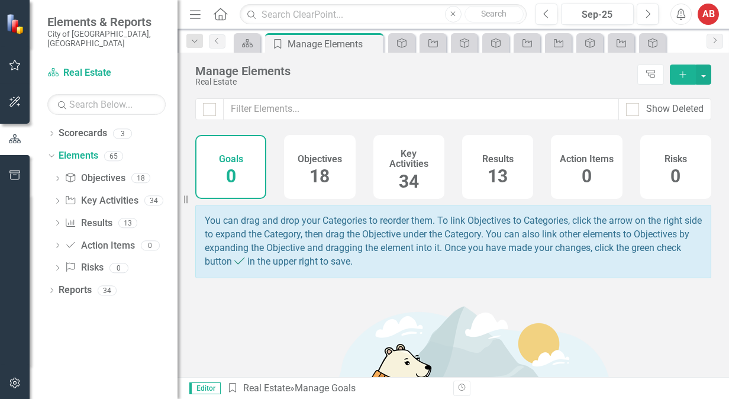
click at [323, 158] on h4 "Objectives" at bounding box center [320, 159] width 44 height 11
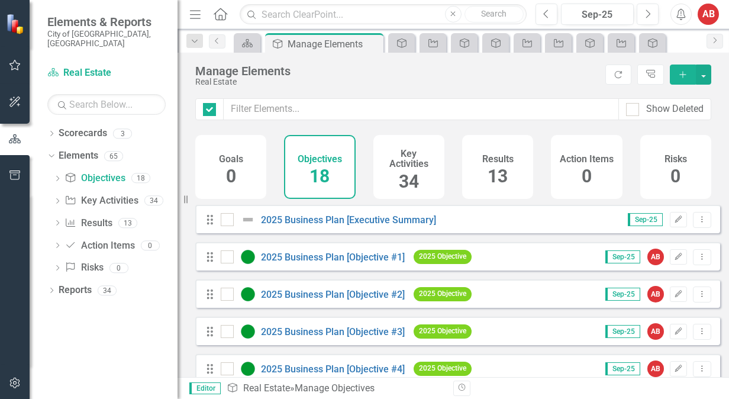
checkbox input "false"
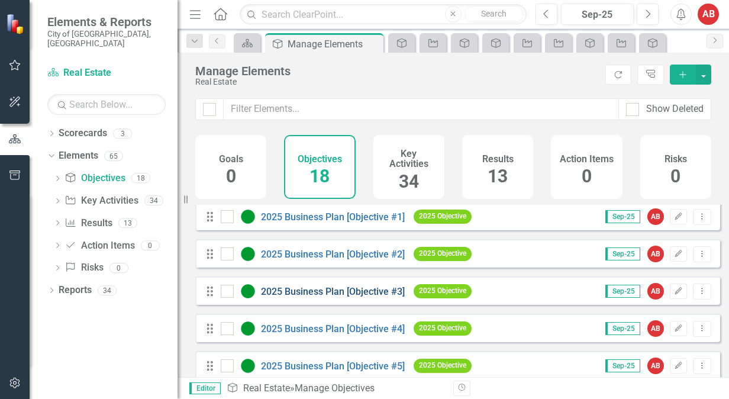
scroll to position [59, 0]
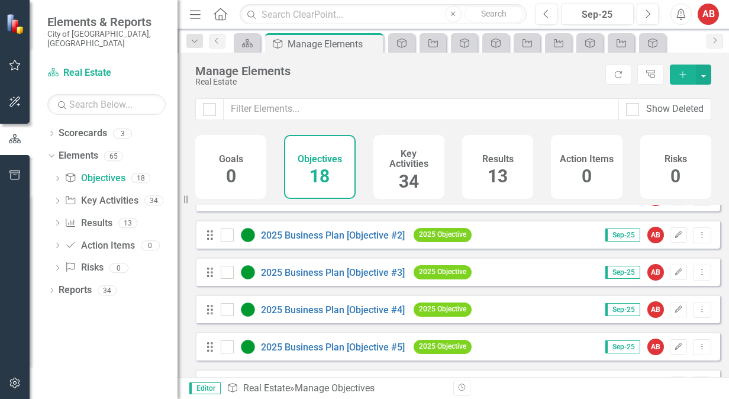
click at [381, 354] on div "2025 Business Plan [Objective #5]" at bounding box center [314, 347] width 187 height 14
click at [381, 353] on "] "2025 Business Plan [Objective #5]" at bounding box center [333, 347] width 144 height 11
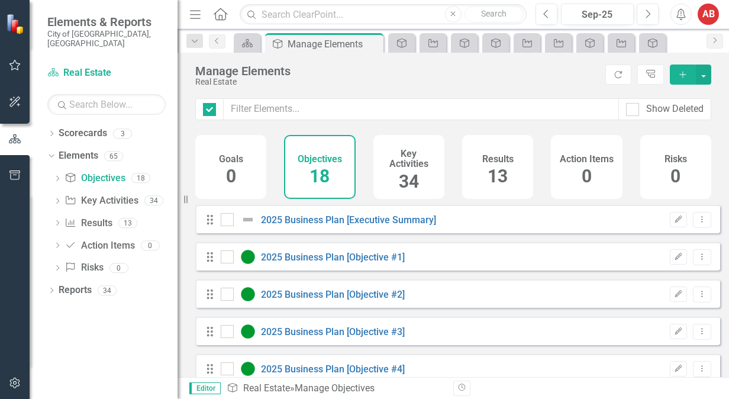
checkbox input "false"
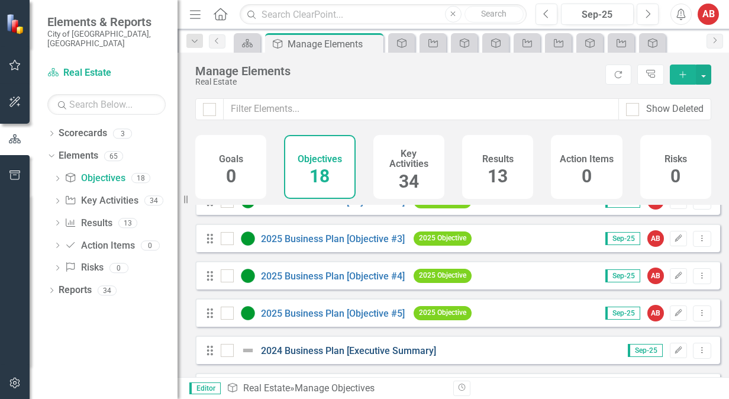
scroll to position [118, 0]
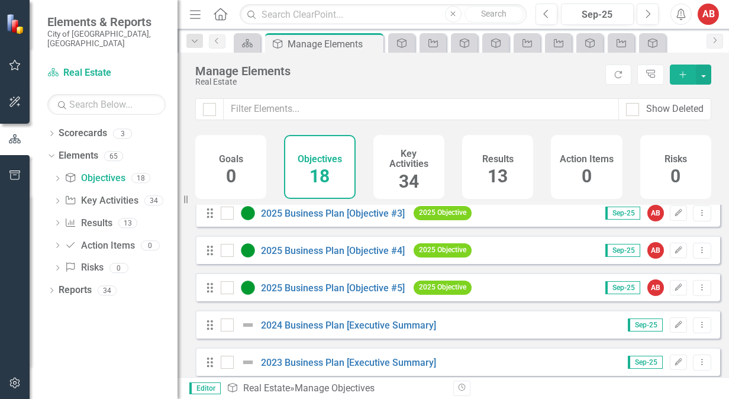
click at [356, 295] on div "2025 Business Plan [Objective #5]" at bounding box center [314, 288] width 187 height 14
click at [361, 294] on "] "2025 Business Plan [Objective #5]" at bounding box center [333, 287] width 144 height 11
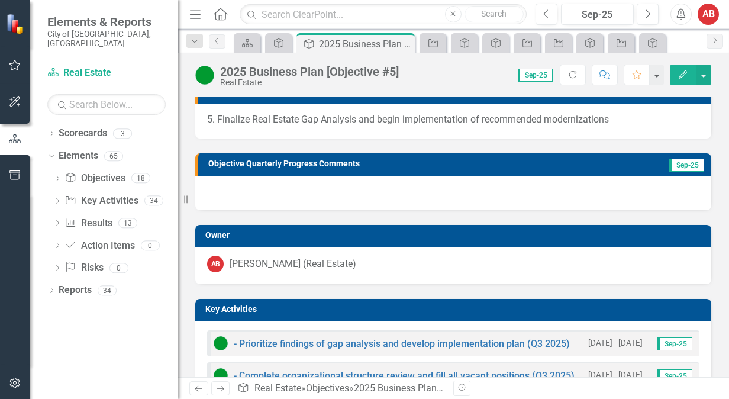
scroll to position [237, 0]
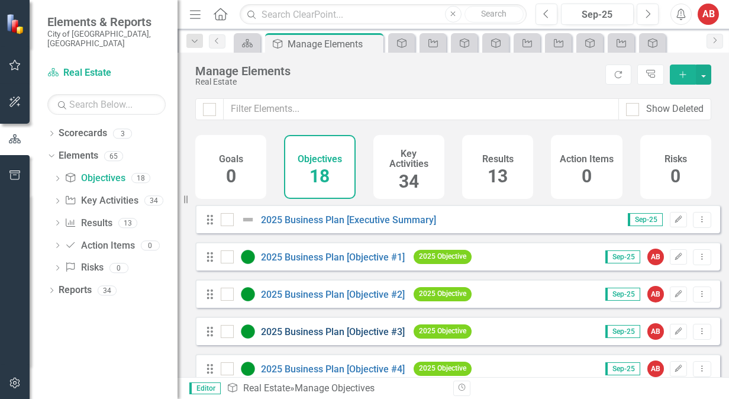
click at [379, 335] on link "2025 Business Plan [Objective #3]" at bounding box center [333, 331] width 144 height 11
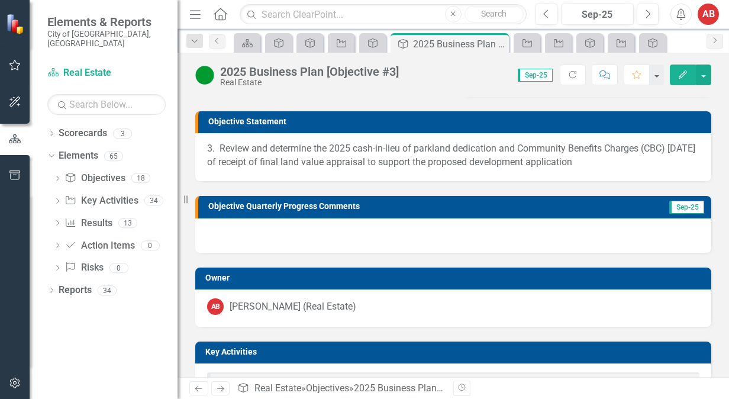
scroll to position [178, 0]
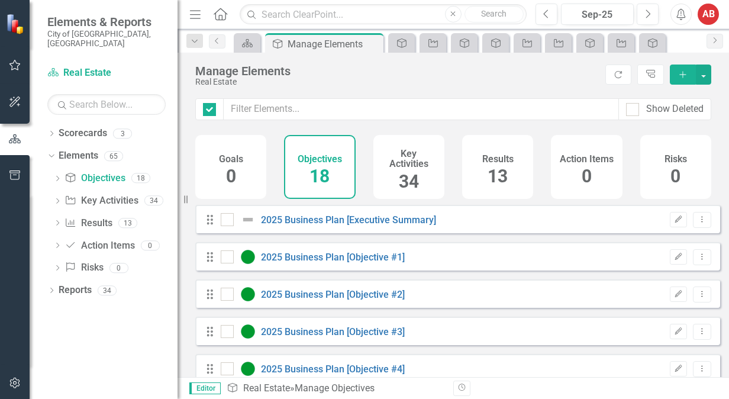
checkbox input "false"
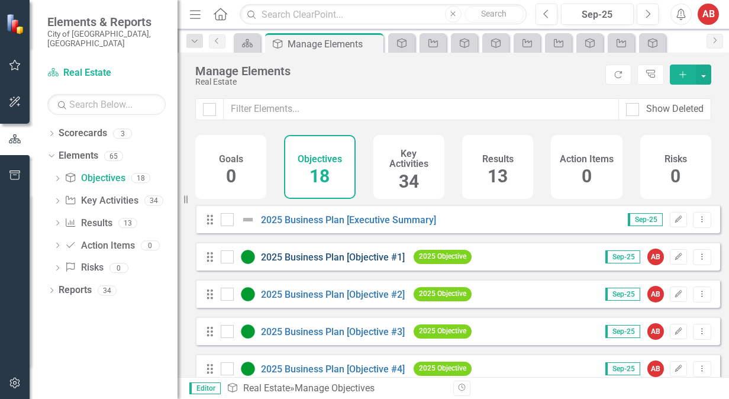
click at [334, 261] on link "2025 Business Plan [Objective #1]" at bounding box center [333, 257] width 144 height 11
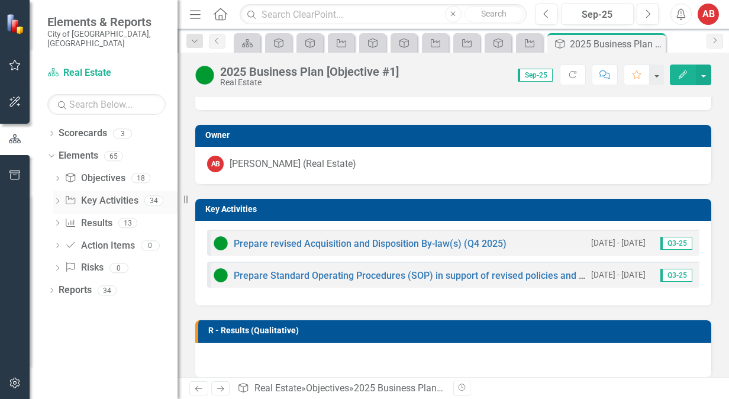
scroll to position [355, 0]
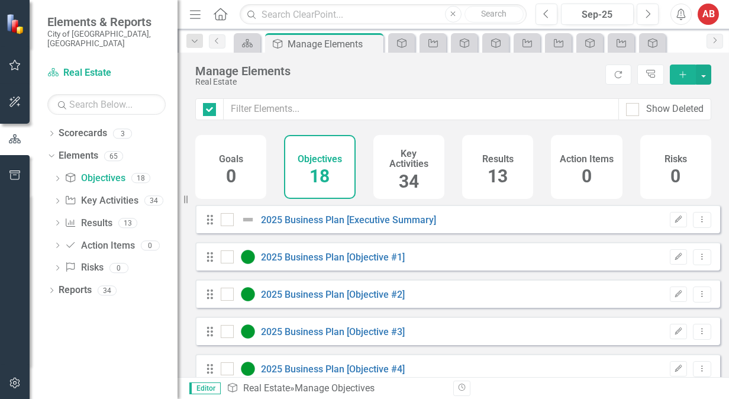
checkbox input "false"
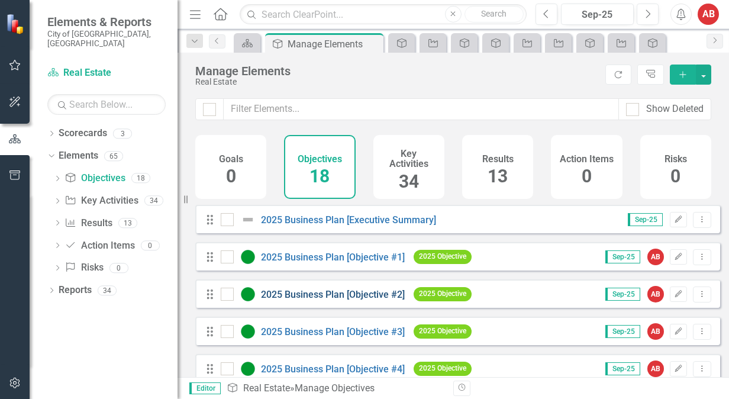
click at [321, 300] on link "2025 Business Plan [Objective #2]" at bounding box center [333, 294] width 144 height 11
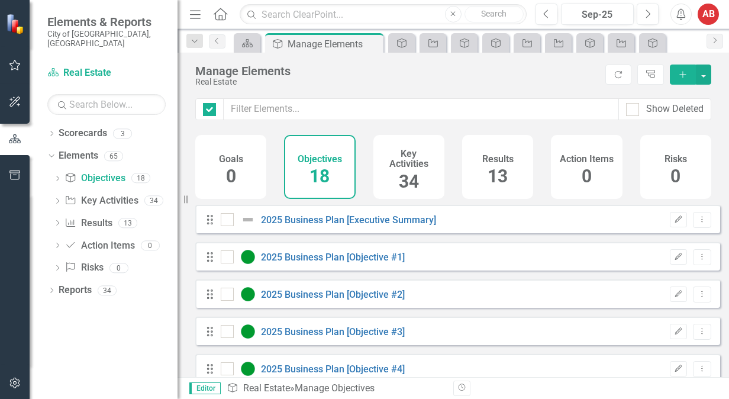
checkbox input "false"
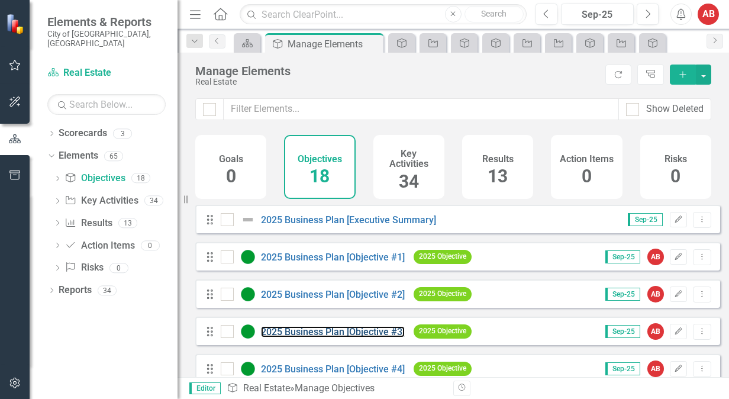
click at [388, 334] on div "2025 Business Plan [Objective #3]" at bounding box center [314, 331] width 187 height 14
click at [407, 337] on div "2025 Business Plan [Objective #3]" at bounding box center [334, 332] width 147 height 11
click at [406, 337] on div "2025 Business Plan [Objective #3]" at bounding box center [334, 332] width 147 height 11
click at [405, 337] on div "2025 Business Plan [Objective #3]" at bounding box center [334, 332] width 147 height 11
click at [402, 337] on link "2025 Business Plan [Objective #3]" at bounding box center [333, 331] width 144 height 11
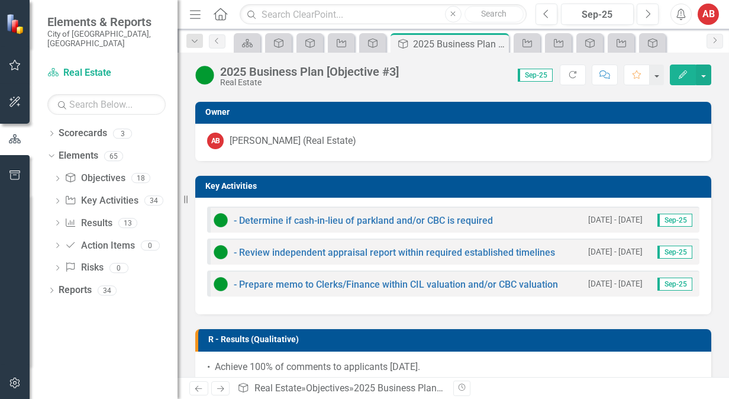
scroll to position [237, 0]
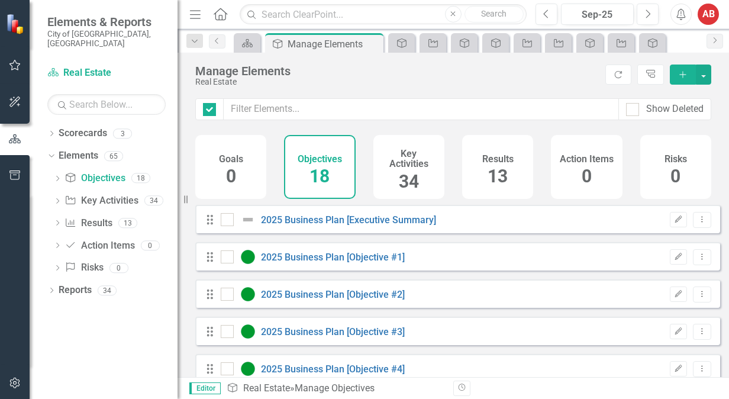
checkbox input "false"
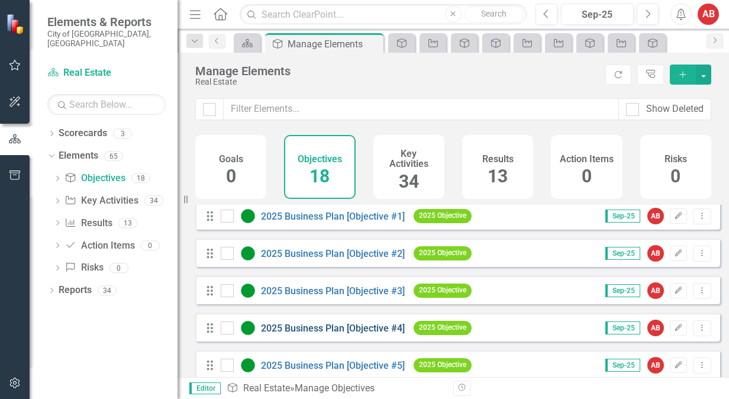
scroll to position [59, 0]
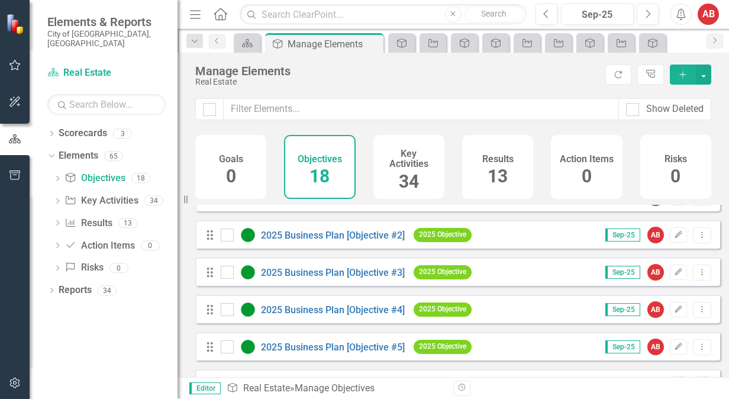
click at [372, 317] on div "2025 Business Plan [Objective #4]" at bounding box center [314, 310] width 187 height 14
click at [351, 316] on link "2025 Business Plan [Objective #4]" at bounding box center [333, 309] width 144 height 11
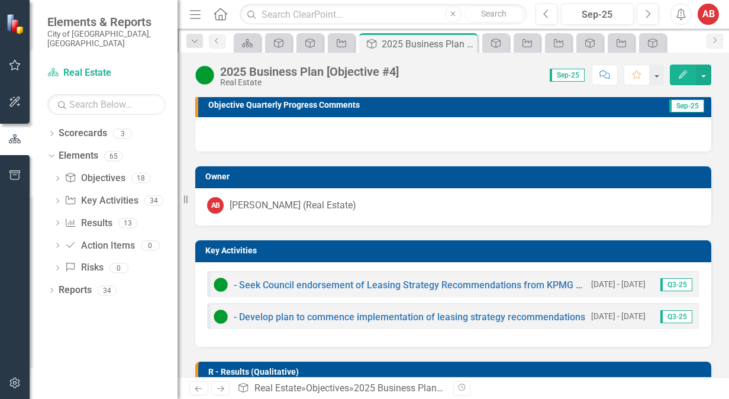
scroll to position [178, 0]
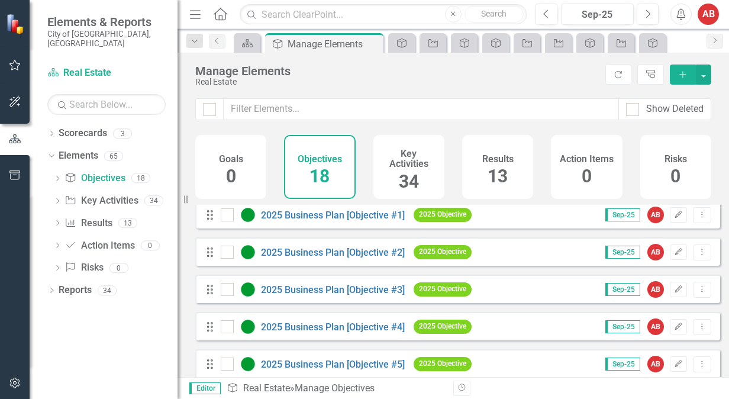
scroll to position [59, 0]
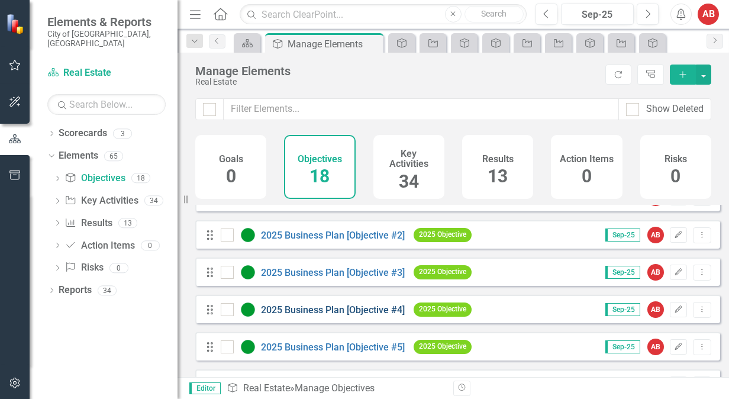
click at [366, 316] on link "2025 Business Plan [Objective #4]" at bounding box center [333, 309] width 144 height 11
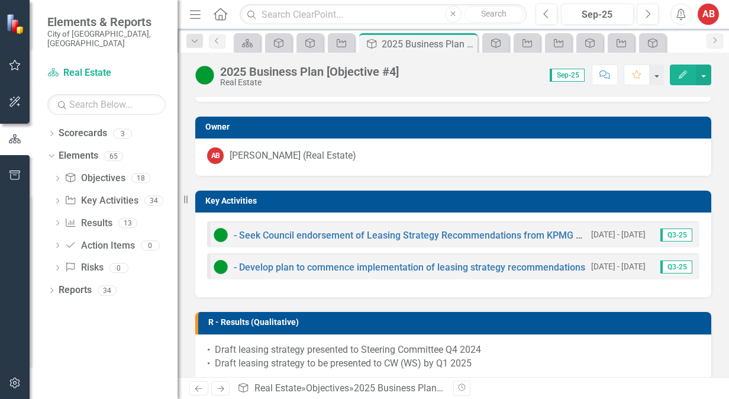
scroll to position [237, 0]
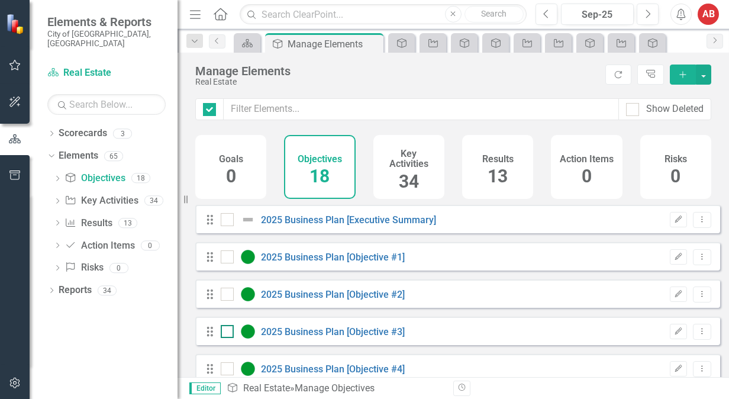
checkbox input "false"
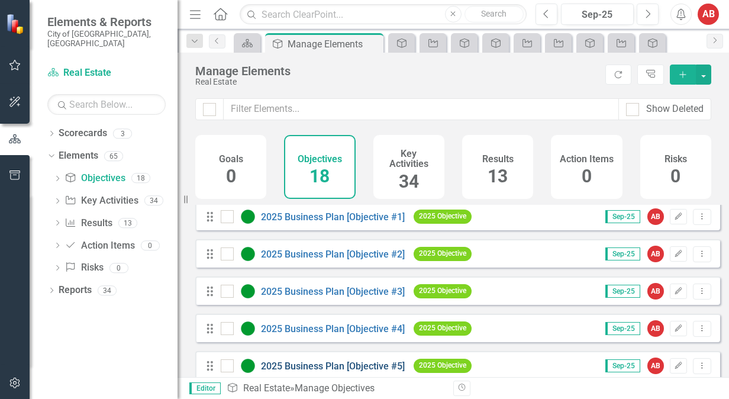
scroll to position [59, 0]
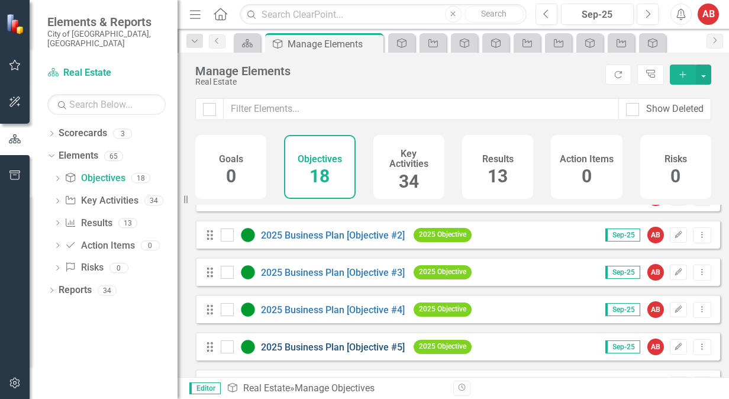
click at [368, 353] on "] "2025 Business Plan [Objective #5]" at bounding box center [333, 347] width 144 height 11
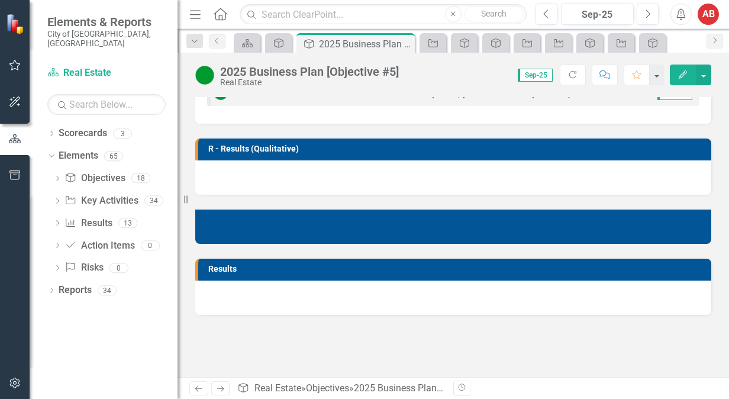
scroll to position [414, 0]
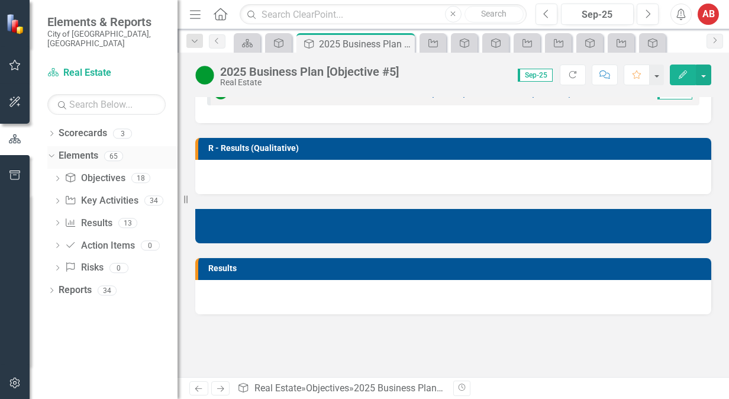
click at [63, 149] on link "Elements" at bounding box center [79, 156] width 40 height 14
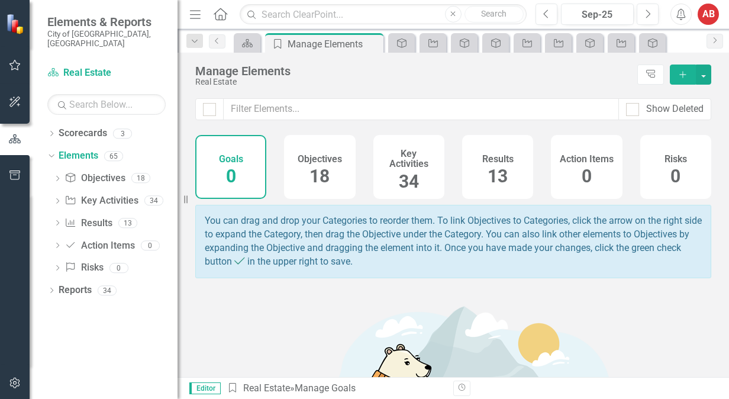
click at [409, 185] on span "34" at bounding box center [409, 181] width 20 height 21
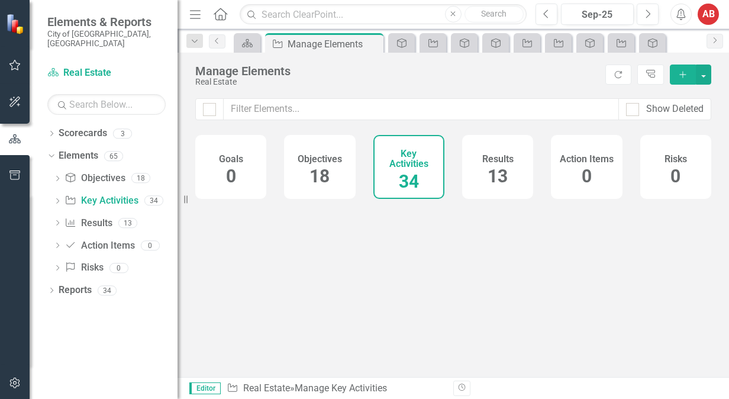
checkbox input "false"
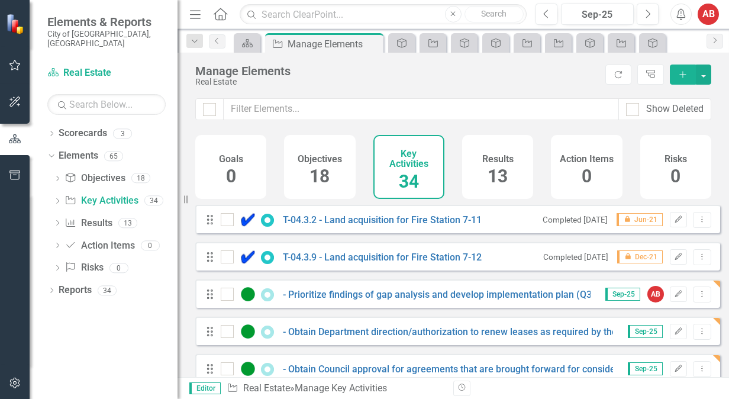
click at [326, 169] on span "18" at bounding box center [320, 176] width 20 height 21
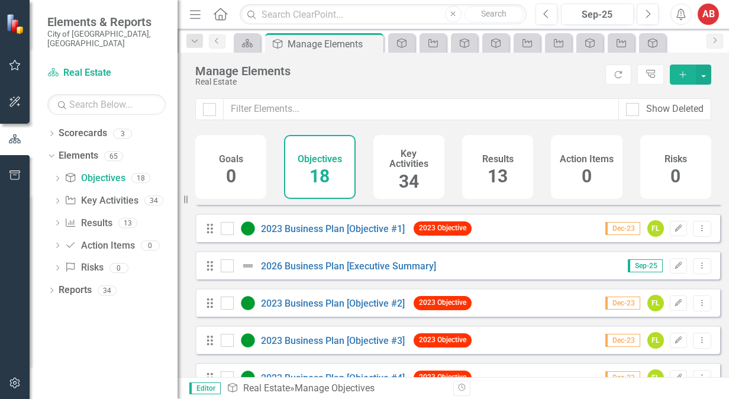
scroll to position [178, 0]
